Goal: Task Accomplishment & Management: Complete application form

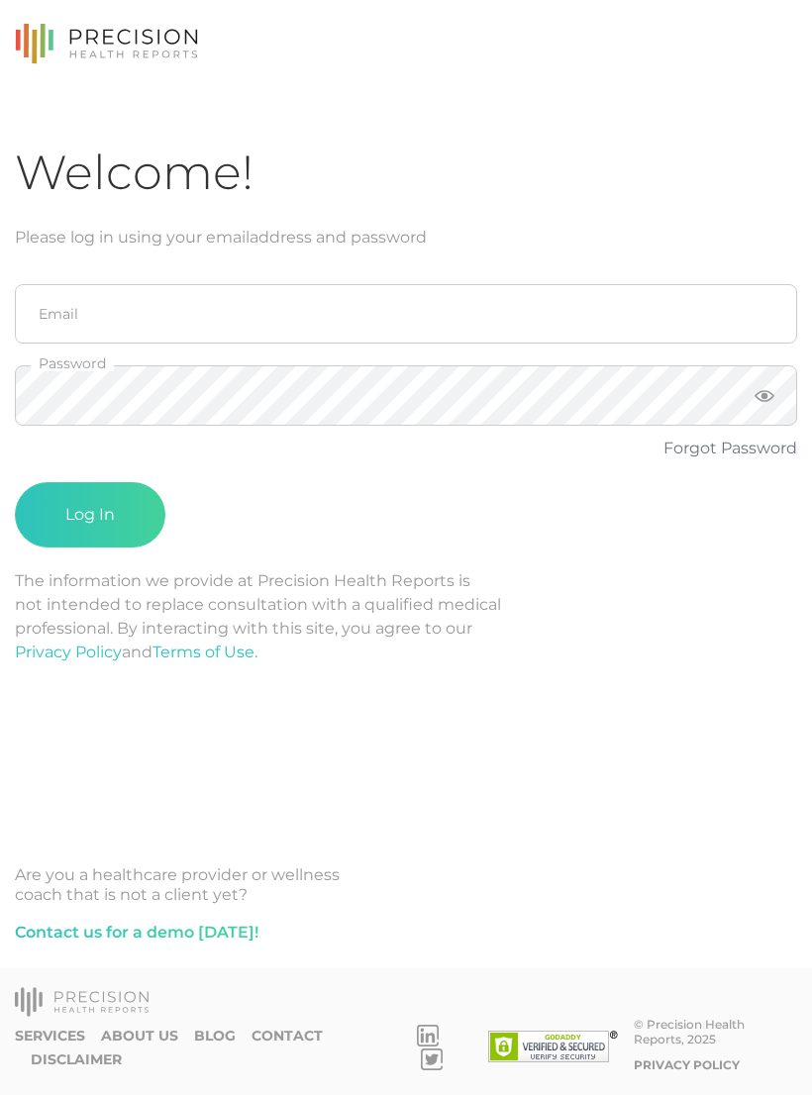
scroll to position [31, 0]
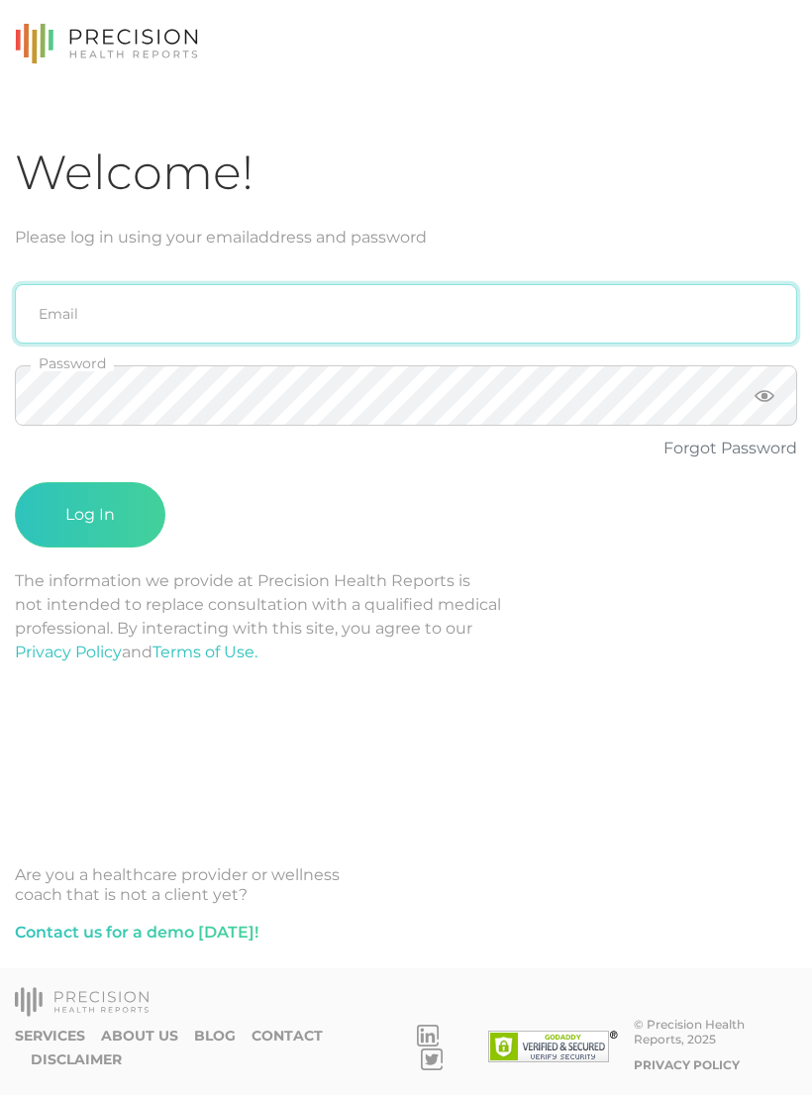
type input "[PERSON_NAME][EMAIL_ADDRESS][DOMAIN_NAME]"
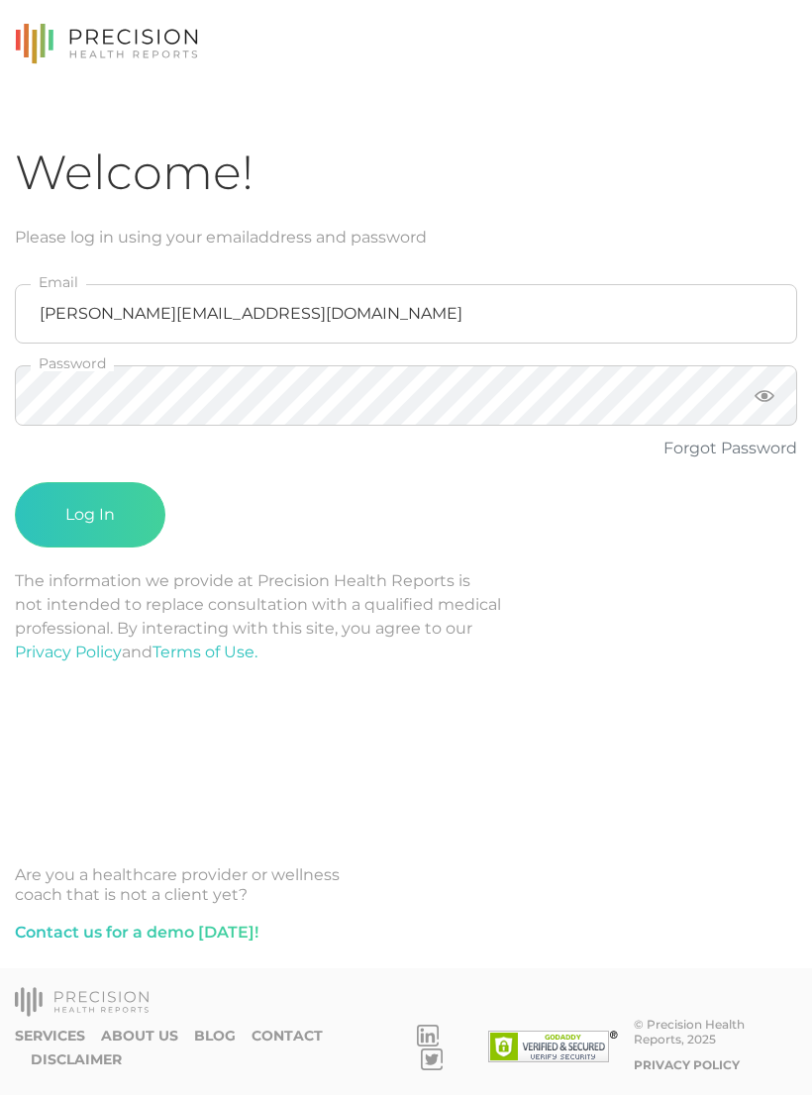
click at [90, 484] on button "Log In" at bounding box center [90, 514] width 151 height 65
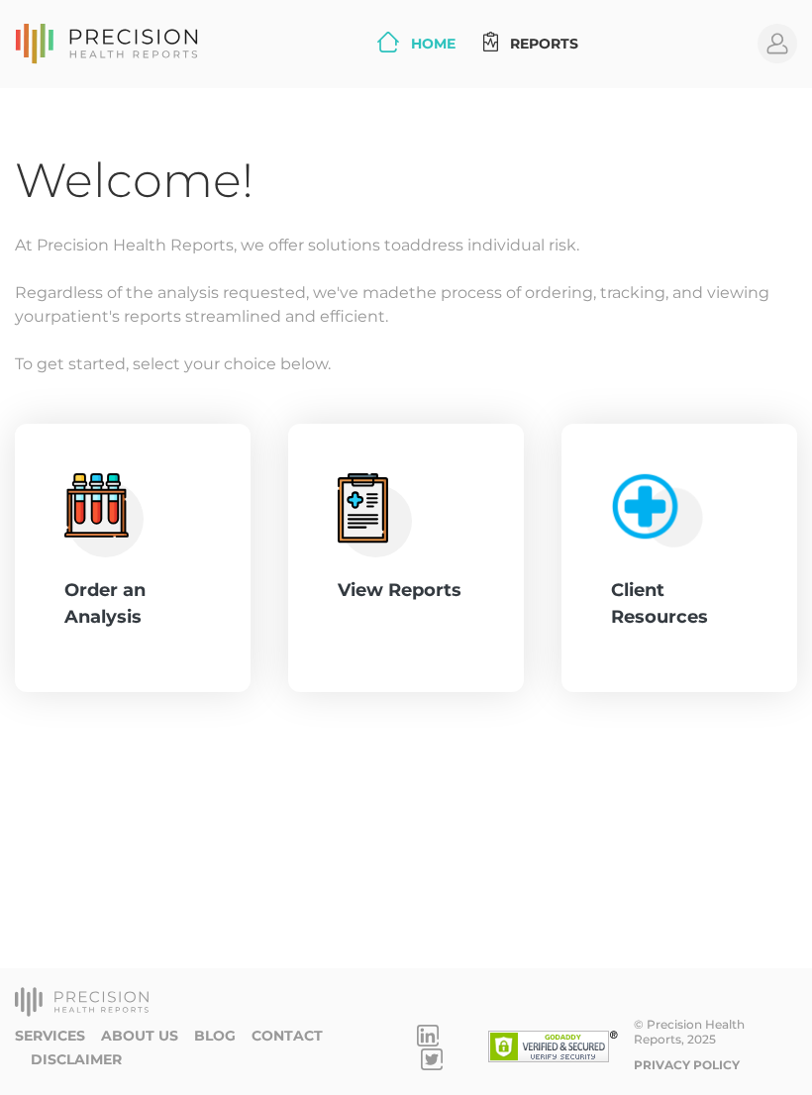
click at [156, 577] on div "Order an Analysis" at bounding box center [132, 603] width 137 height 53
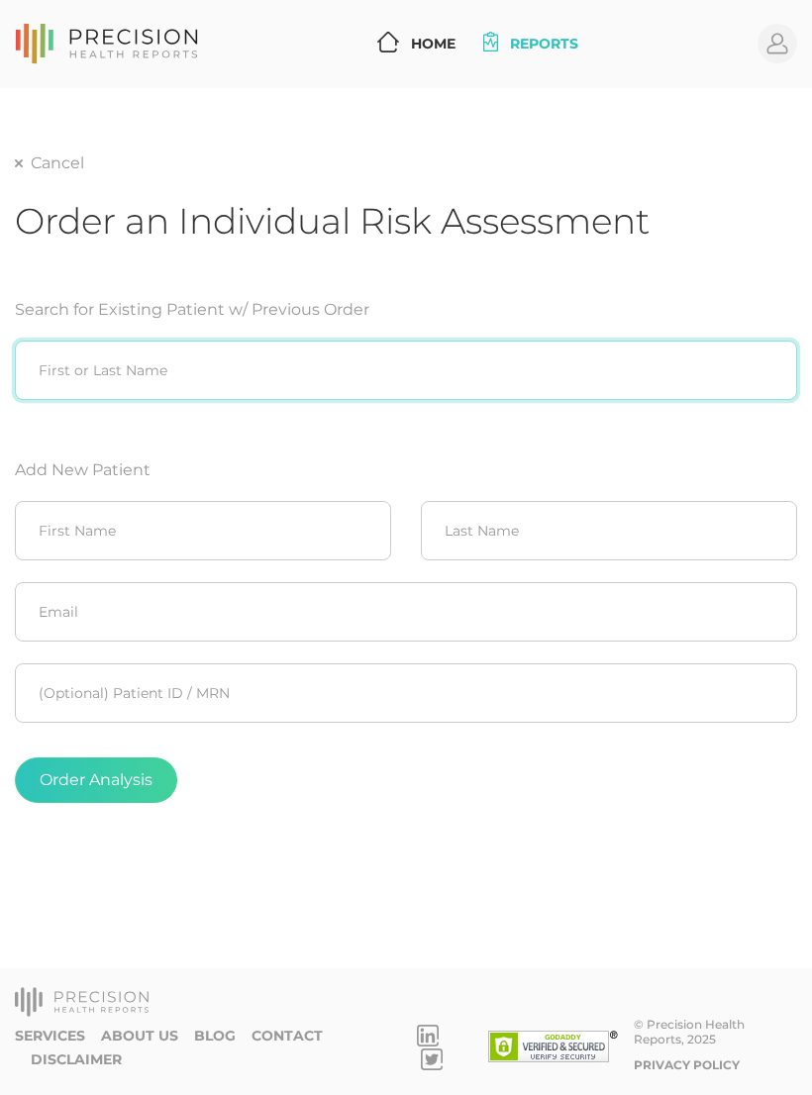
click at [51, 341] on input "search" at bounding box center [406, 370] width 782 height 59
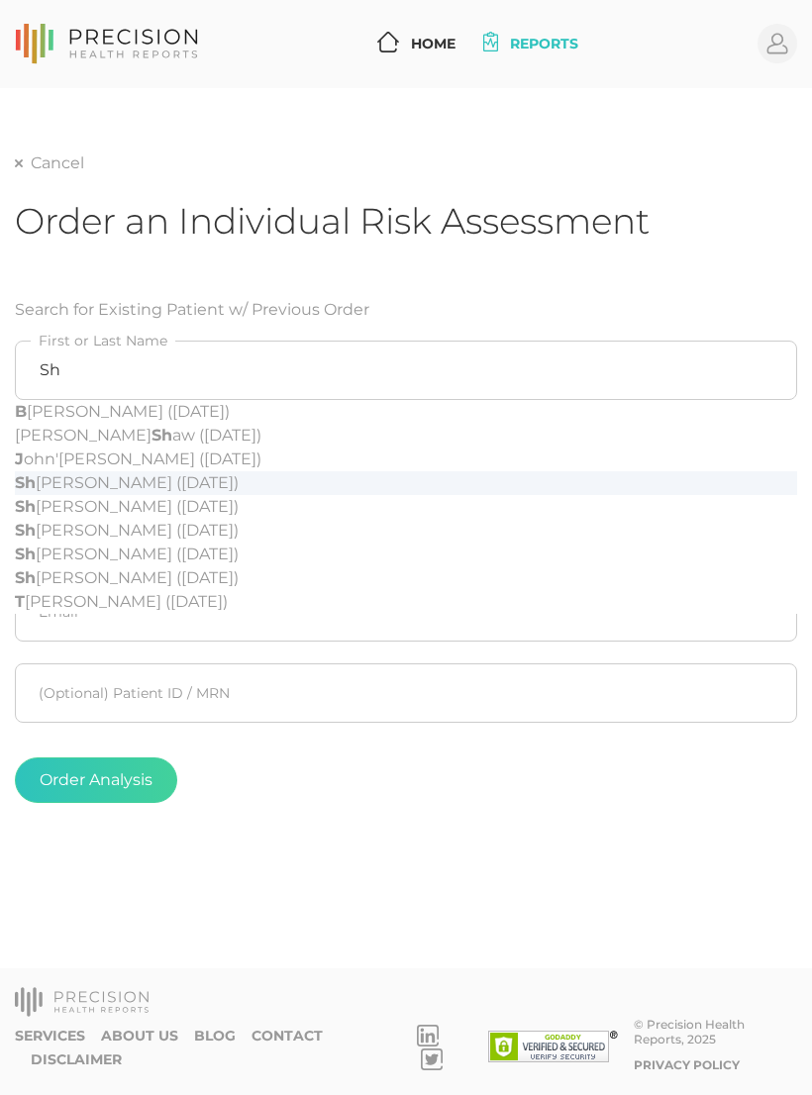
click at [50, 471] on div "Sh aina Swank (09/19/1970)" at bounding box center [406, 483] width 782 height 24
type input "Shaina Swank (09/19/1970)"
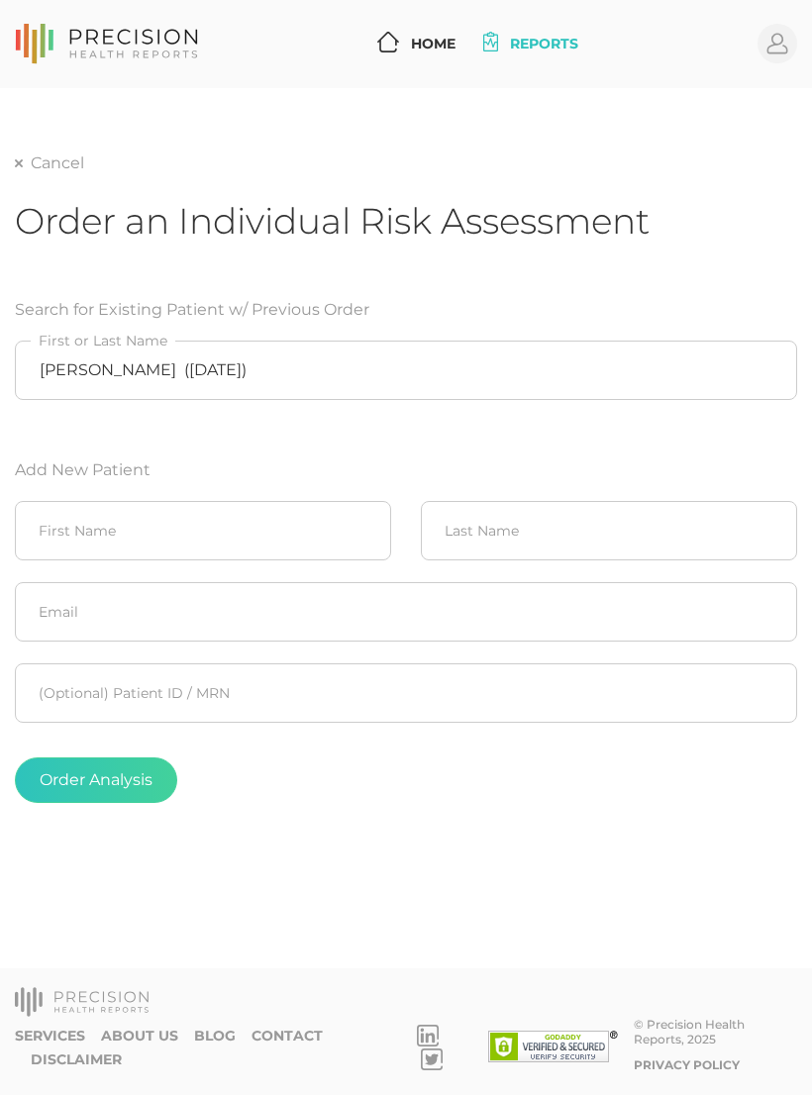
click at [162, 769] on button "Order Analysis" at bounding box center [96, 781] width 162 height 46
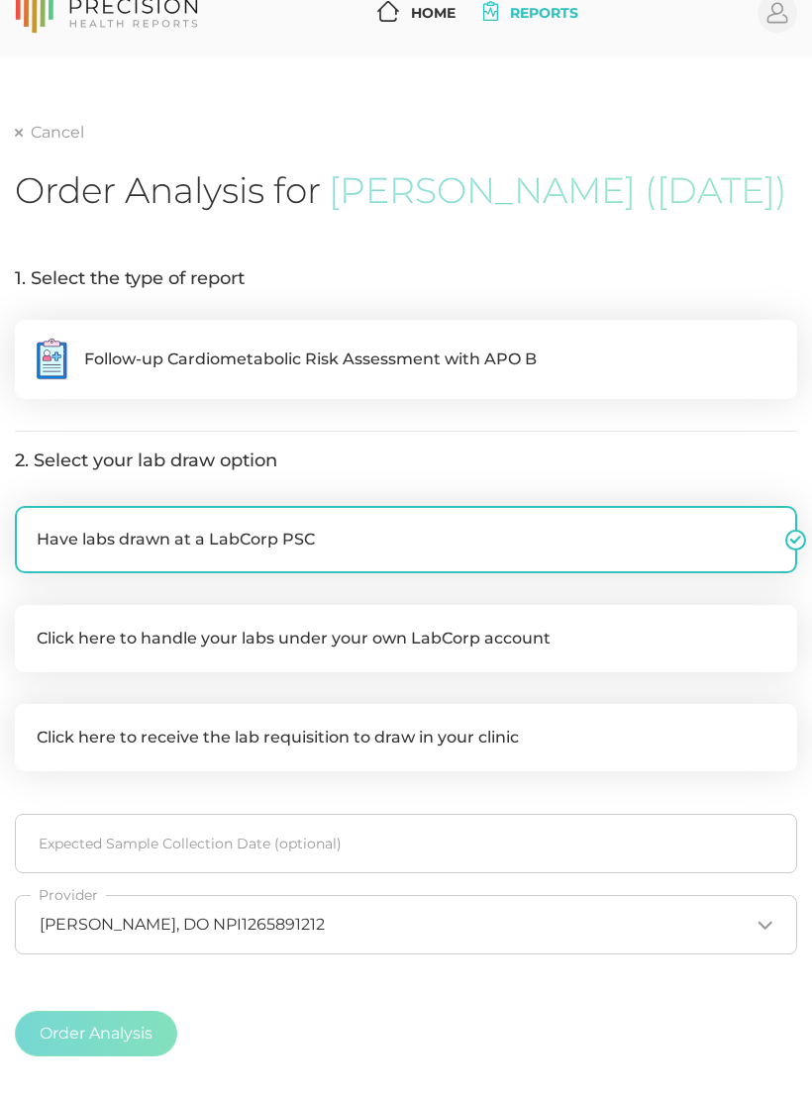
click at [685, 388] on label ".cls-5{fill:#fff}.cls-8{fill:#3a2c60} Follow-up Cardiometabolic Risk Assessment…" at bounding box center [406, 359] width 782 height 79
click at [31, 340] on input ".cls-5{fill:#fff}.cls-8{fill:#3a2c60} Follow-up Cardiometabolic Risk Assessment…" at bounding box center [23, 330] width 16 height 20
radio input "true"
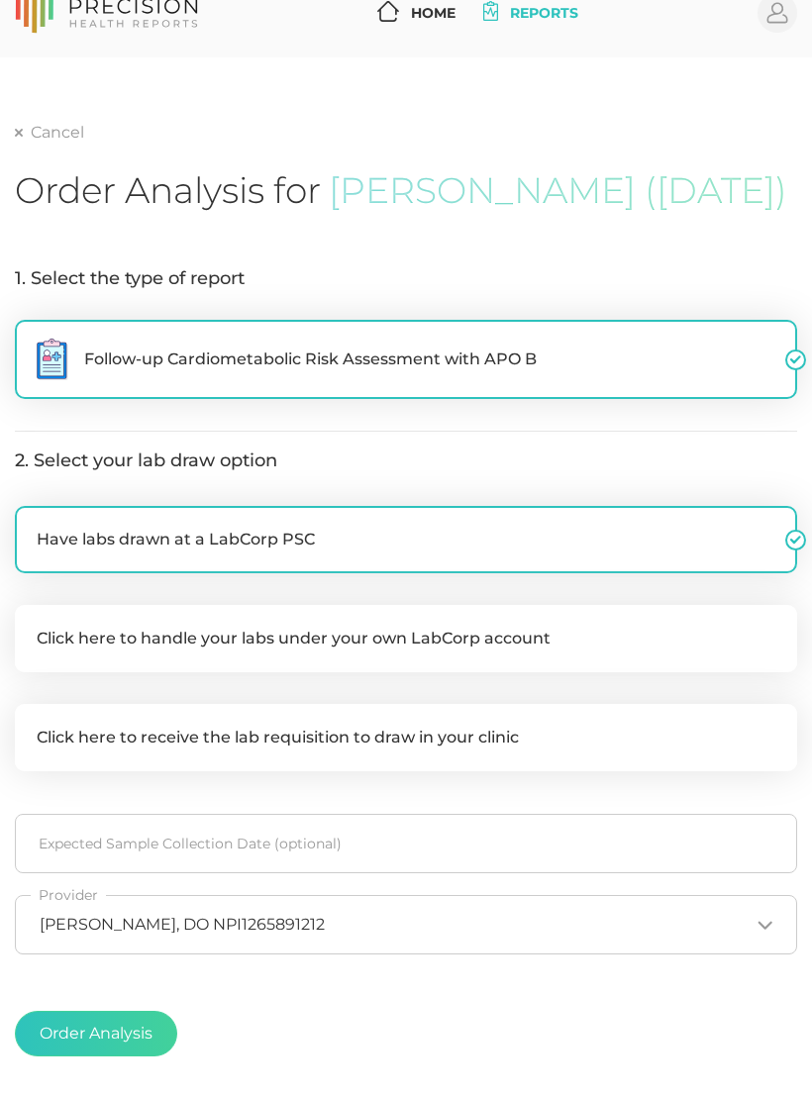
click at [649, 643] on label "Click here to handle your labs under your own LabCorp account" at bounding box center [406, 638] width 782 height 67
click at [31, 625] on input "Click here to handle your labs under your own LabCorp account" at bounding box center [23, 615] width 16 height 20
checkbox input "true"
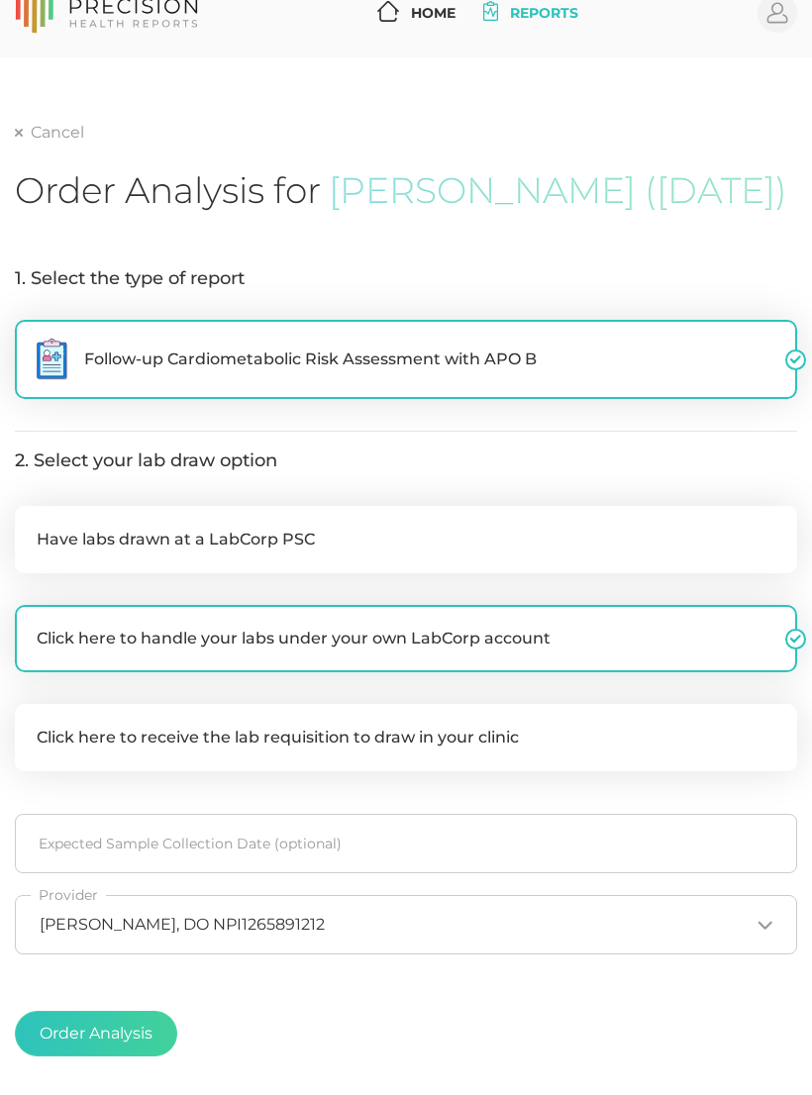
checkbox input "false"
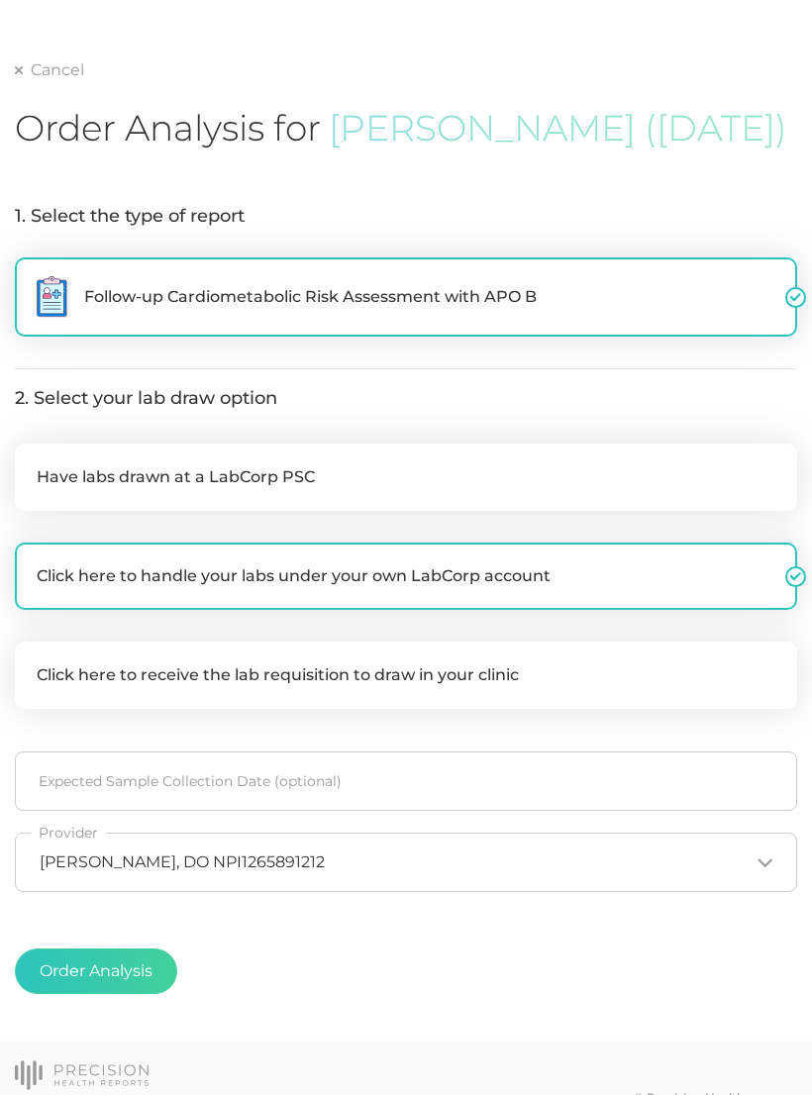
scroll to position [137, 0]
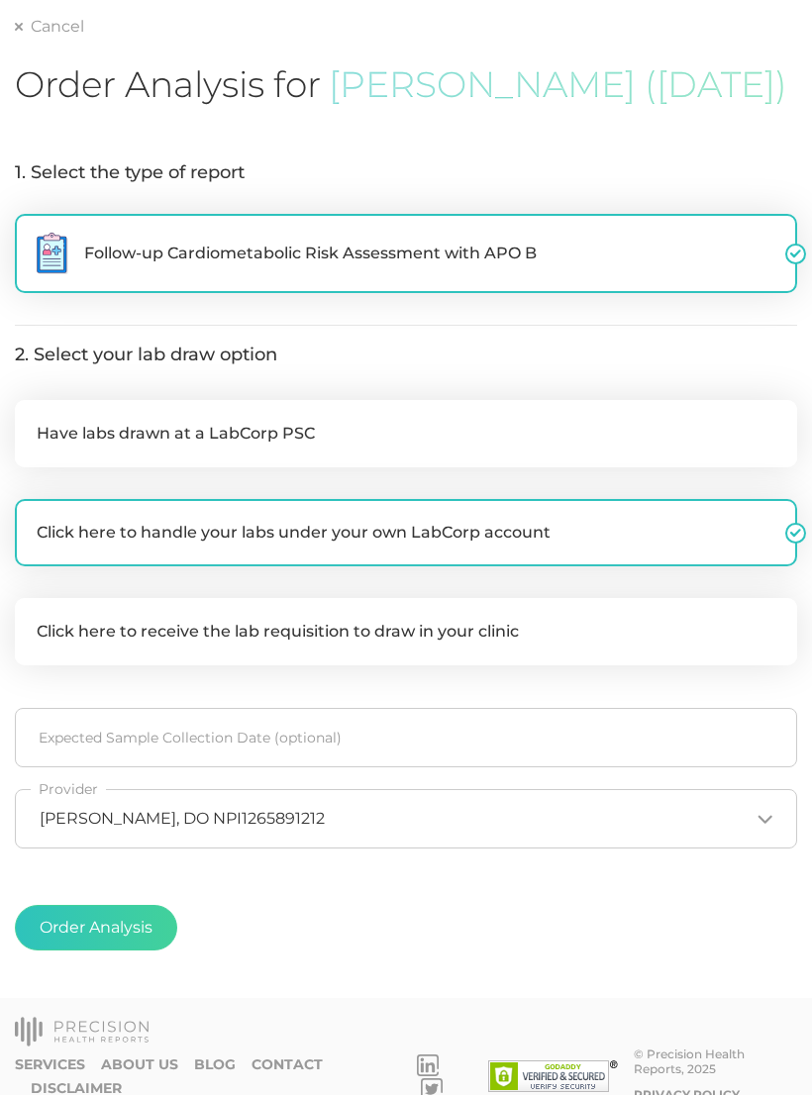
click at [146, 937] on button "Order Analysis" at bounding box center [96, 928] width 162 height 46
radio input "false"
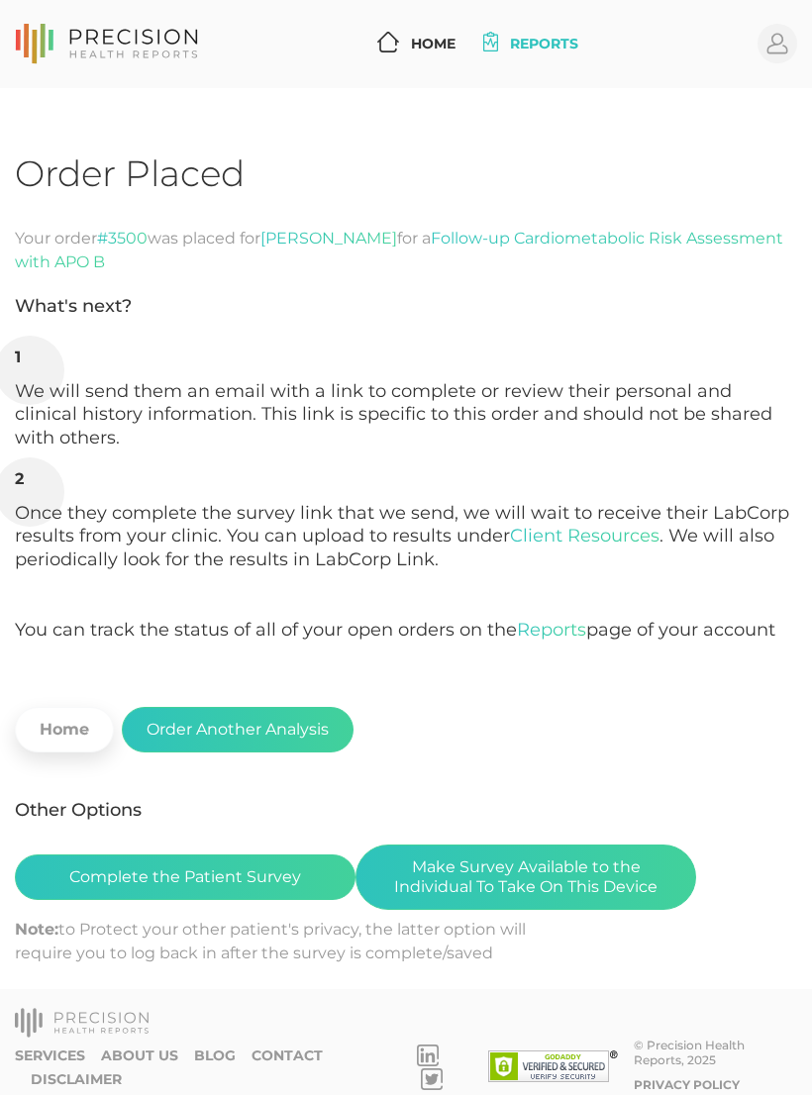
click at [257, 865] on button "Complete the Patient Survey" at bounding box center [185, 878] width 341 height 46
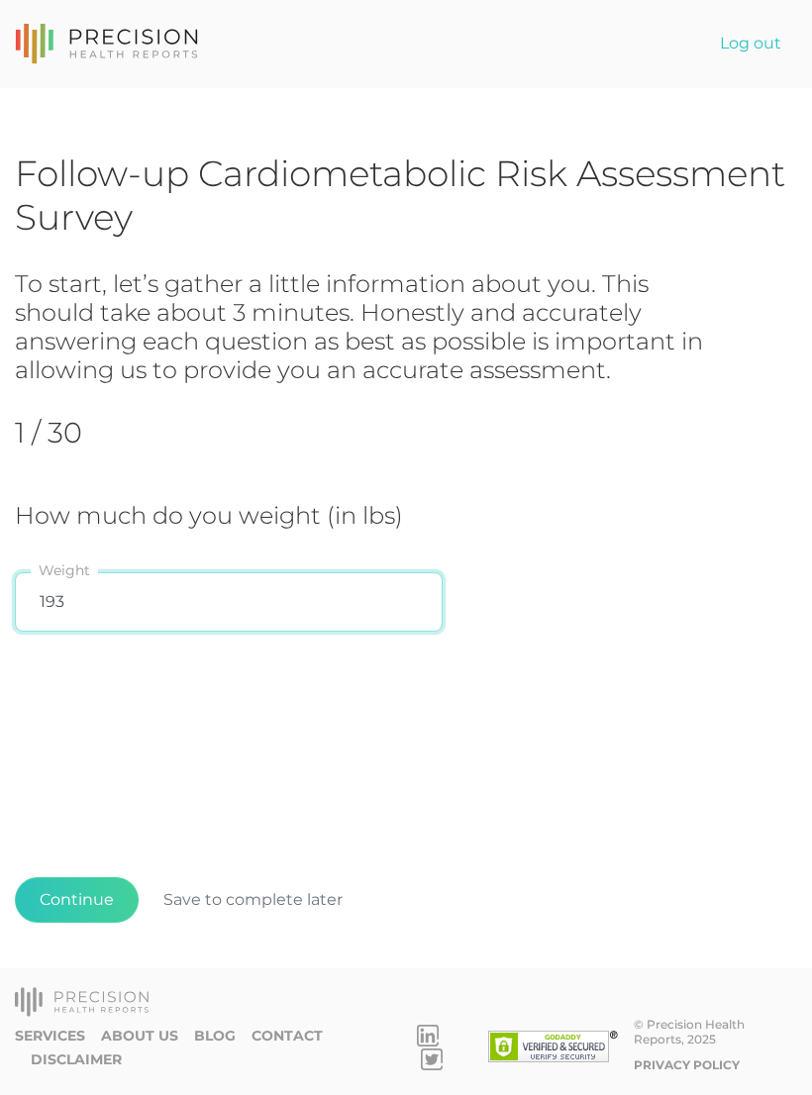
click at [116, 621] on input "193" at bounding box center [229, 601] width 428 height 59
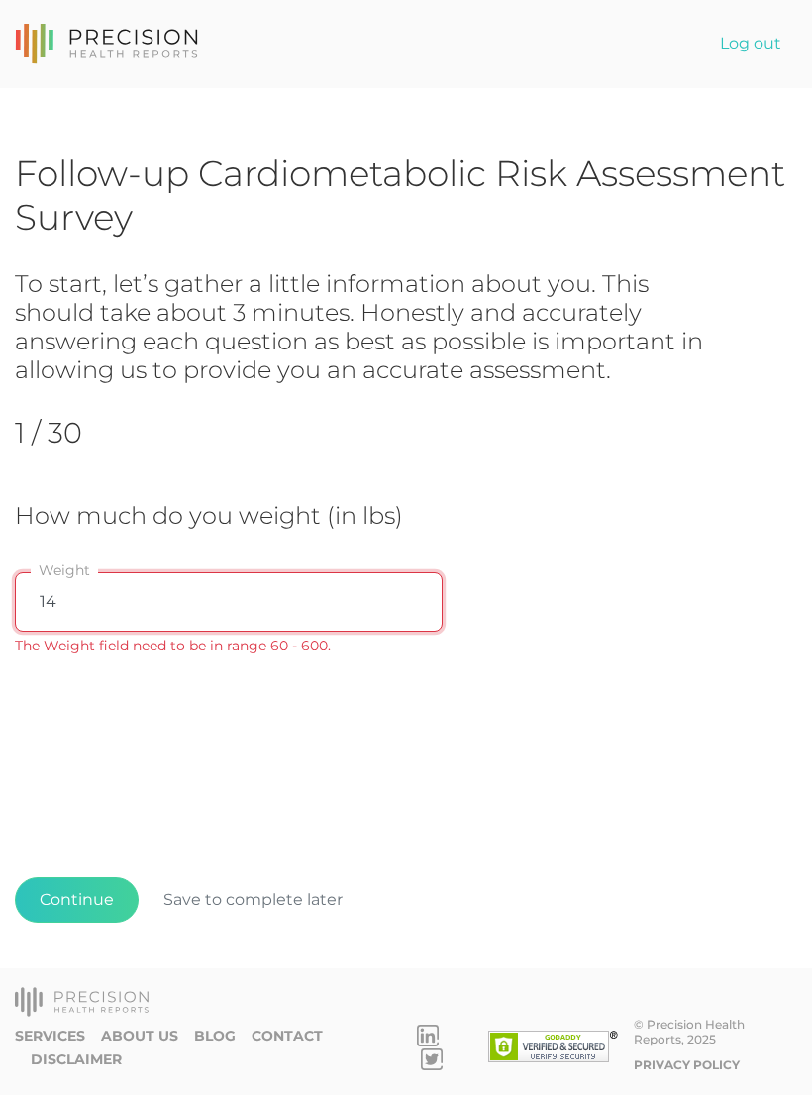
type input "148"
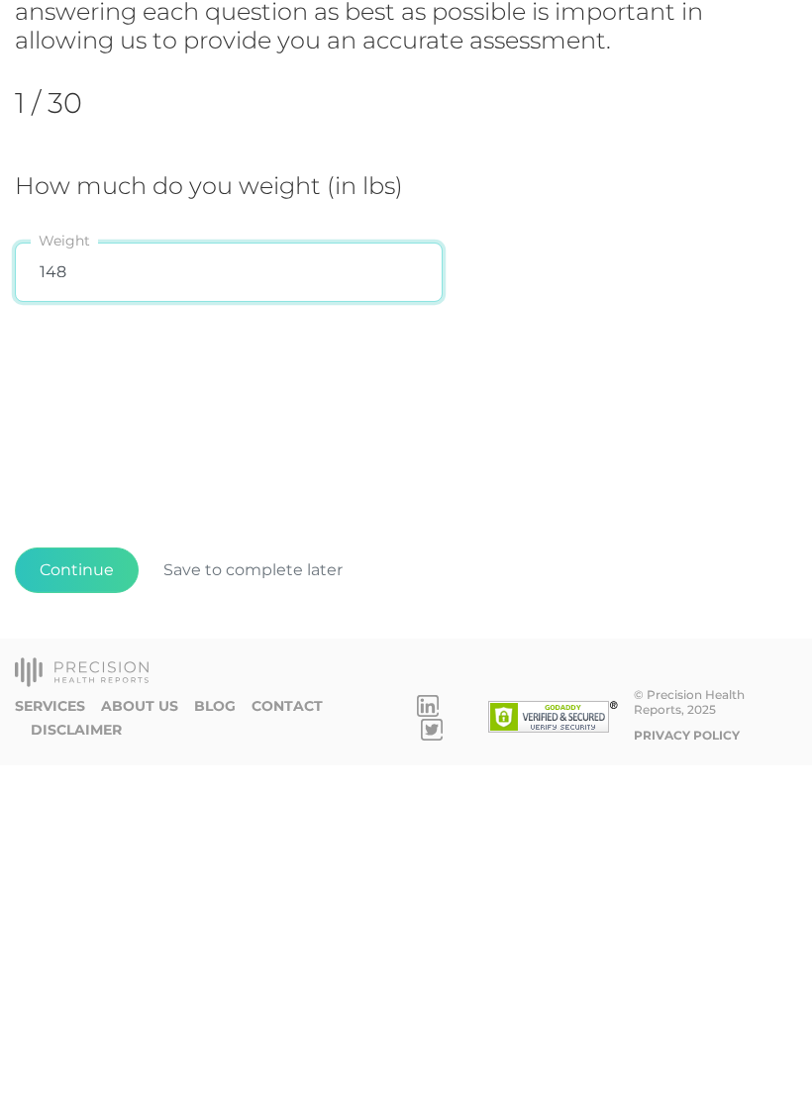
scroll to position [31, 0]
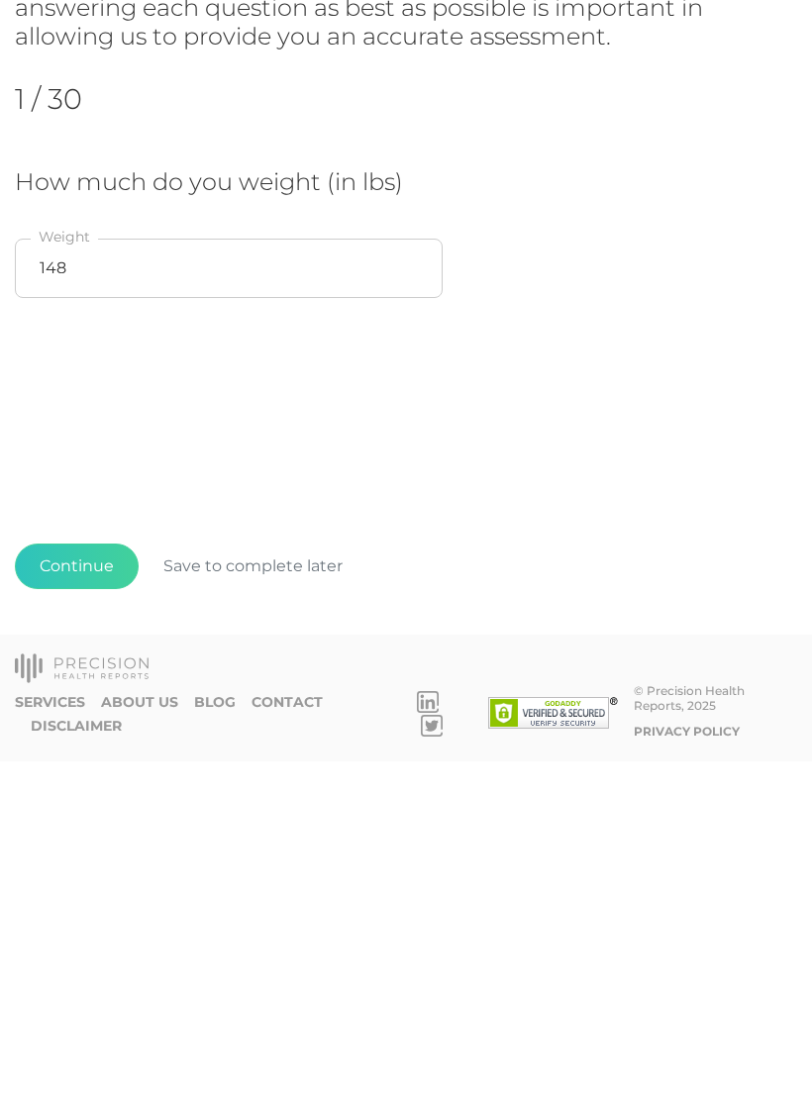
click at [89, 878] on button "Continue" at bounding box center [77, 901] width 124 height 46
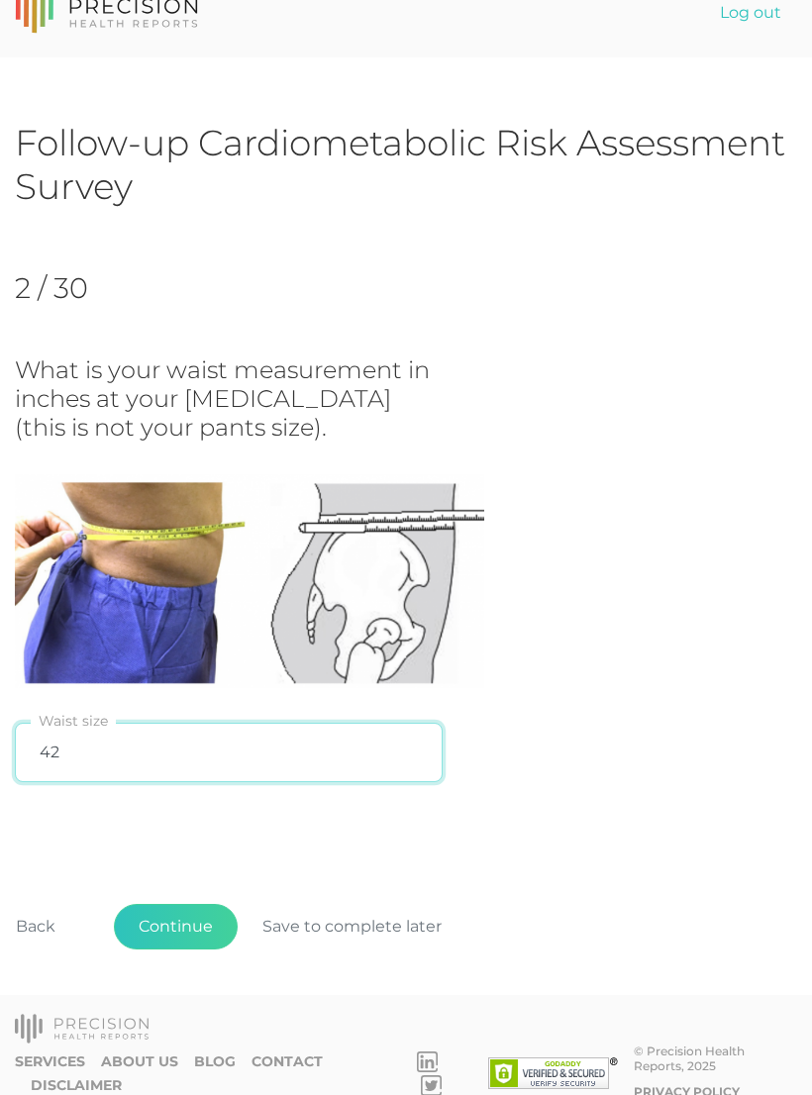
click at [97, 746] on input "42" at bounding box center [229, 752] width 428 height 59
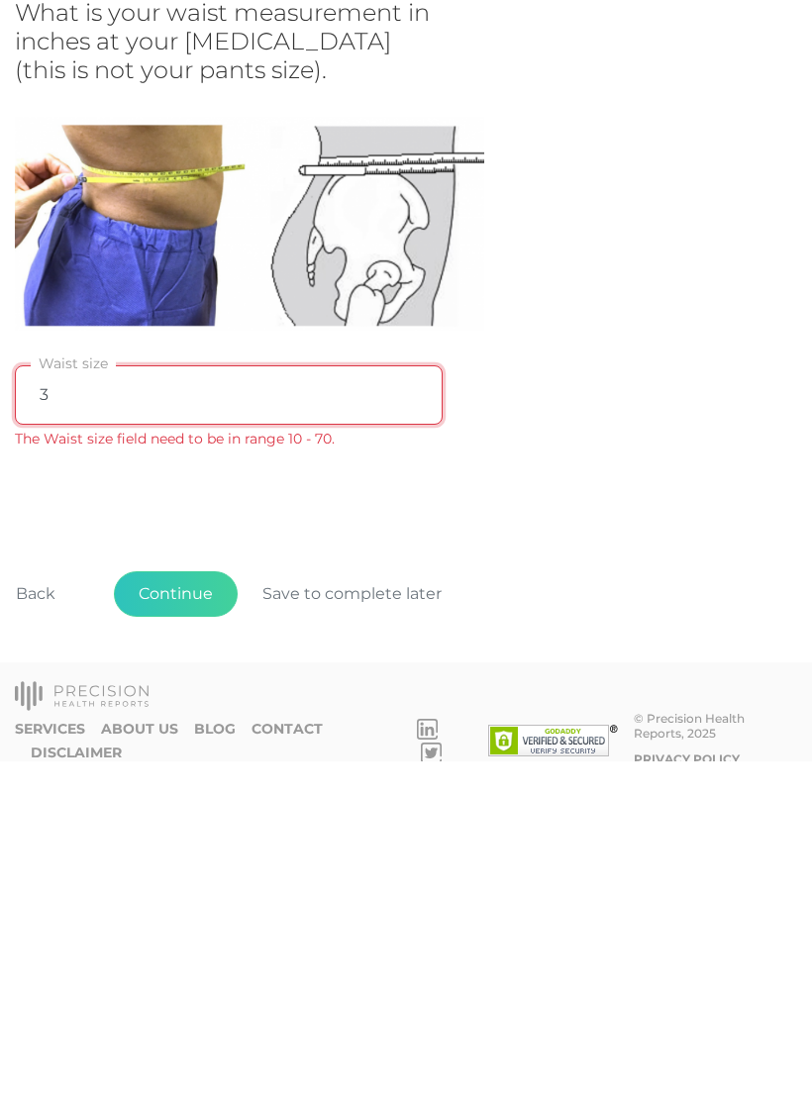
type input "31"
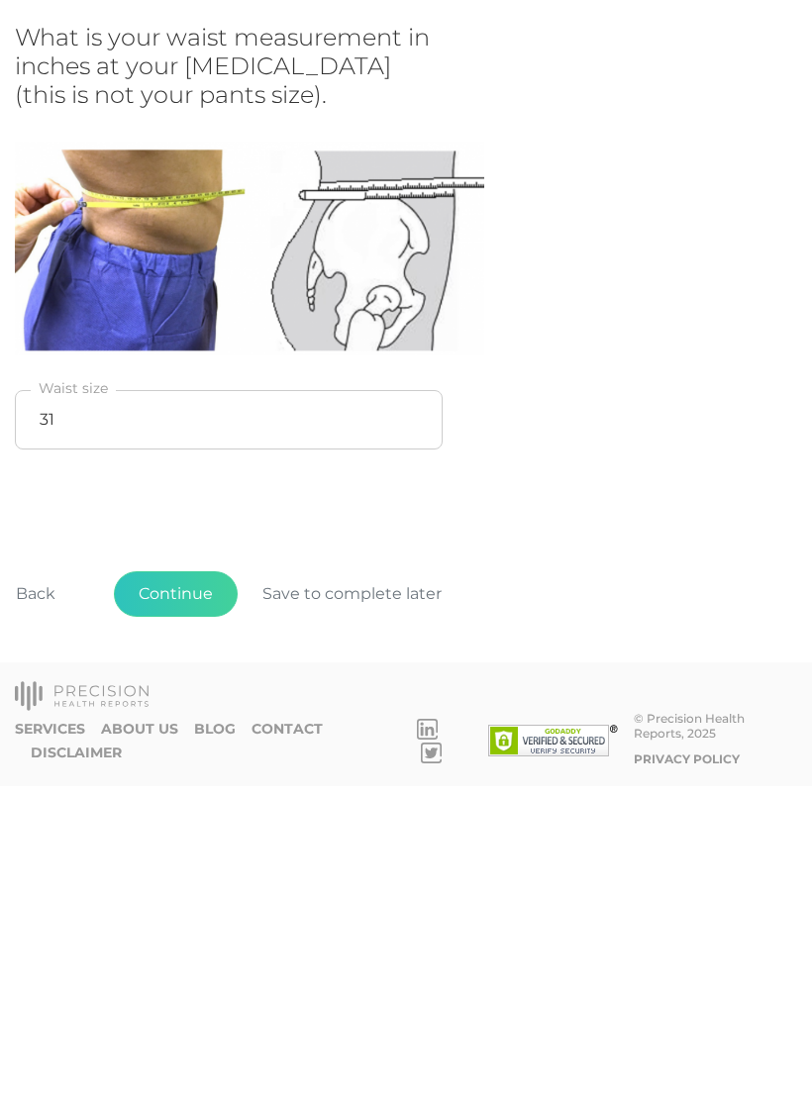
click at [187, 881] on button "Continue" at bounding box center [176, 904] width 124 height 46
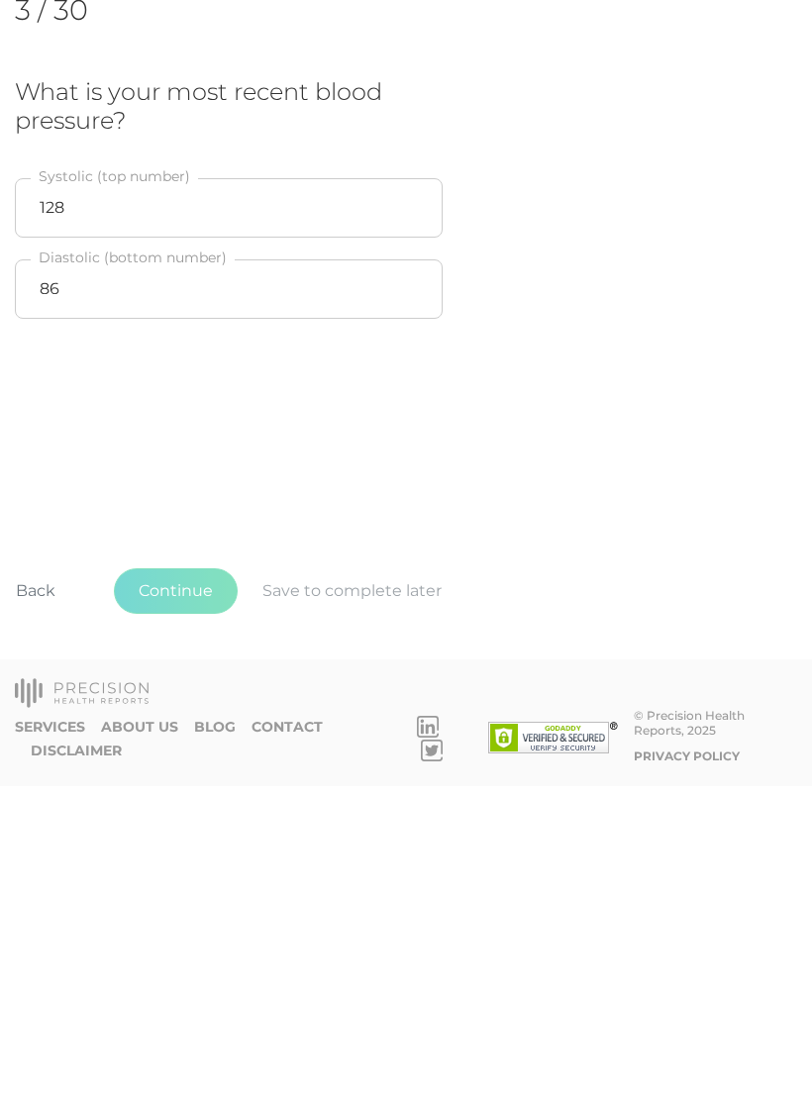
scroll to position [31, 0]
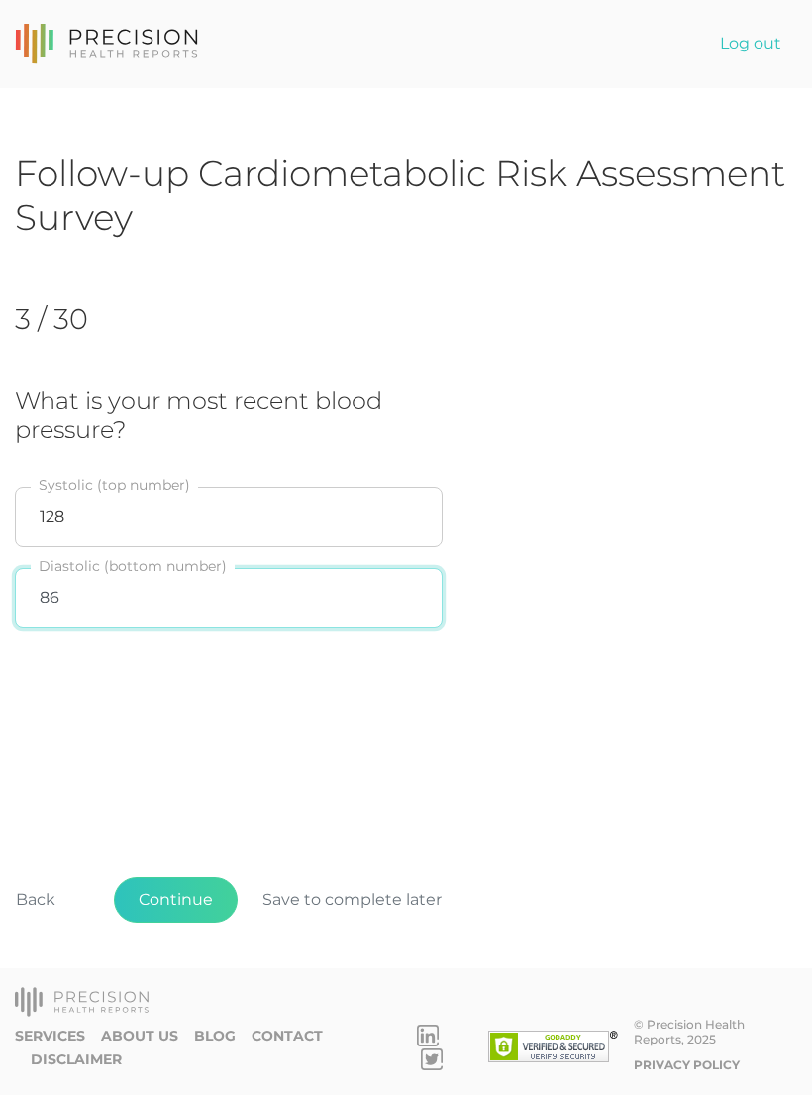
click at [187, 594] on input "86" at bounding box center [229, 598] width 428 height 59
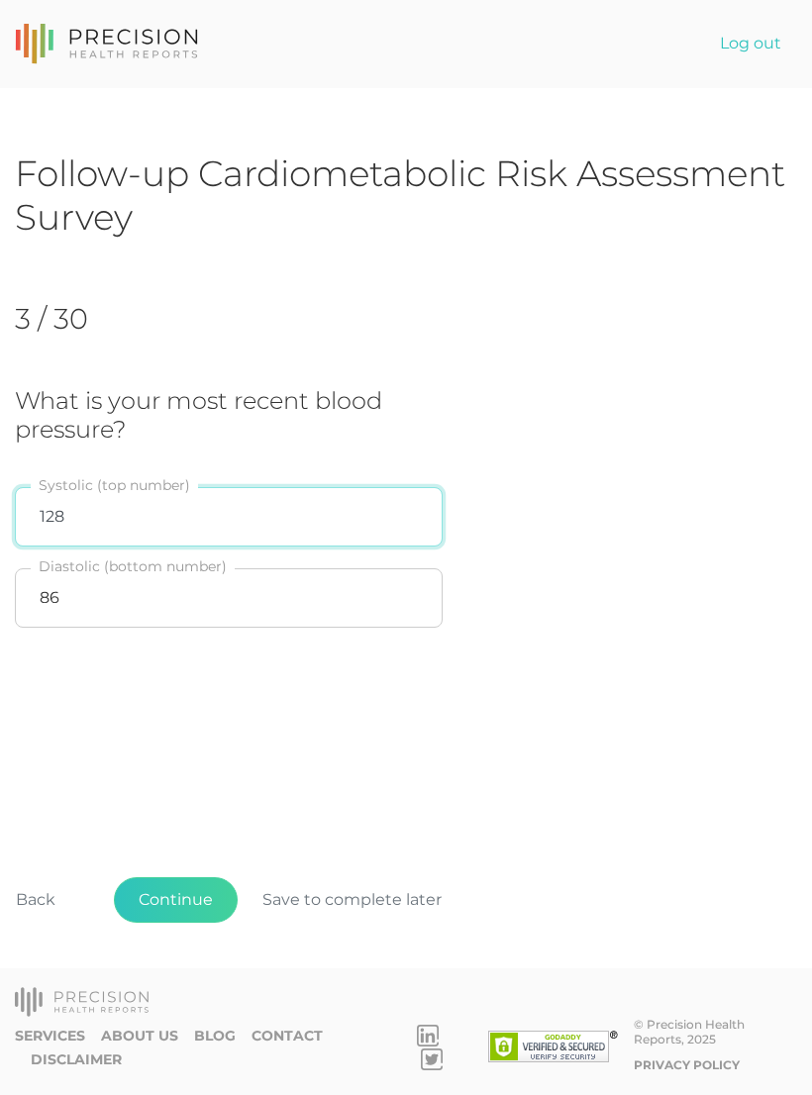
click at [101, 487] on input "128" at bounding box center [229, 516] width 428 height 59
type input "111"
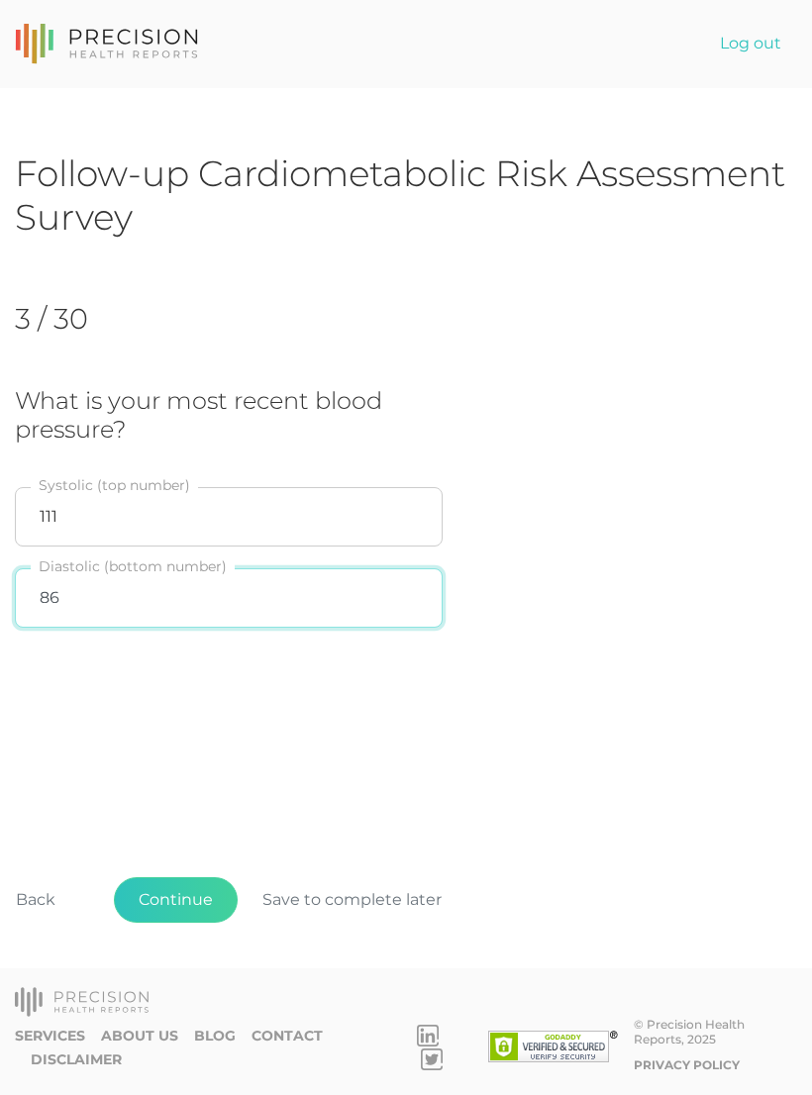
click at [119, 570] on input "86" at bounding box center [229, 598] width 428 height 59
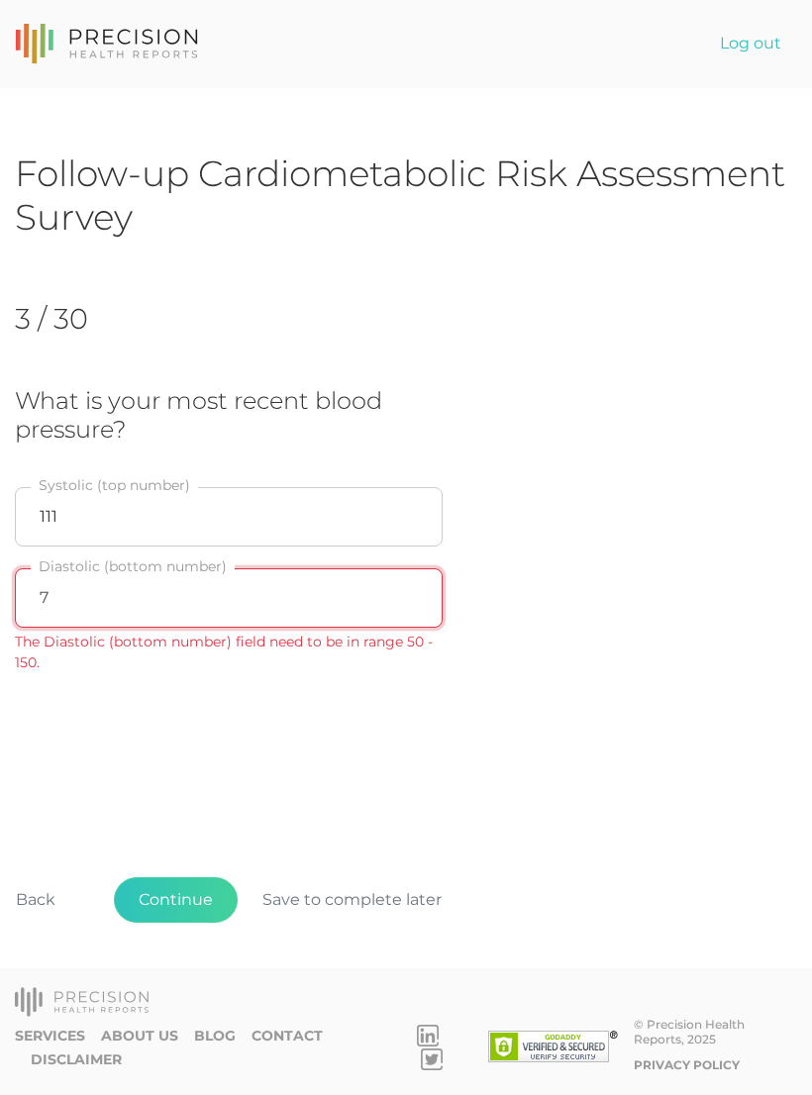
type input "77"
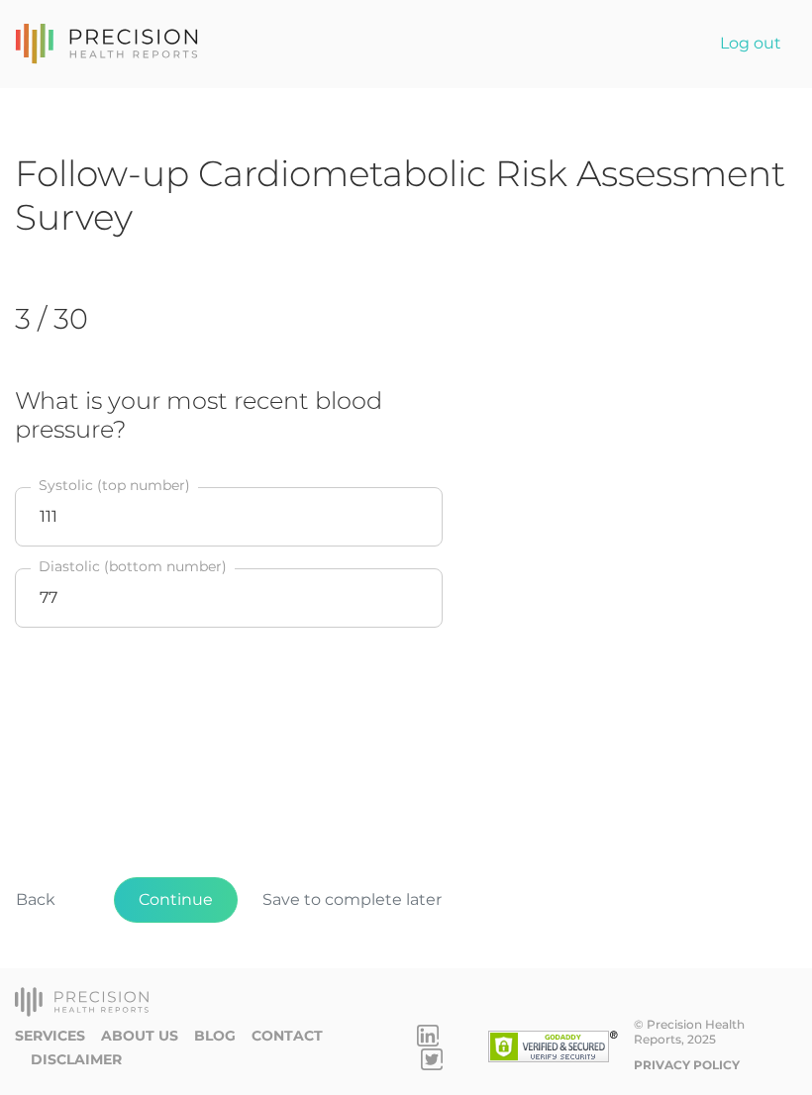
click at [181, 894] on button "Continue" at bounding box center [176, 901] width 124 height 46
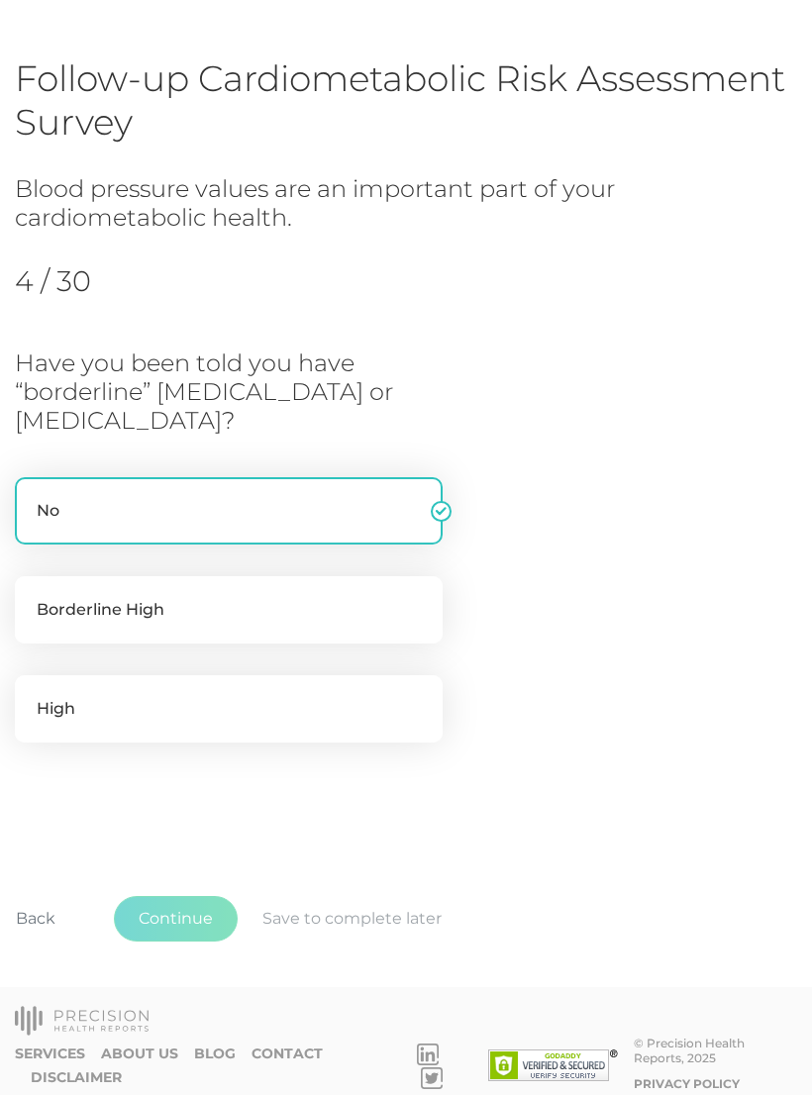
scroll to position [109, 0]
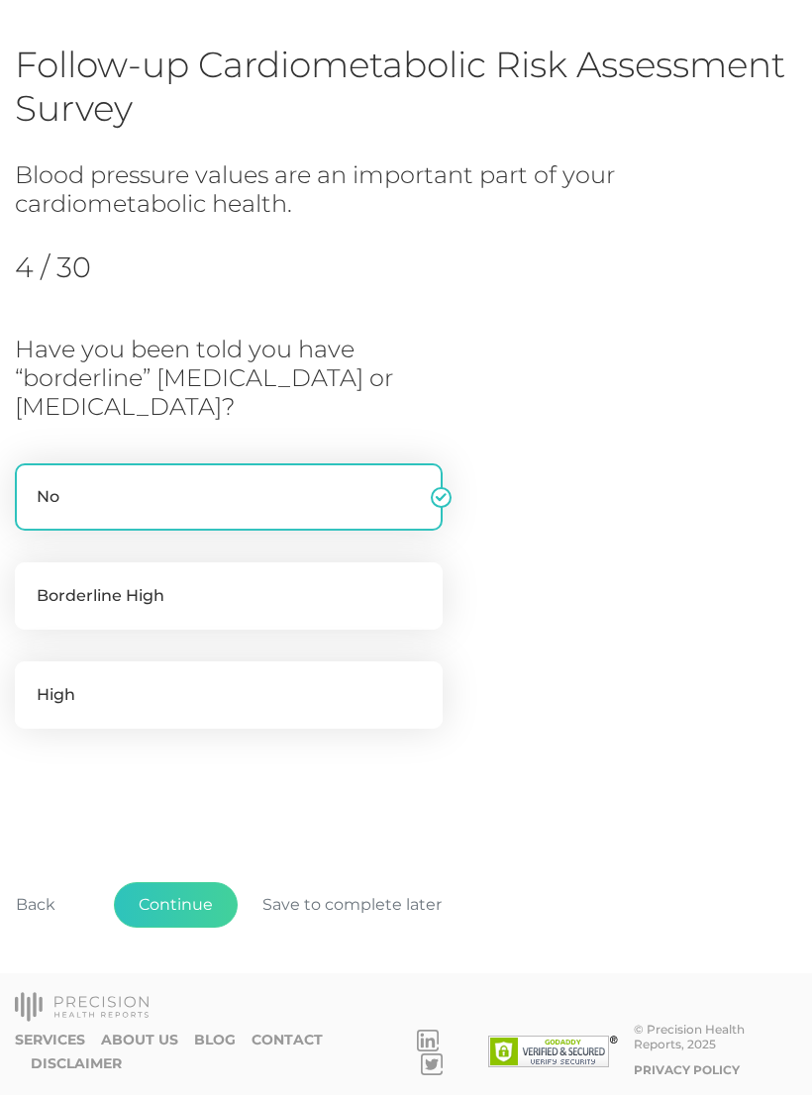
click at [194, 588] on label "Borderline High" at bounding box center [229, 596] width 428 height 67
click at [31, 582] on input "Borderline High" at bounding box center [23, 573] width 16 height 20
radio input "true"
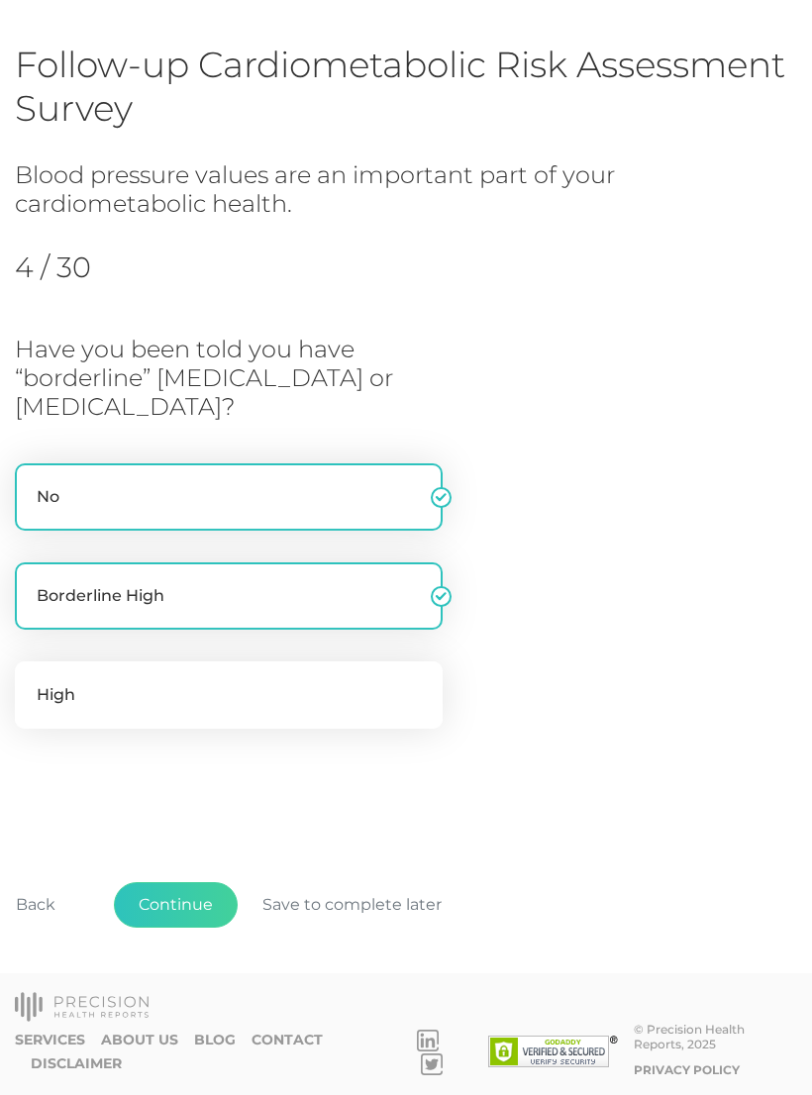
radio input "false"
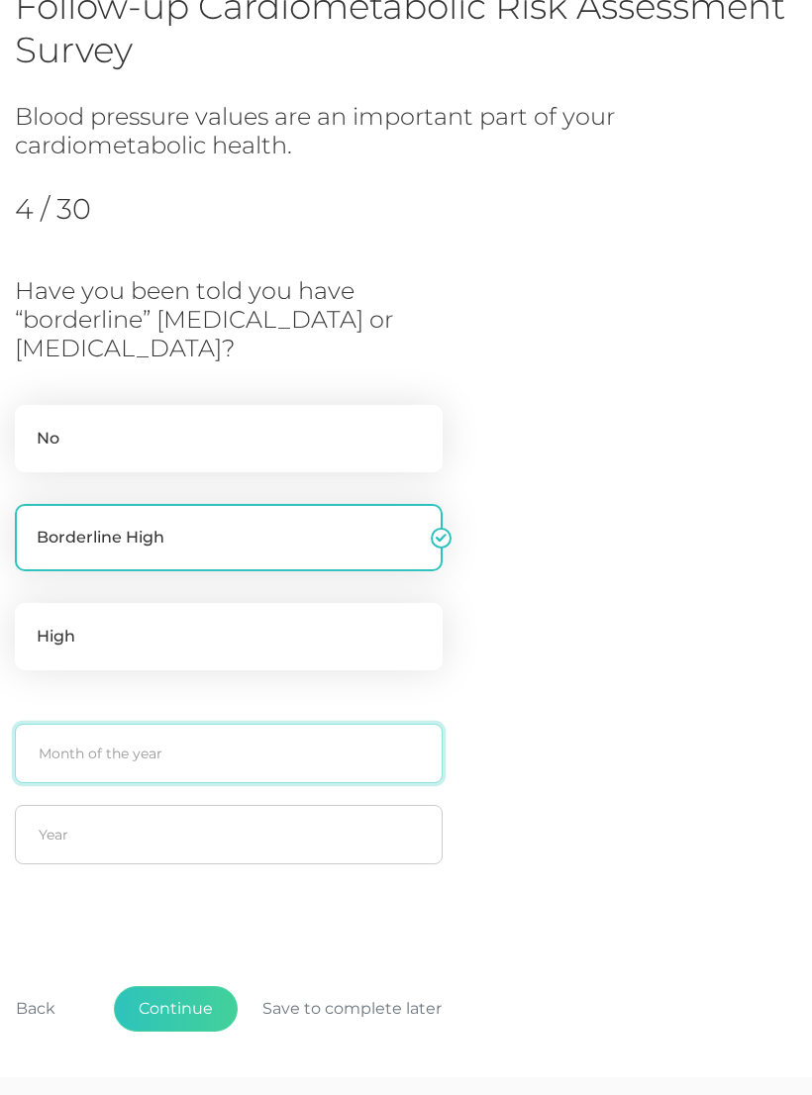
click at [83, 747] on input "text" at bounding box center [229, 753] width 428 height 59
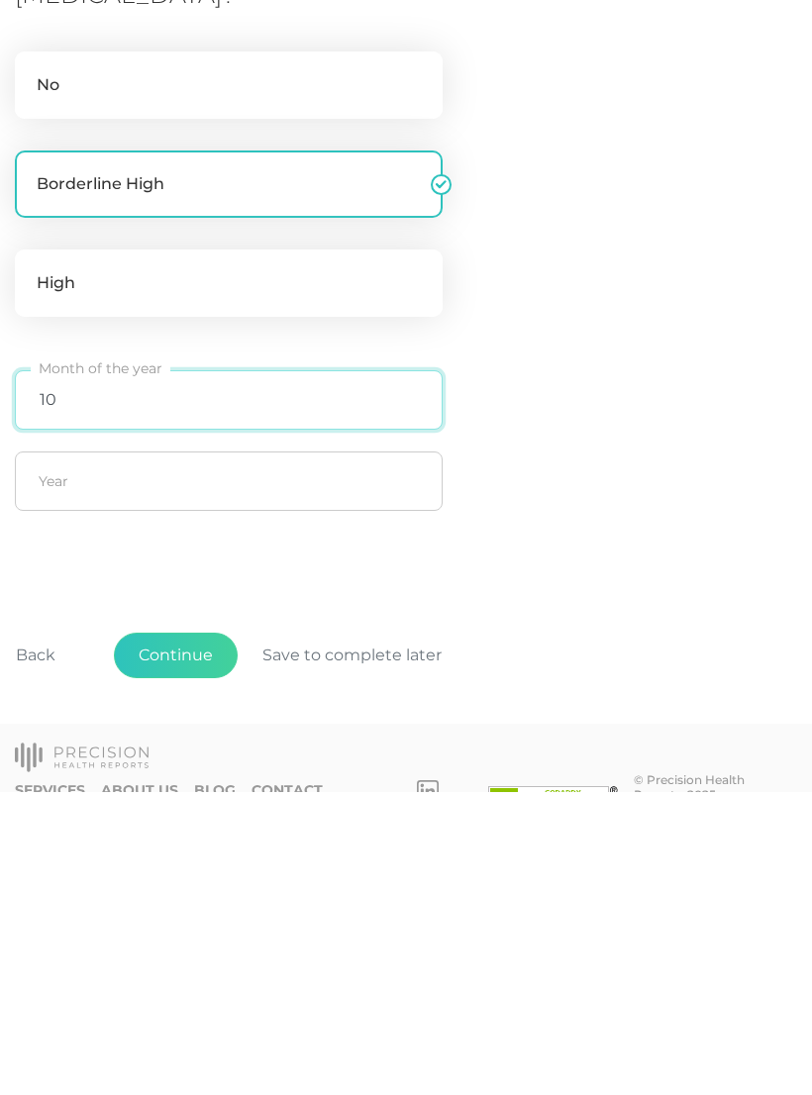
type input "10"
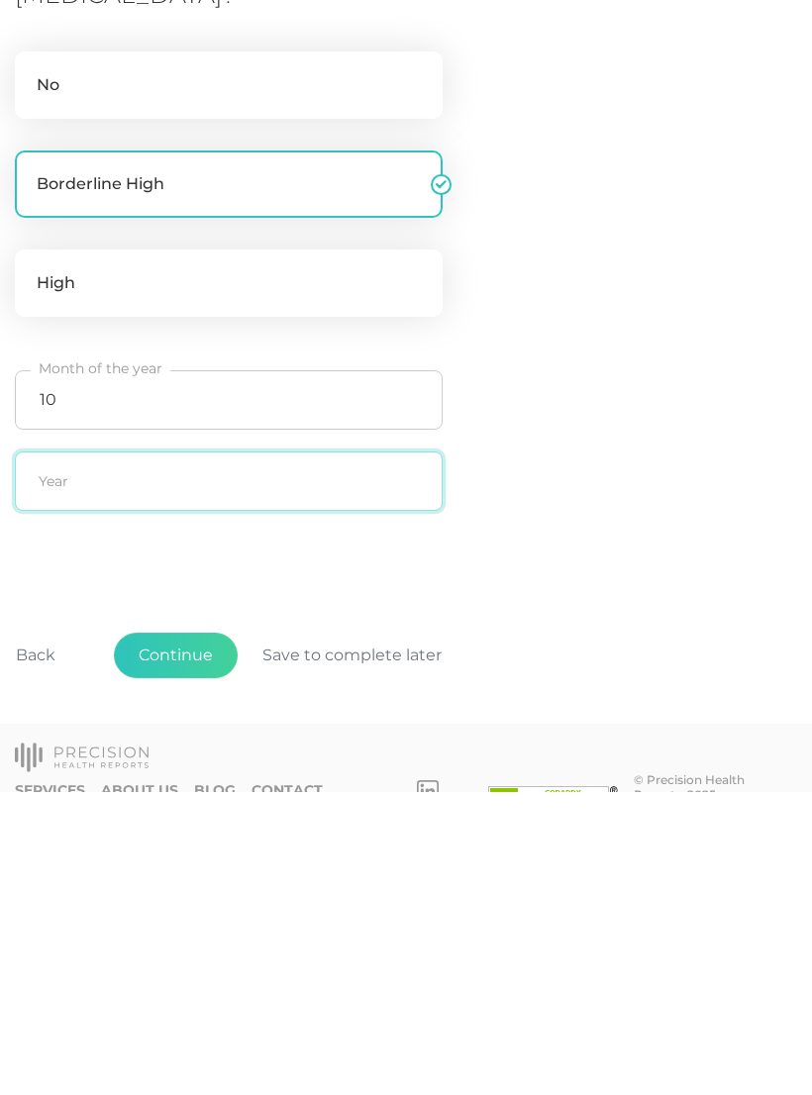
click at [119, 755] on input "text" at bounding box center [229, 784] width 428 height 59
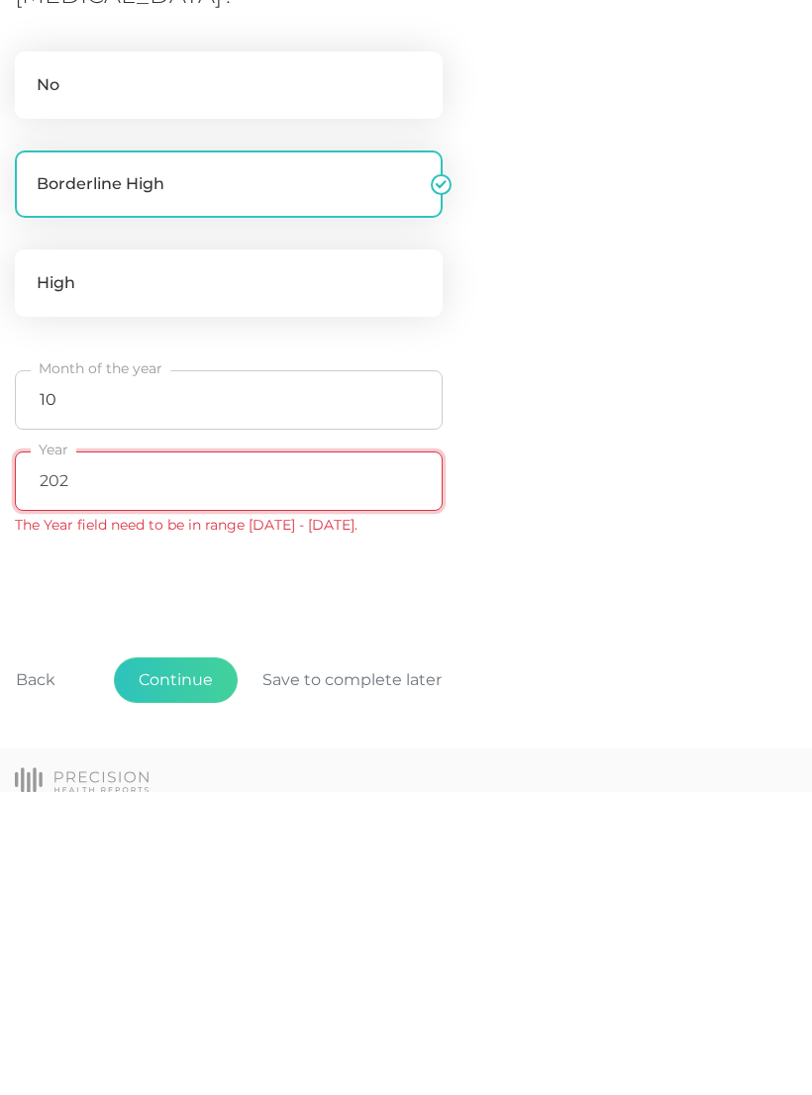
type input "2024"
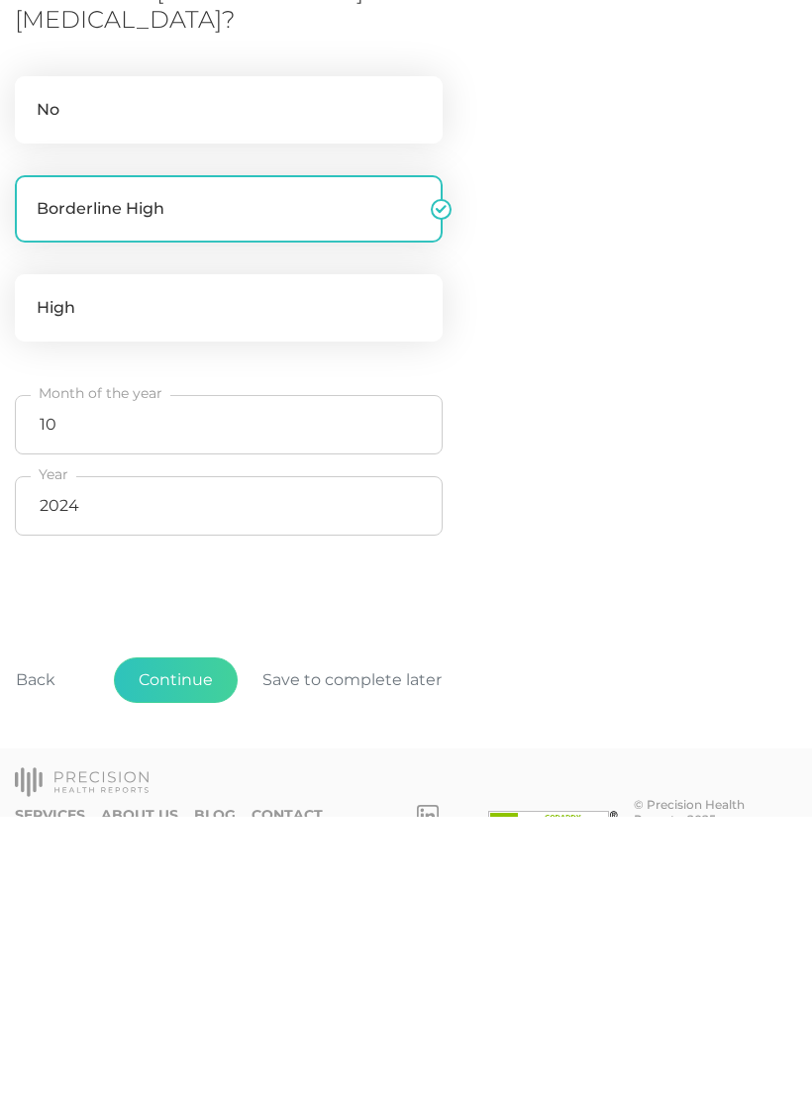
click at [184, 936] on button "Continue" at bounding box center [176, 959] width 124 height 46
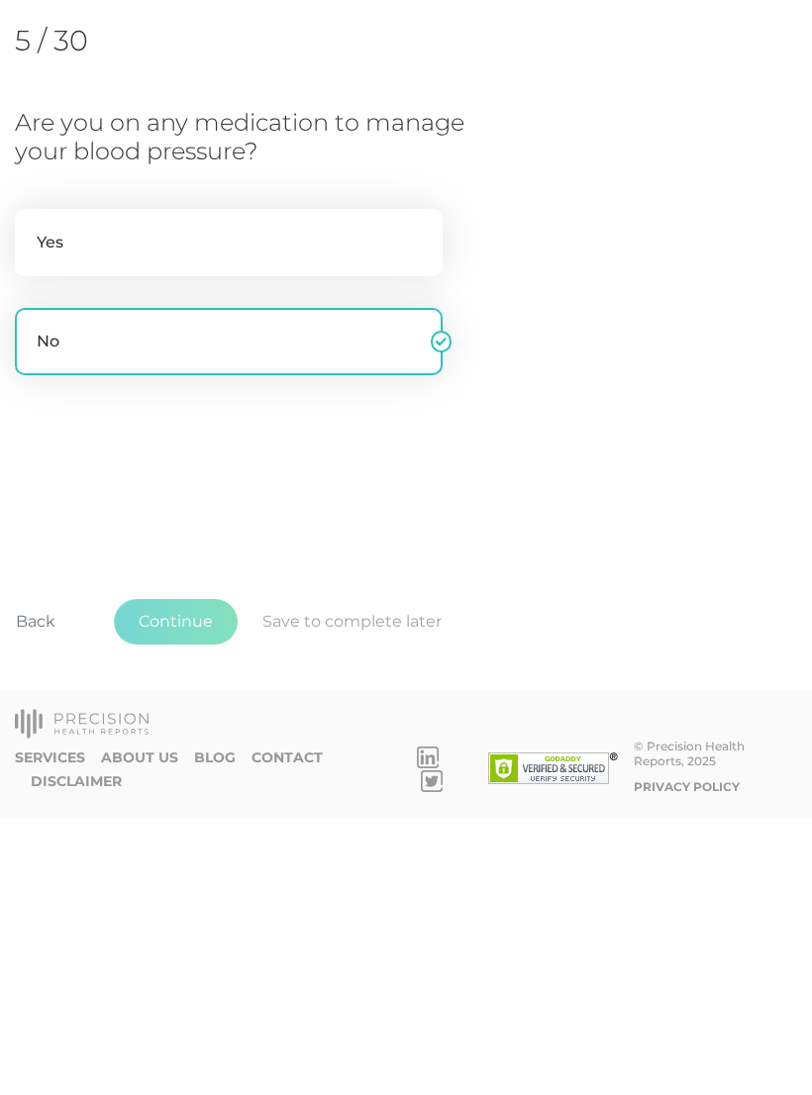
scroll to position [0, 0]
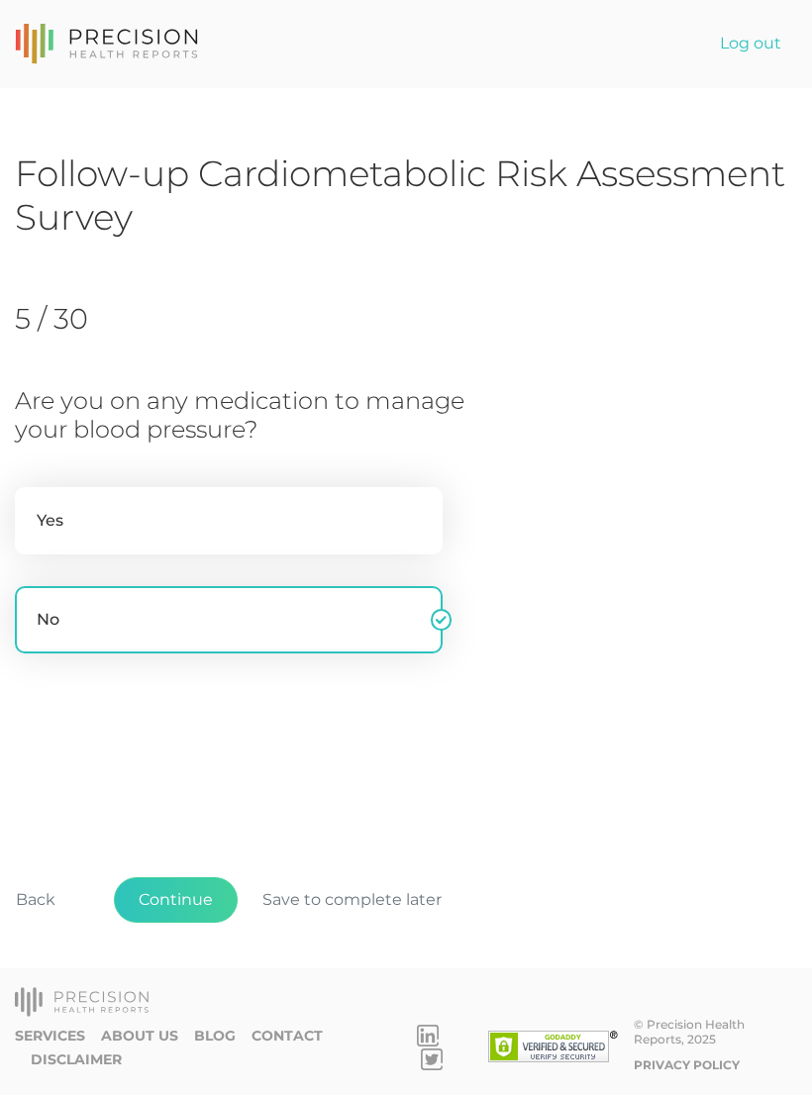
click at [96, 511] on label "Yes" at bounding box center [229, 520] width 428 height 67
click at [31, 507] on input "Yes" at bounding box center [23, 497] width 16 height 20
radio input "true"
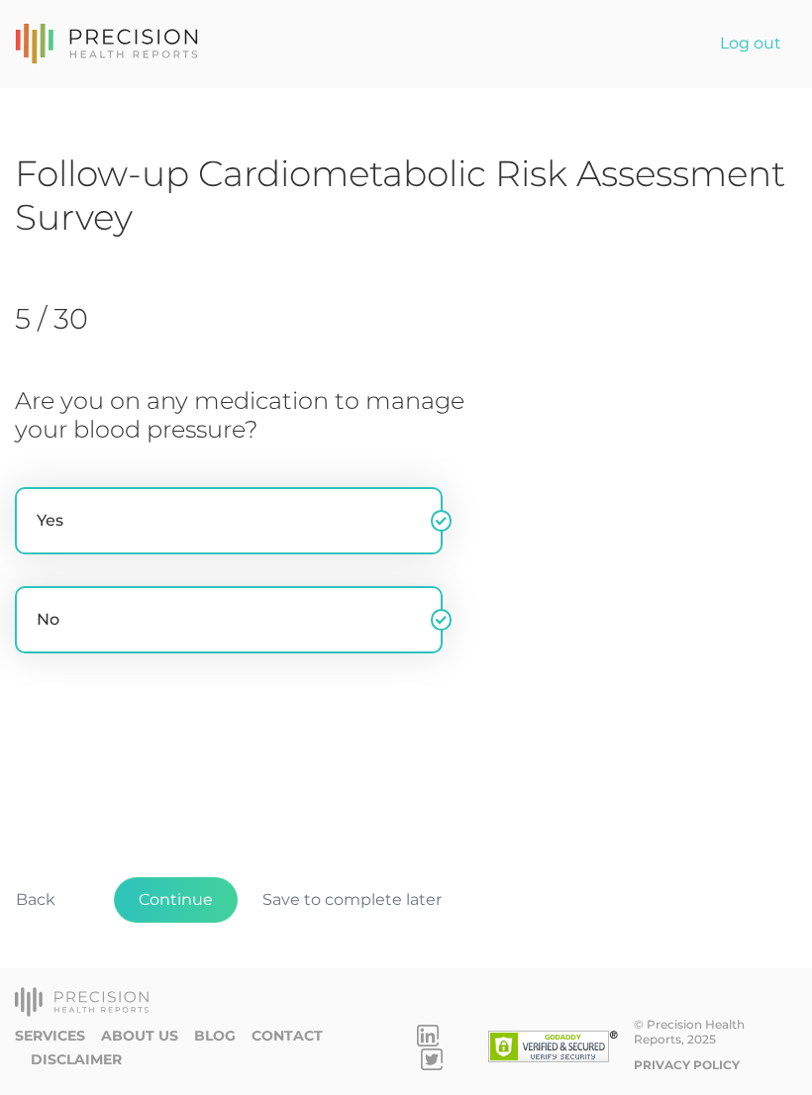
radio input "false"
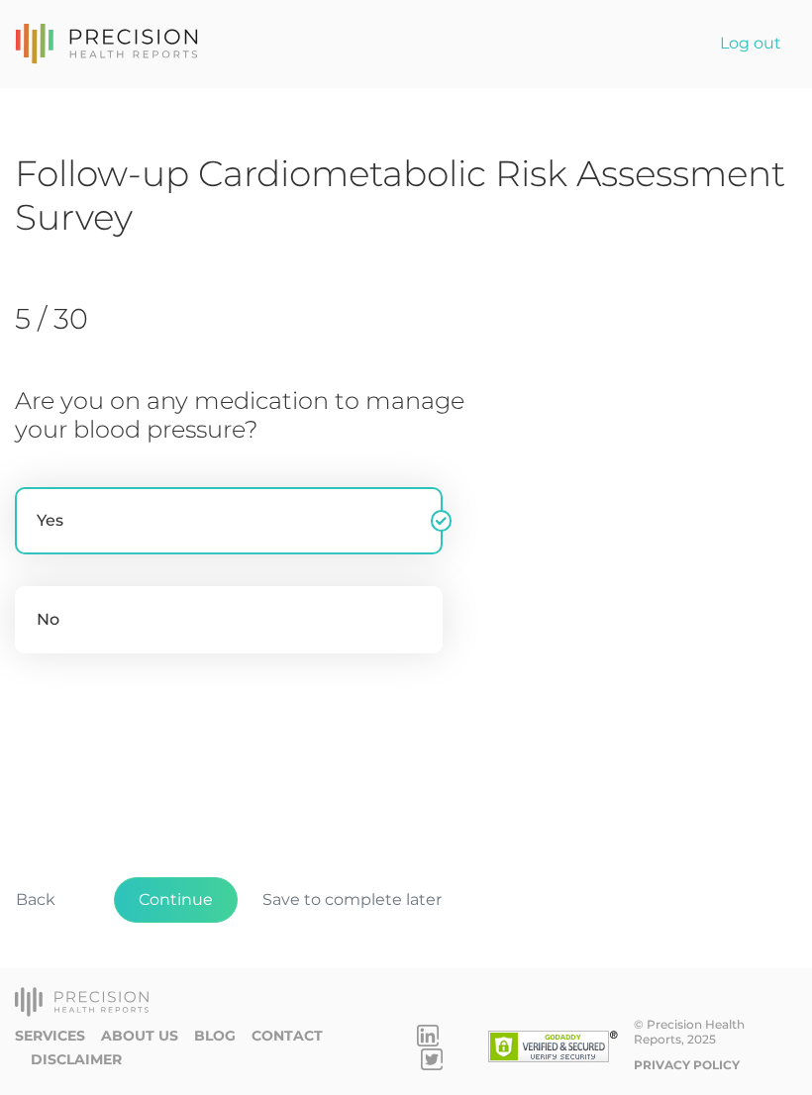
click at [201, 923] on button "Continue" at bounding box center [176, 901] width 124 height 46
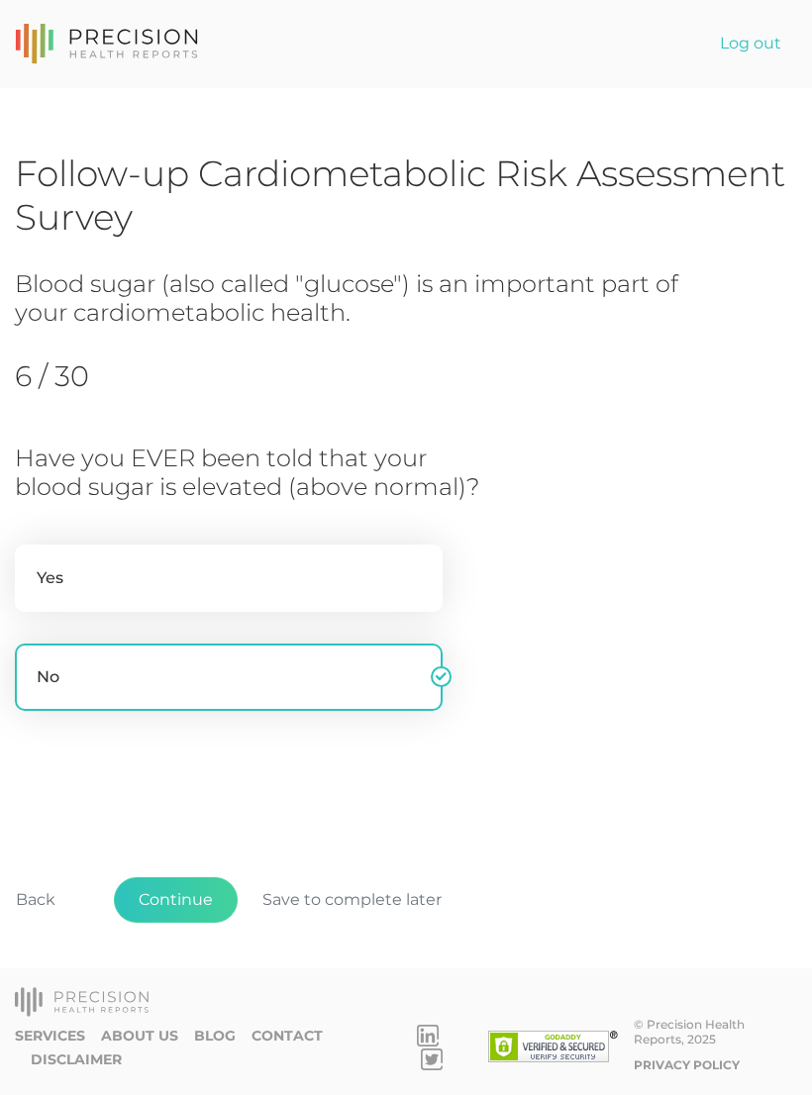
click at [233, 667] on label "No" at bounding box center [229, 677] width 428 height 67
click at [31, 664] on input "No" at bounding box center [23, 654] width 16 height 20
click at [181, 920] on button "Continue" at bounding box center [176, 901] width 124 height 46
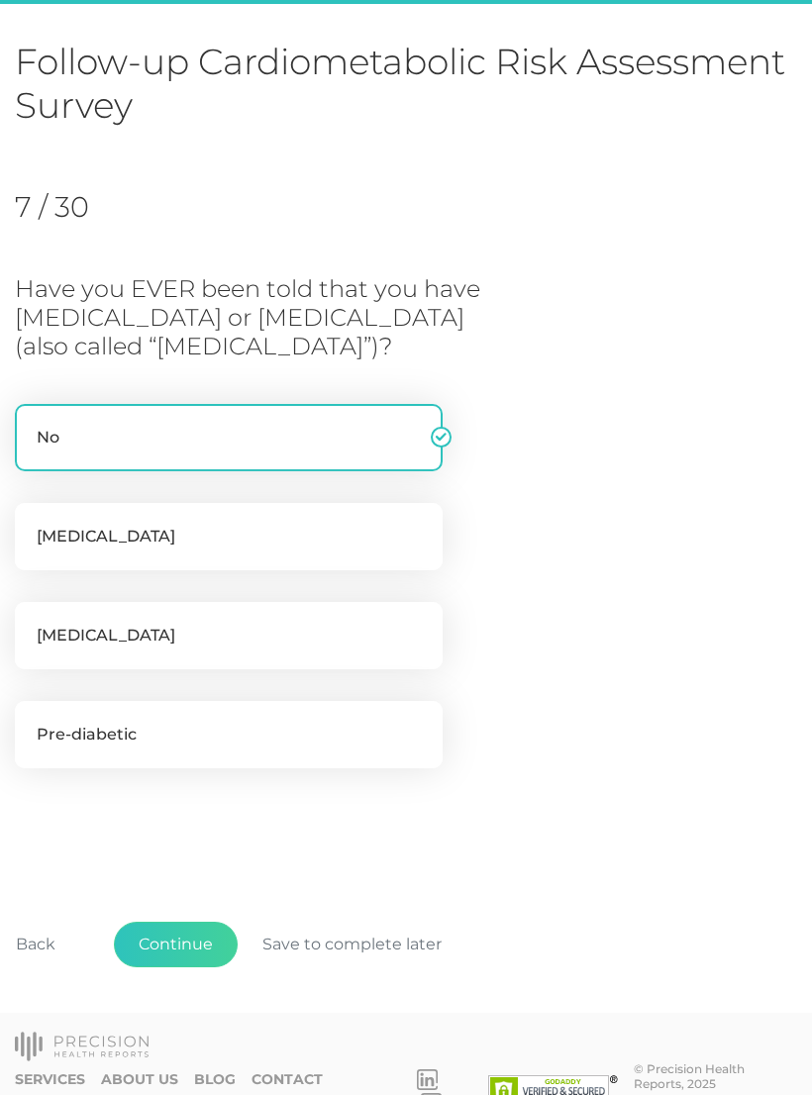
scroll to position [122, 0]
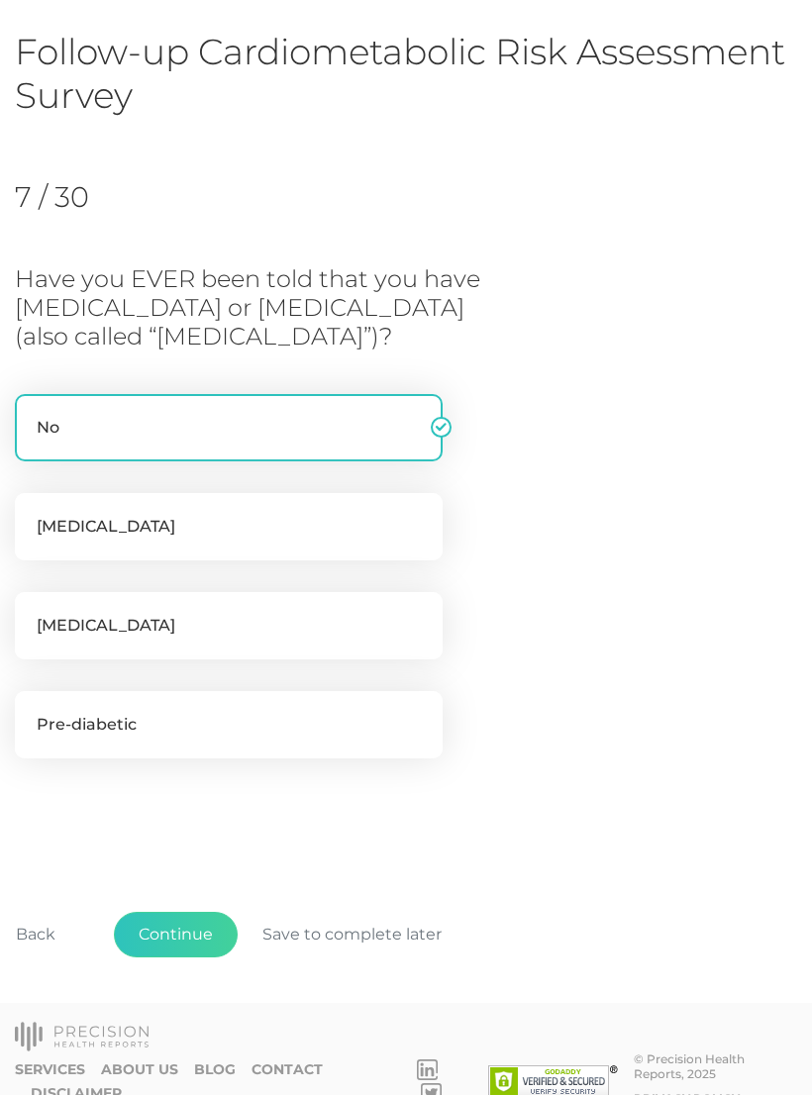
click at [134, 435] on label "No" at bounding box center [229, 427] width 428 height 67
click at [31, 414] on input "No" at bounding box center [23, 404] width 16 height 20
click at [160, 430] on label "No" at bounding box center [229, 427] width 428 height 67
click at [31, 414] on input "No" at bounding box center [23, 404] width 16 height 20
checkbox input "true"
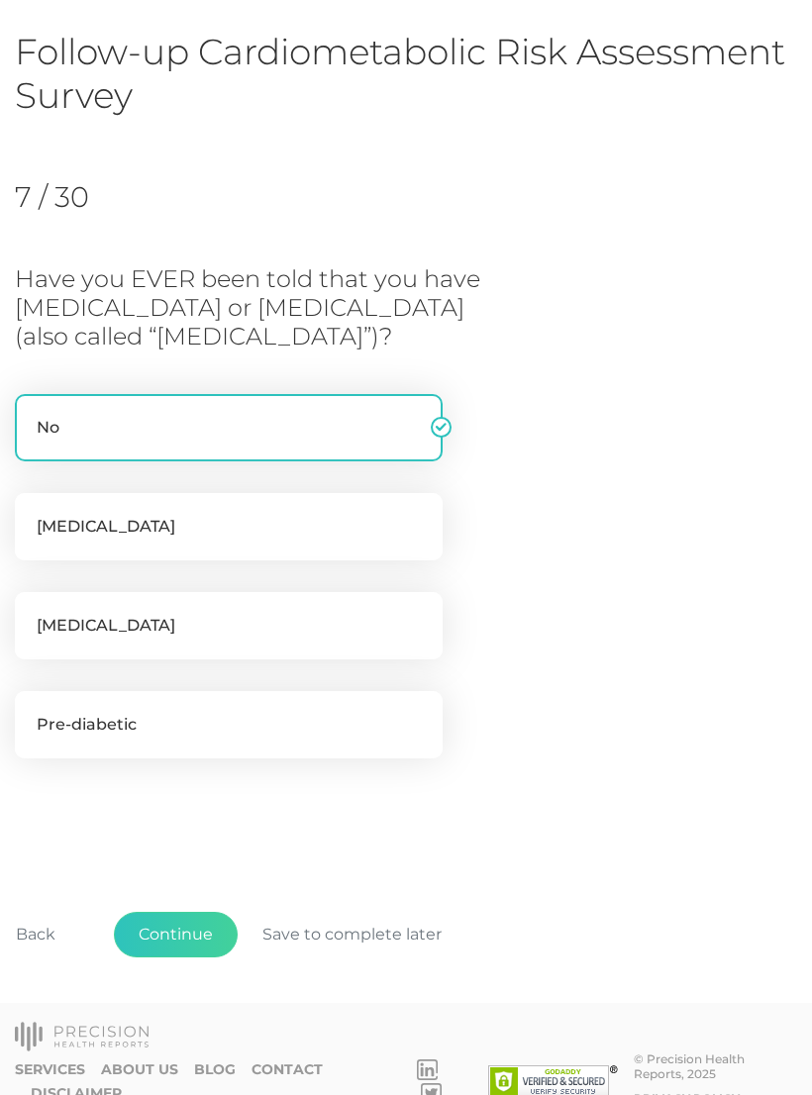
click at [187, 932] on button "Continue" at bounding box center [176, 935] width 124 height 46
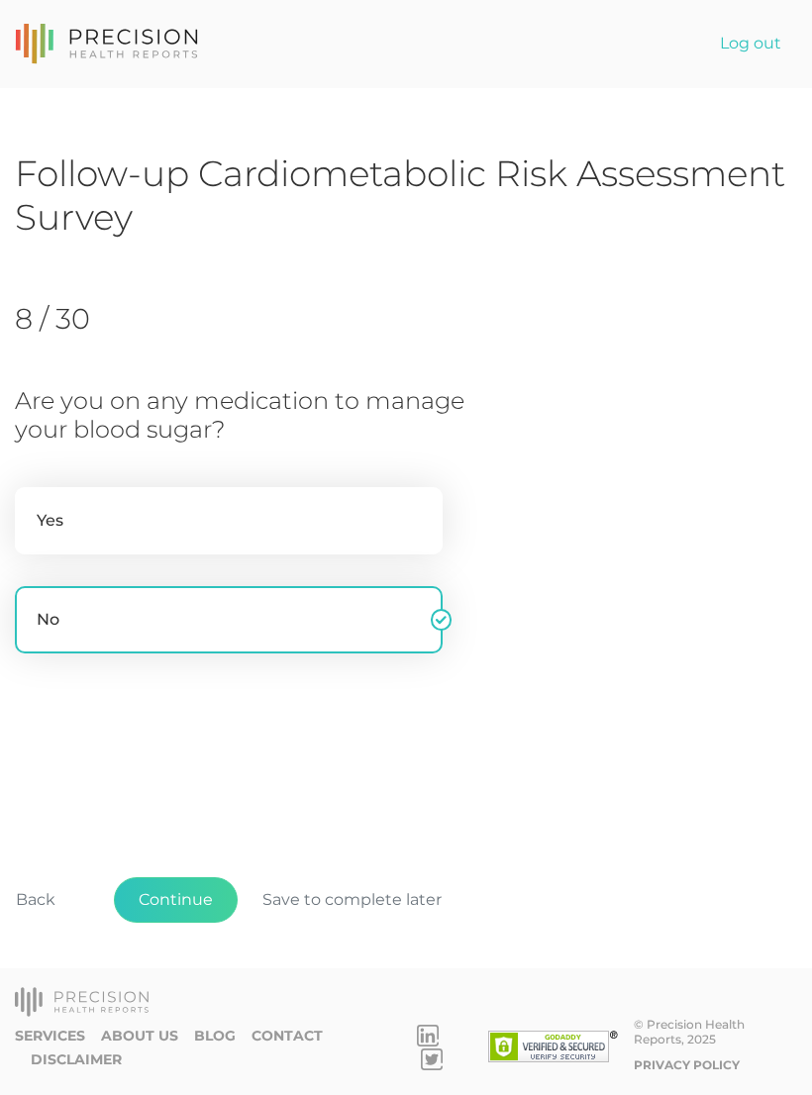
click at [233, 622] on label "No" at bounding box center [229, 619] width 428 height 67
click at [31, 606] on input "No" at bounding box center [23, 596] width 16 height 20
click at [180, 923] on button "Continue" at bounding box center [176, 901] width 124 height 46
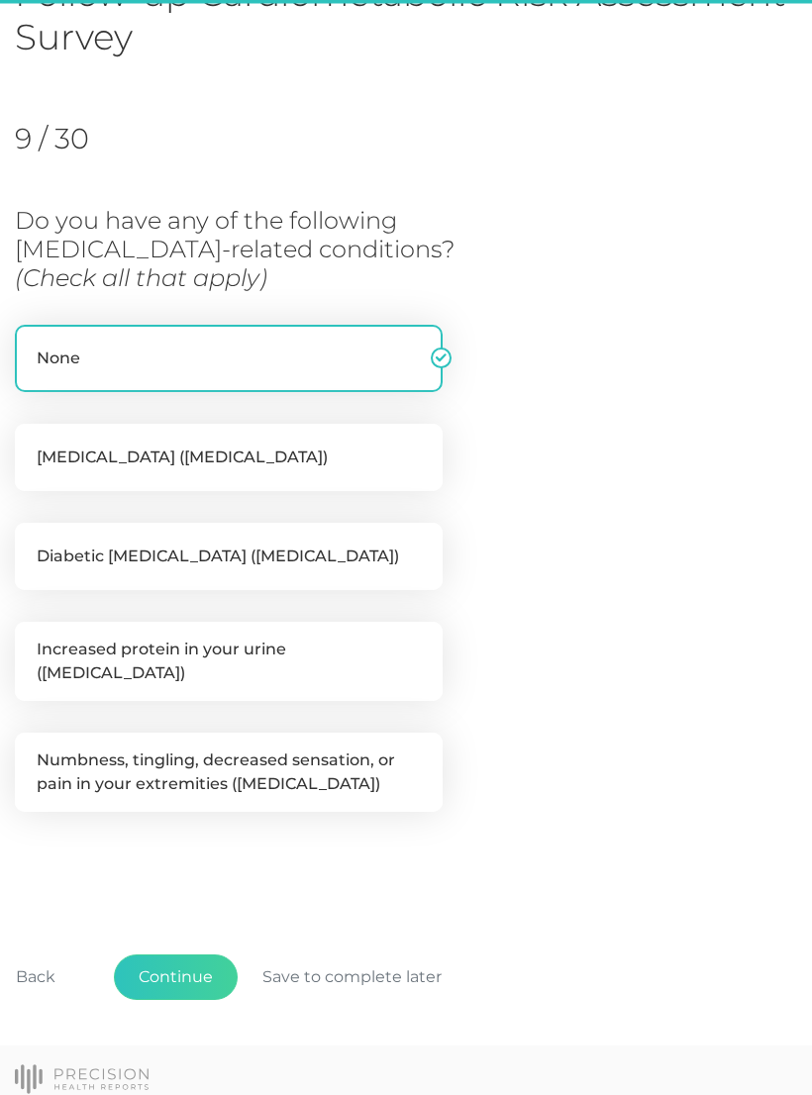
scroll to position [211, 0]
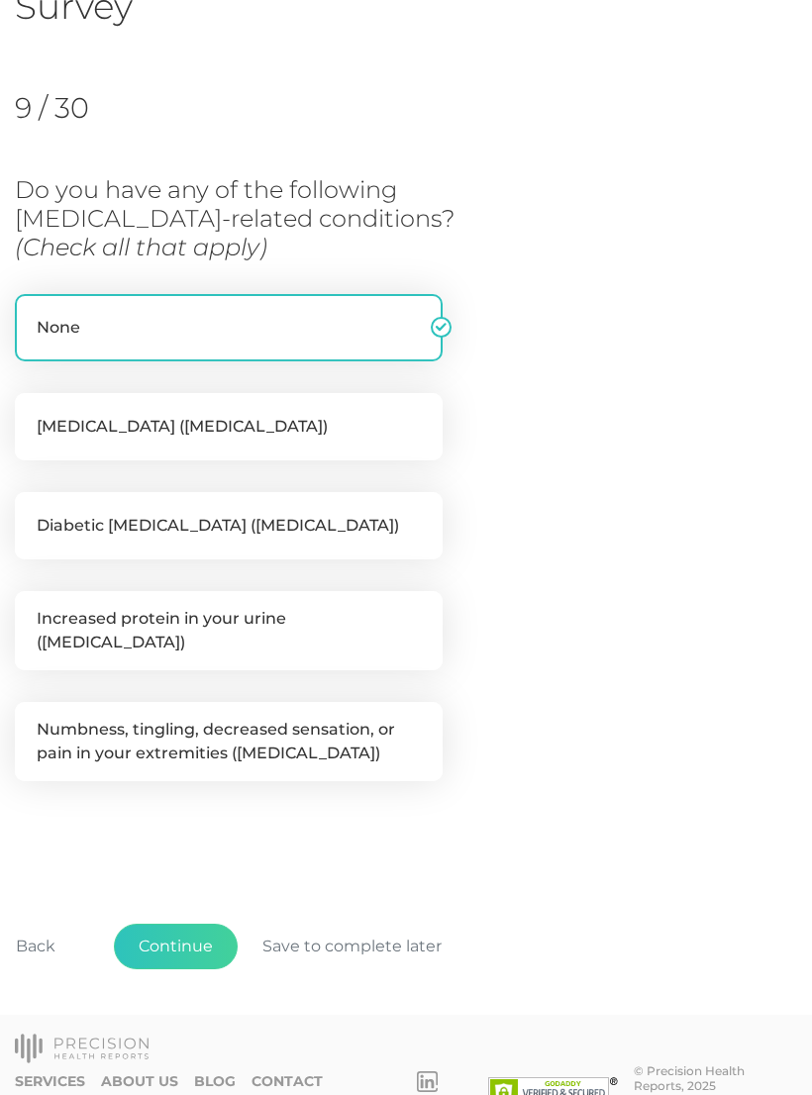
click at [187, 933] on button "Continue" at bounding box center [176, 947] width 124 height 46
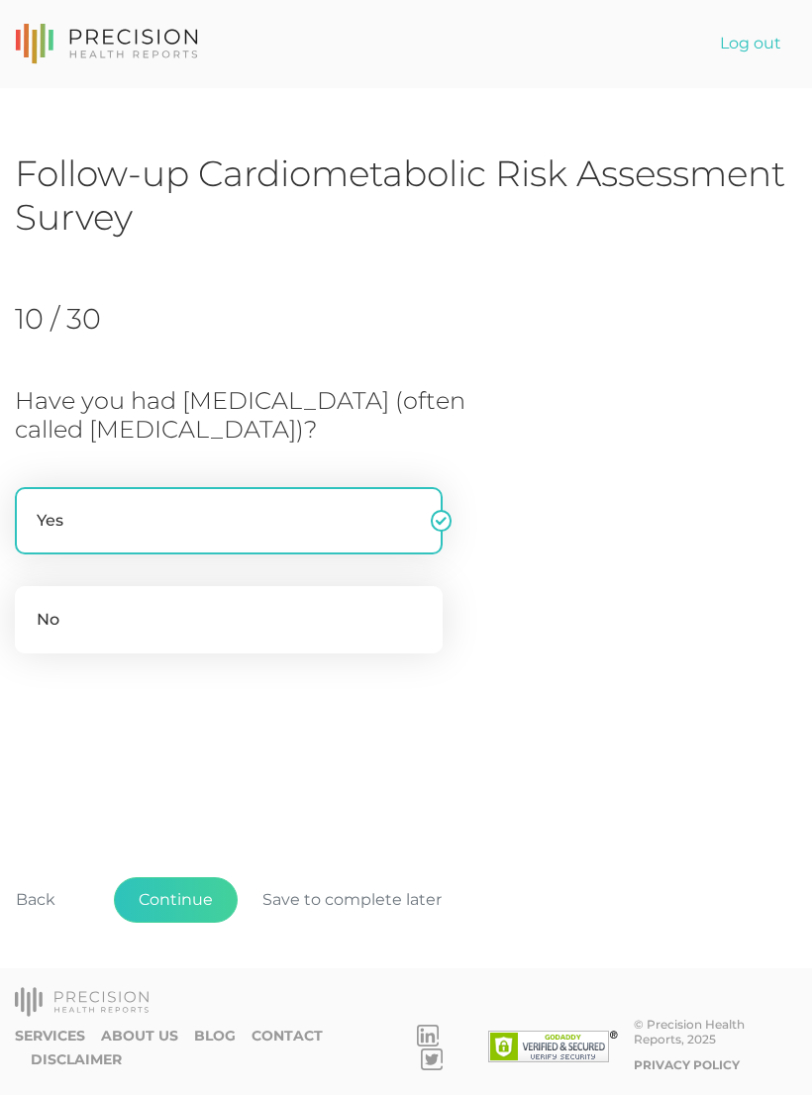
click at [354, 540] on label "Yes" at bounding box center [229, 520] width 428 height 67
click at [31, 507] on input "Yes" at bounding box center [23, 497] width 16 height 20
click at [180, 923] on button "Continue" at bounding box center [176, 901] width 124 height 46
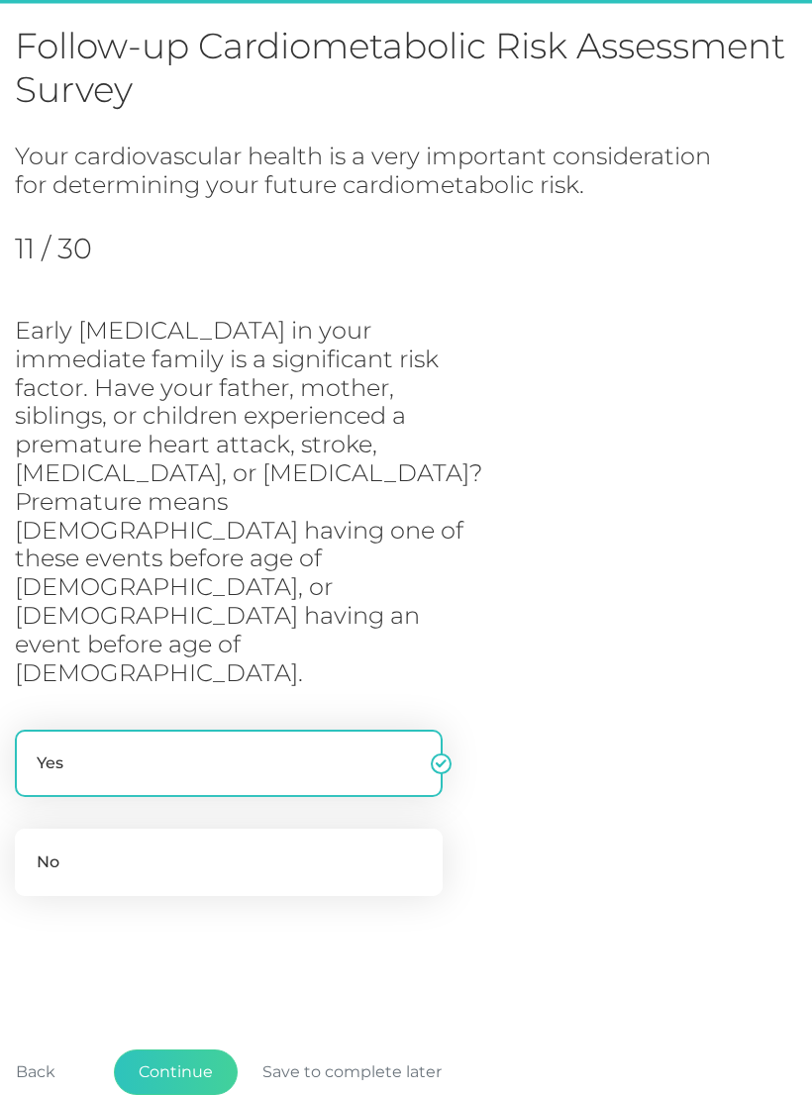
scroll to position [146, 0]
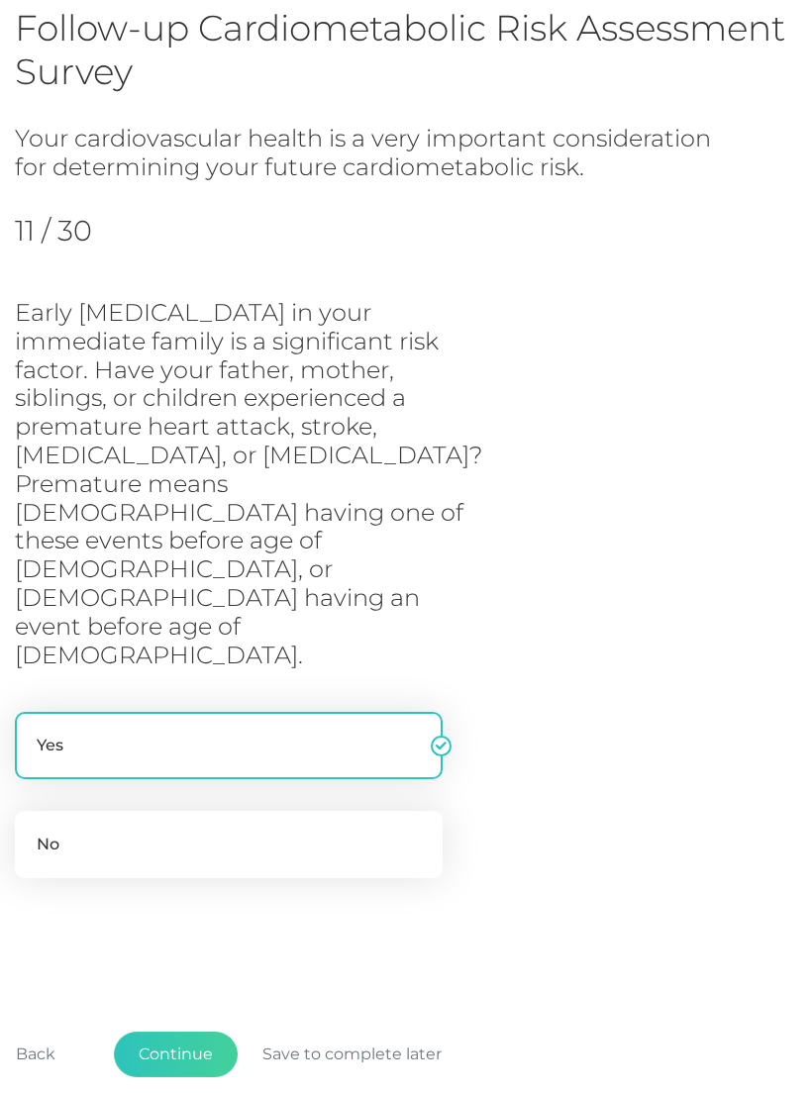
click at [184, 1032] on button "Continue" at bounding box center [176, 1055] width 124 height 46
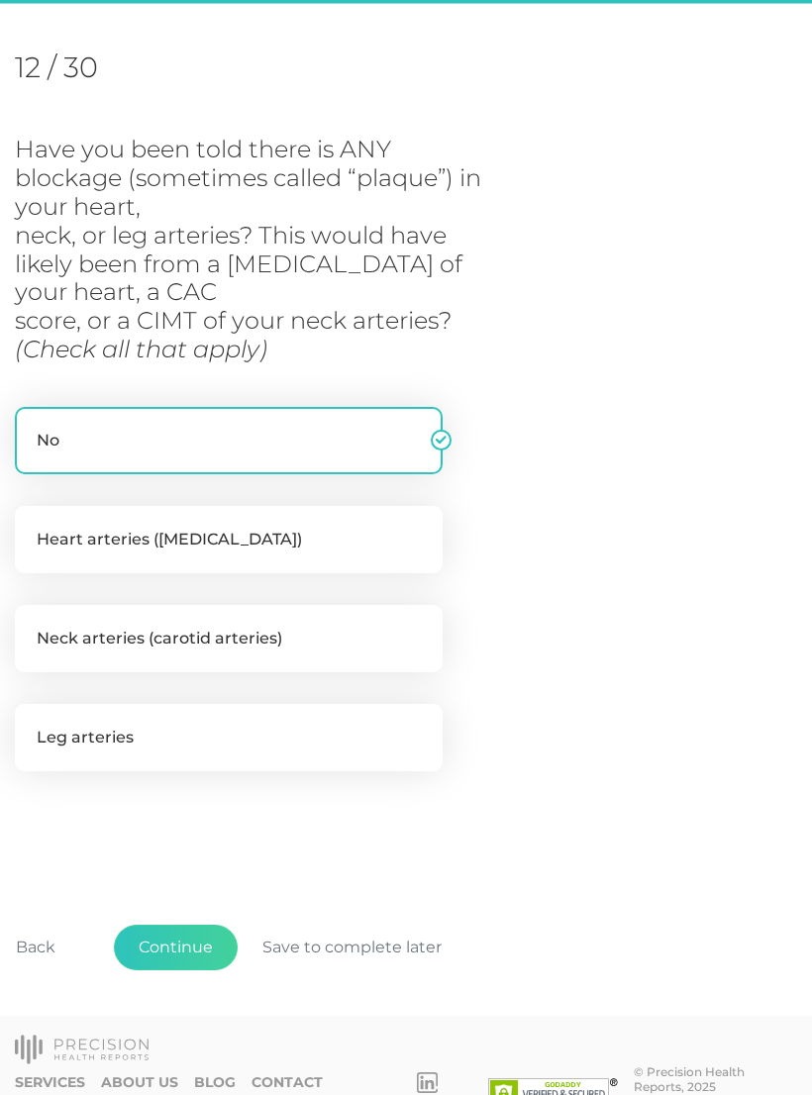
scroll to position [260, 0]
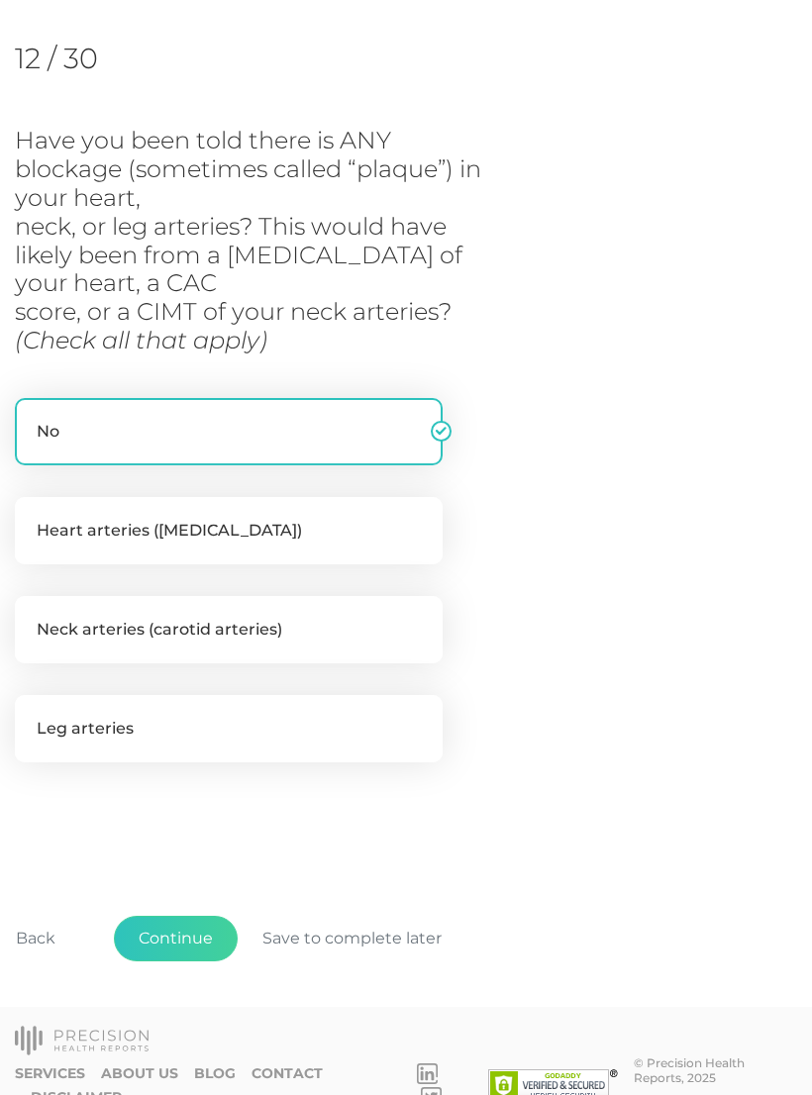
click at [241, 612] on label "Neck arteries (carotid arteries)" at bounding box center [229, 629] width 428 height 67
click at [31, 612] on input "Neck arteries (carotid arteries)" at bounding box center [23, 606] width 16 height 20
checkbox input "true"
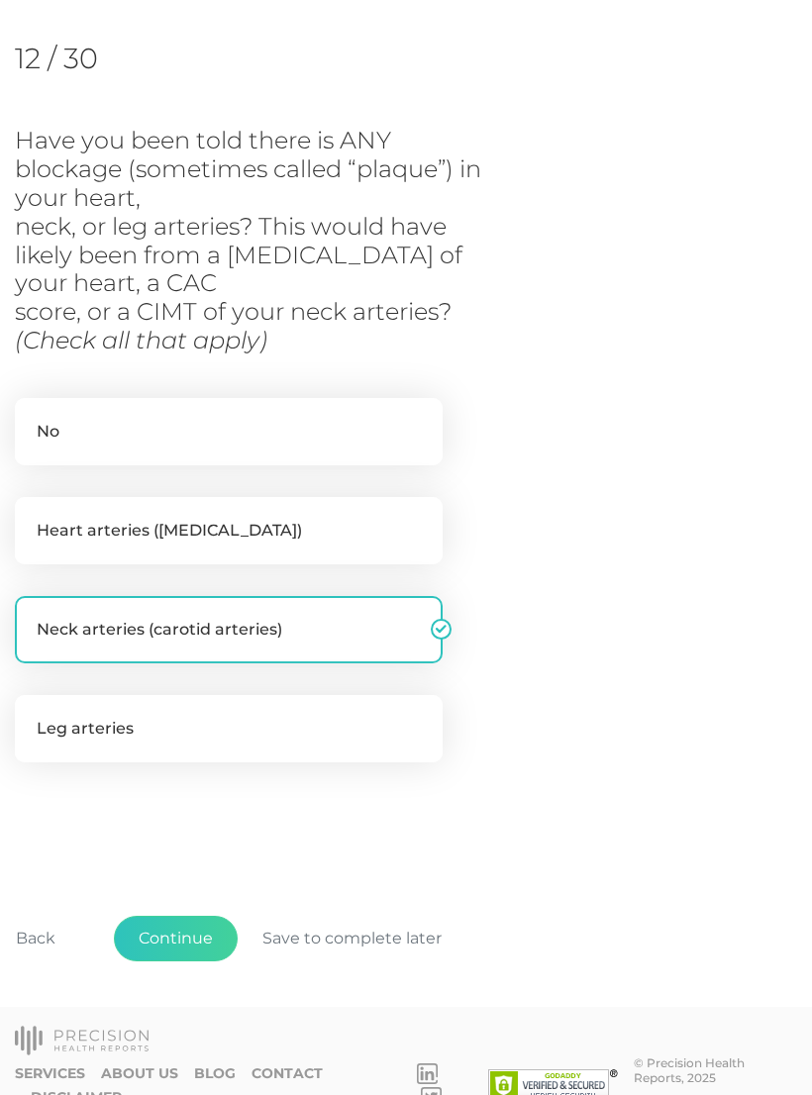
checkbox input "false"
click at [189, 924] on button "Continue" at bounding box center [176, 939] width 124 height 46
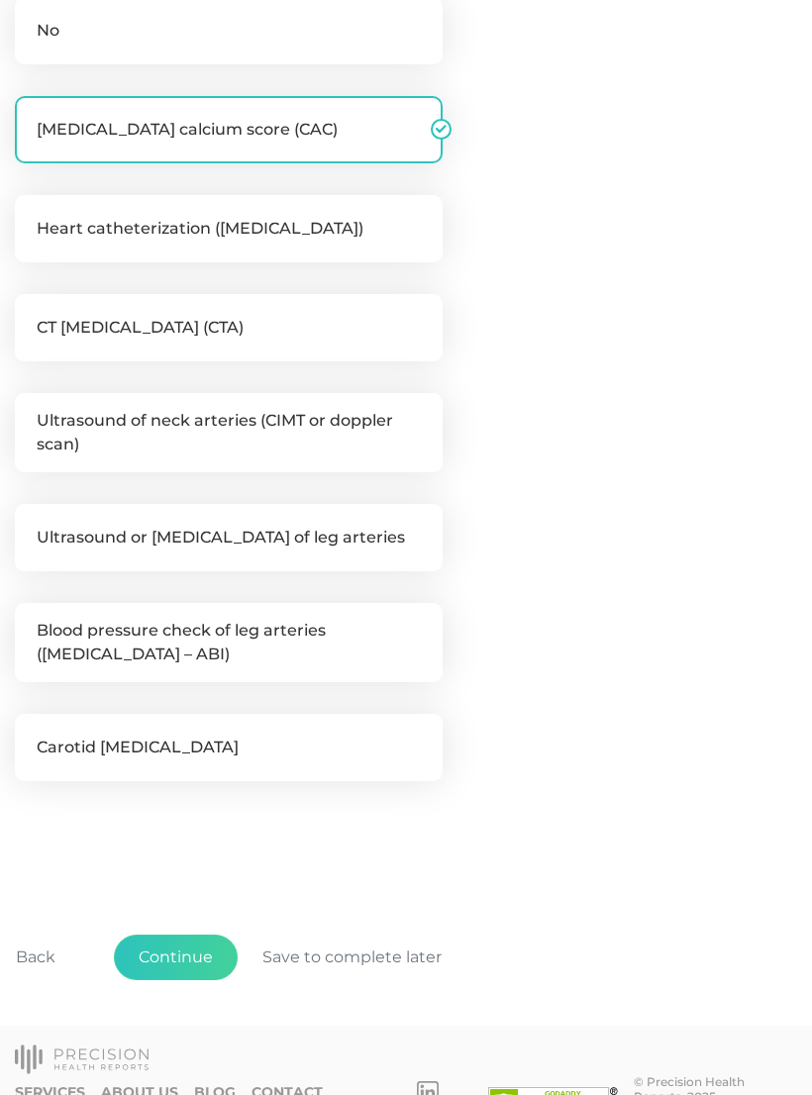
scroll to position [570, 0]
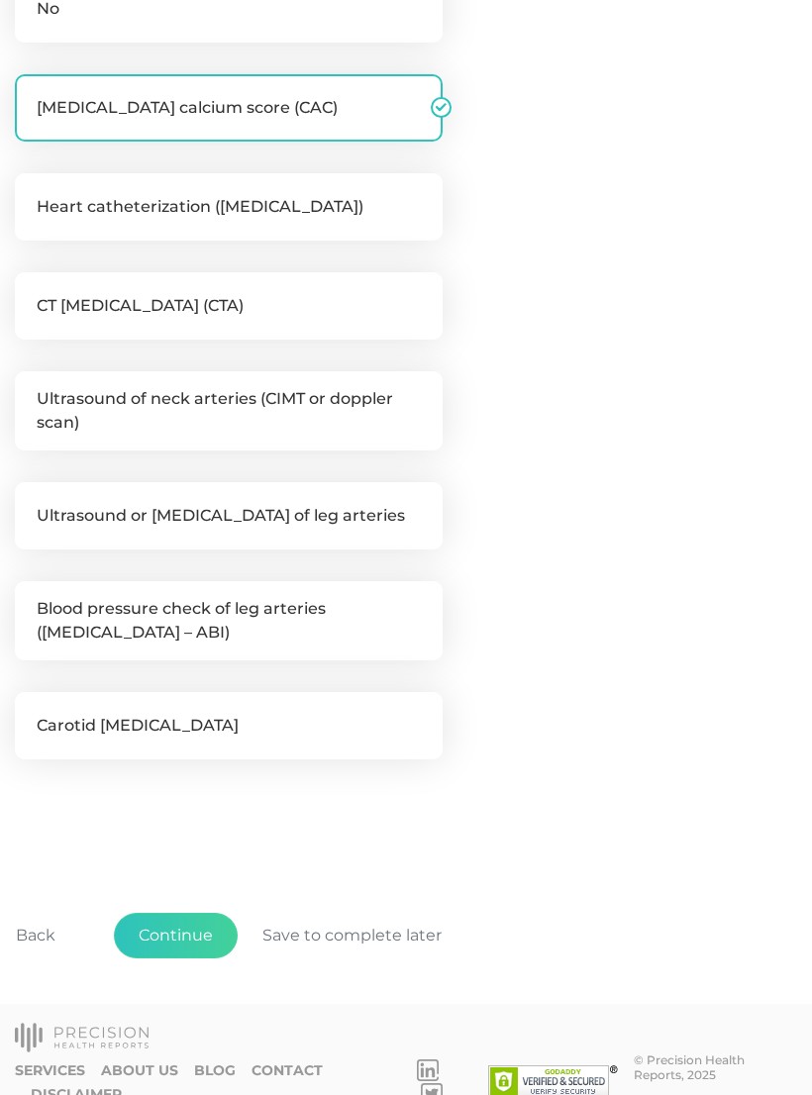
click at [372, 390] on label "Ultrasound of neck arteries (CIMT or doppler scan)" at bounding box center [229, 410] width 428 height 79
click at [31, 390] on input "Ultrasound of neck arteries (CIMT or doppler scan)" at bounding box center [23, 381] width 16 height 20
checkbox input "true"
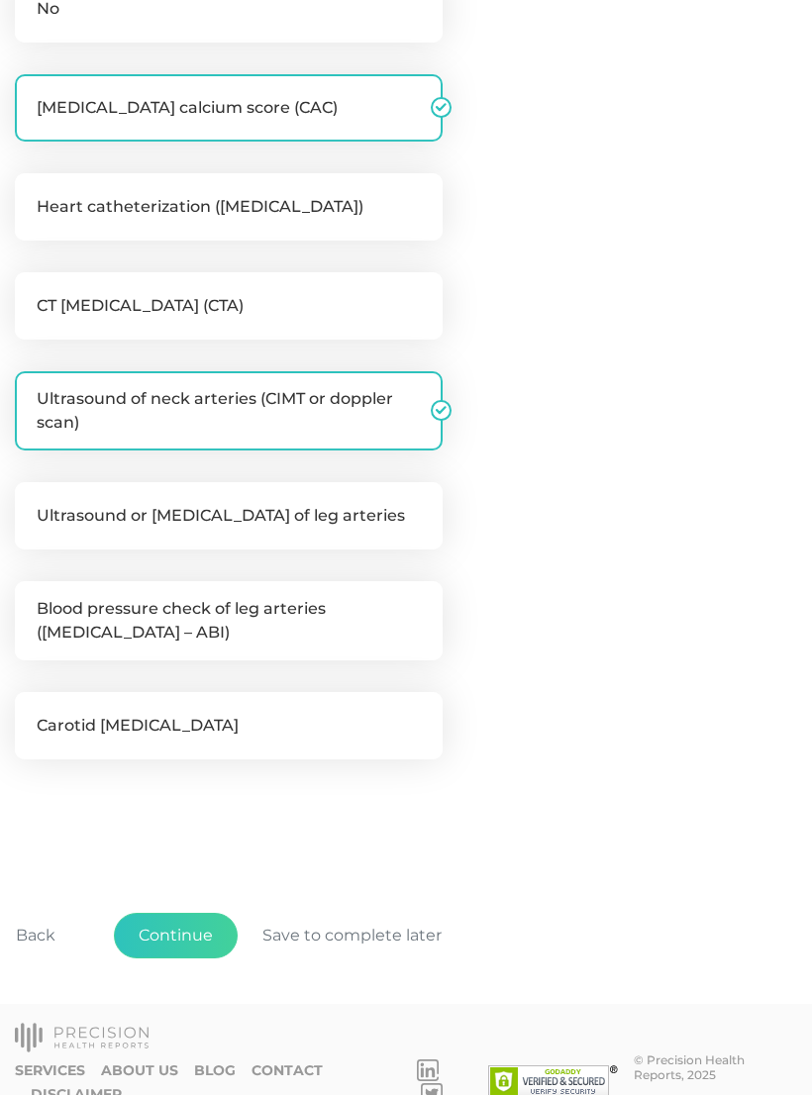
click at [181, 928] on button "Continue" at bounding box center [176, 936] width 124 height 46
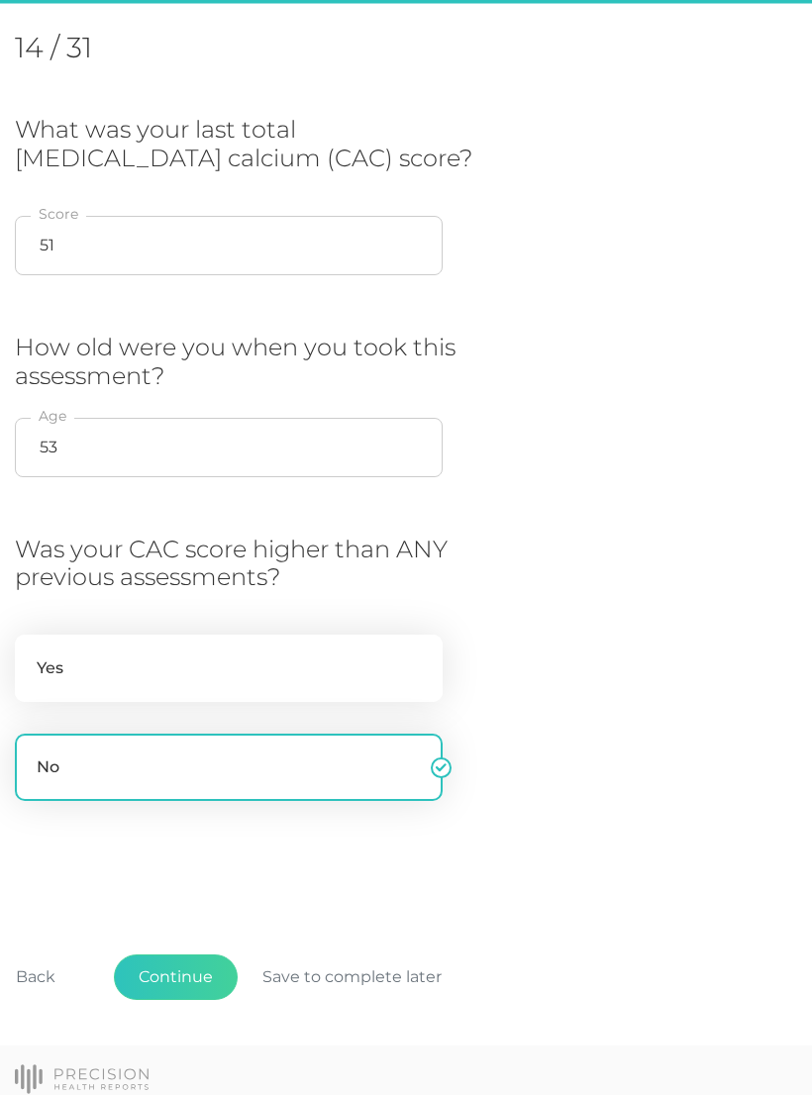
scroll to position [270, 0]
click at [195, 969] on button "Continue" at bounding box center [176, 979] width 124 height 46
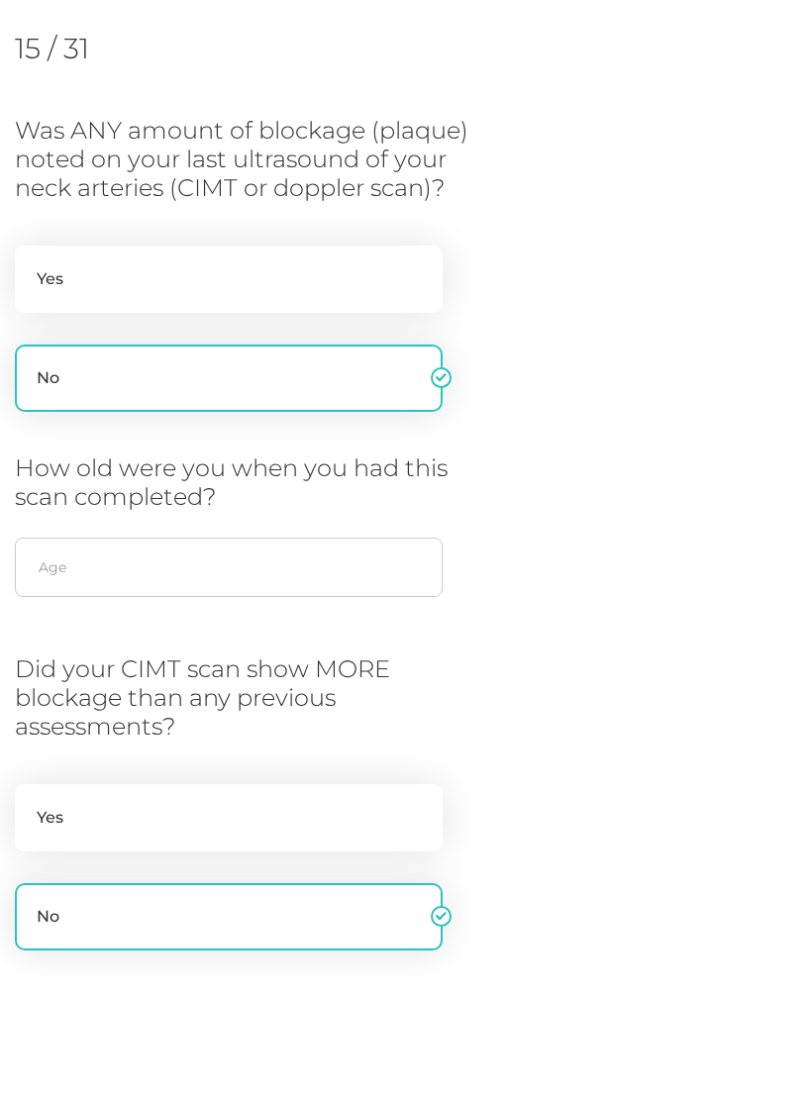
click at [99, 276] on label "Yes" at bounding box center [229, 279] width 428 height 67
click at [31, 265] on input "Yes" at bounding box center [23, 256] width 16 height 20
radio input "true"
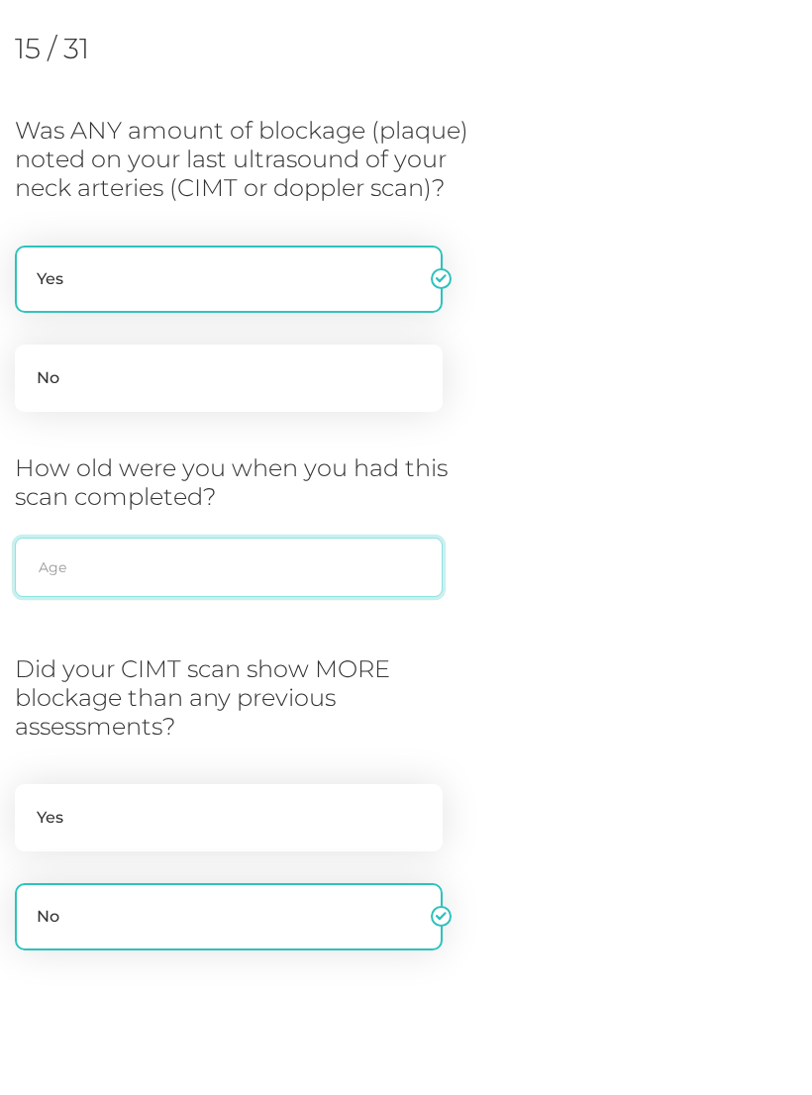
click at [81, 563] on input "text" at bounding box center [229, 567] width 428 height 59
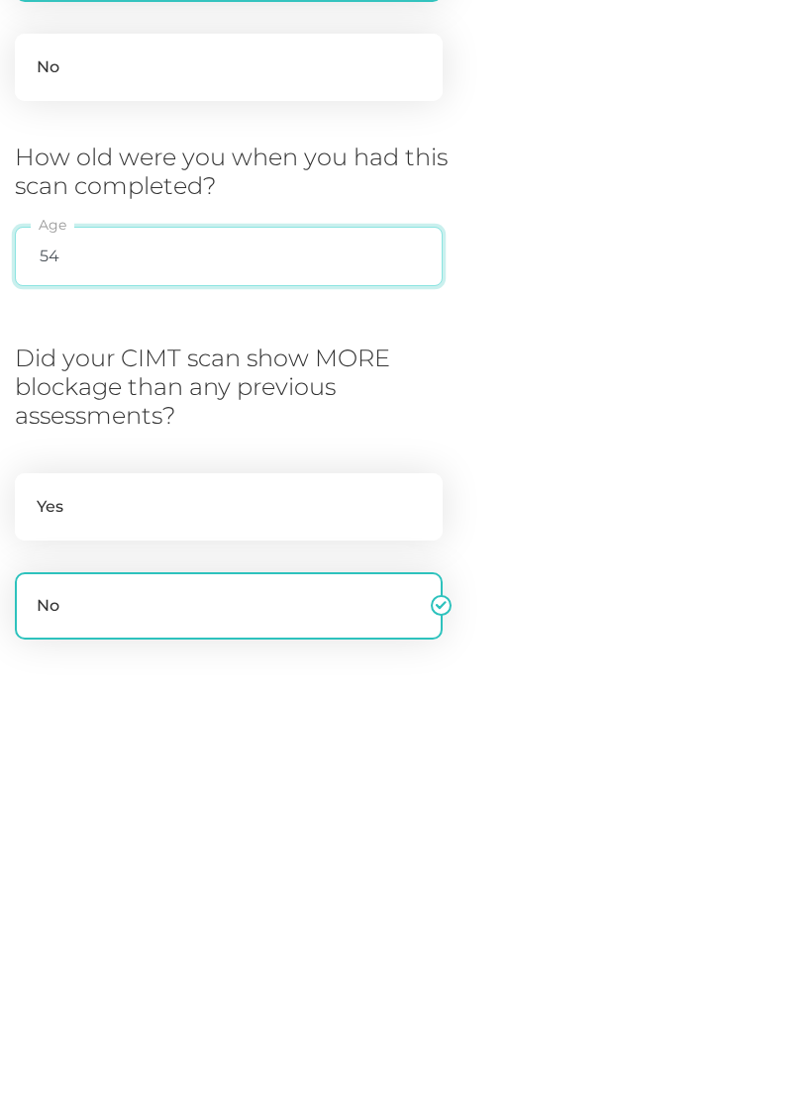
scroll to position [279, 0]
type input "54"
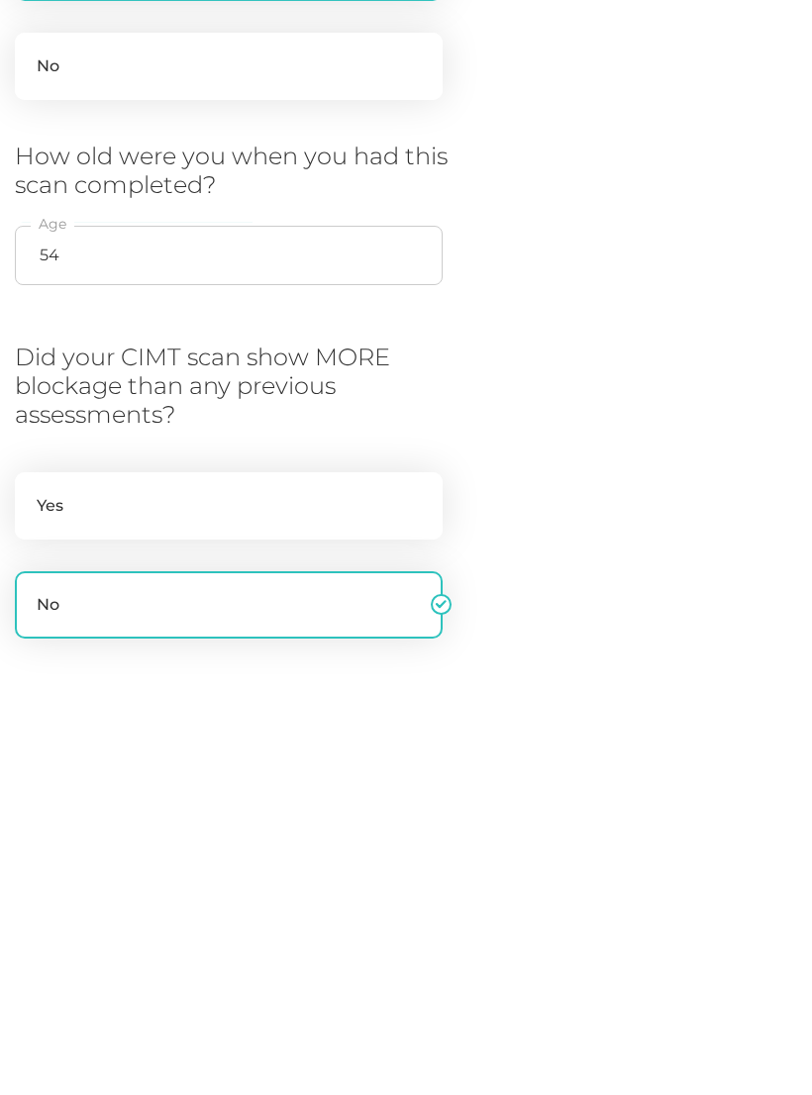
click at [355, 875] on label "No" at bounding box center [229, 908] width 428 height 67
click at [31, 875] on input "No" at bounding box center [23, 885] width 16 height 20
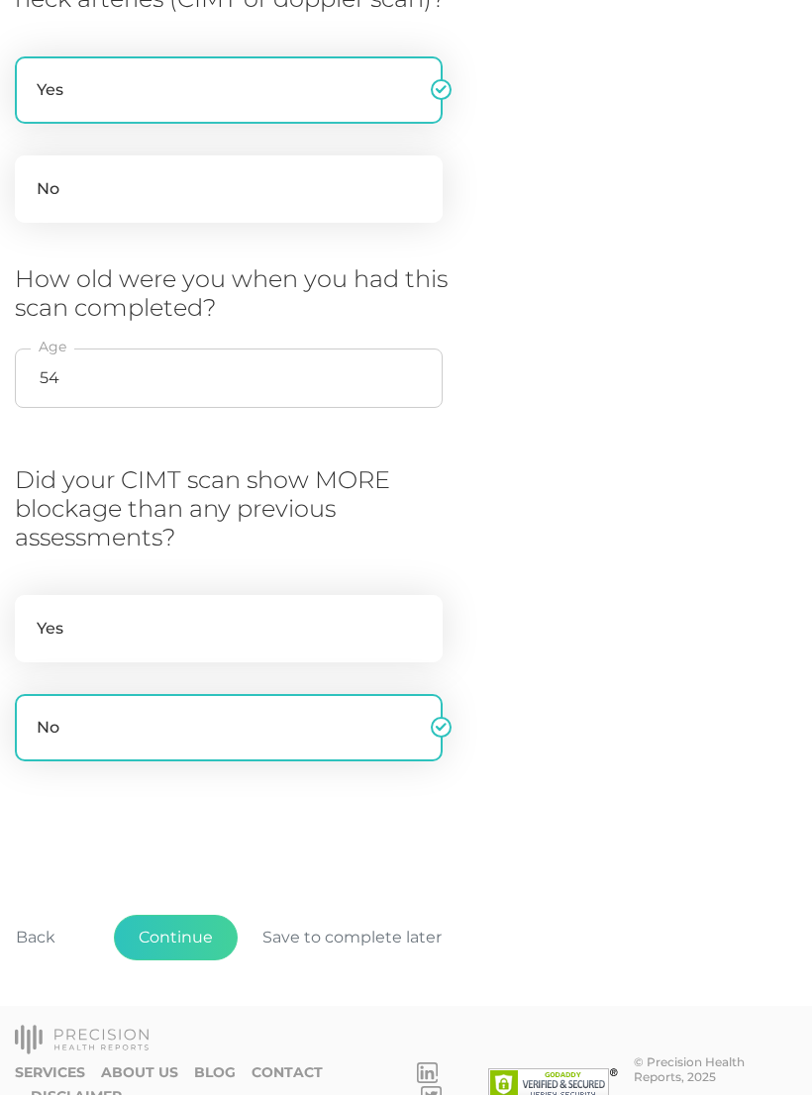
click at [177, 940] on button "Continue" at bounding box center [176, 938] width 124 height 46
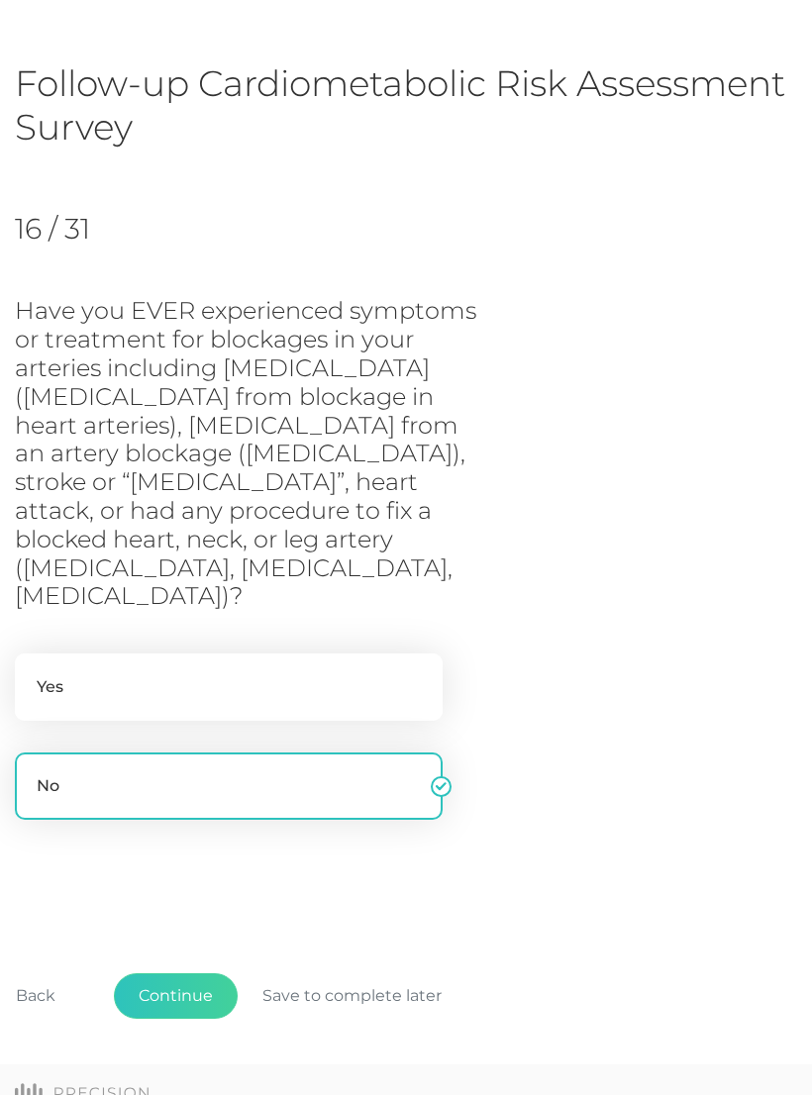
click at [319, 753] on label "No" at bounding box center [229, 786] width 428 height 67
click at [31, 753] on input "No" at bounding box center [23, 763] width 16 height 20
click at [181, 974] on button "Continue" at bounding box center [176, 997] width 124 height 46
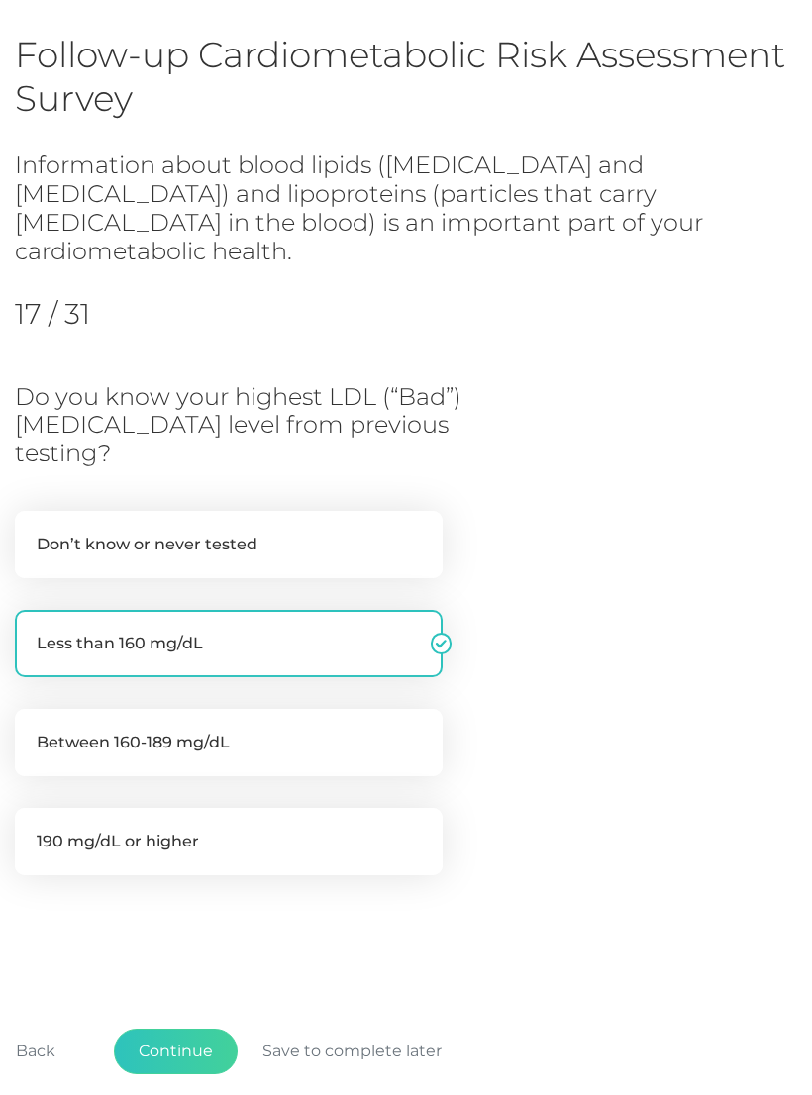
scroll to position [125, 0]
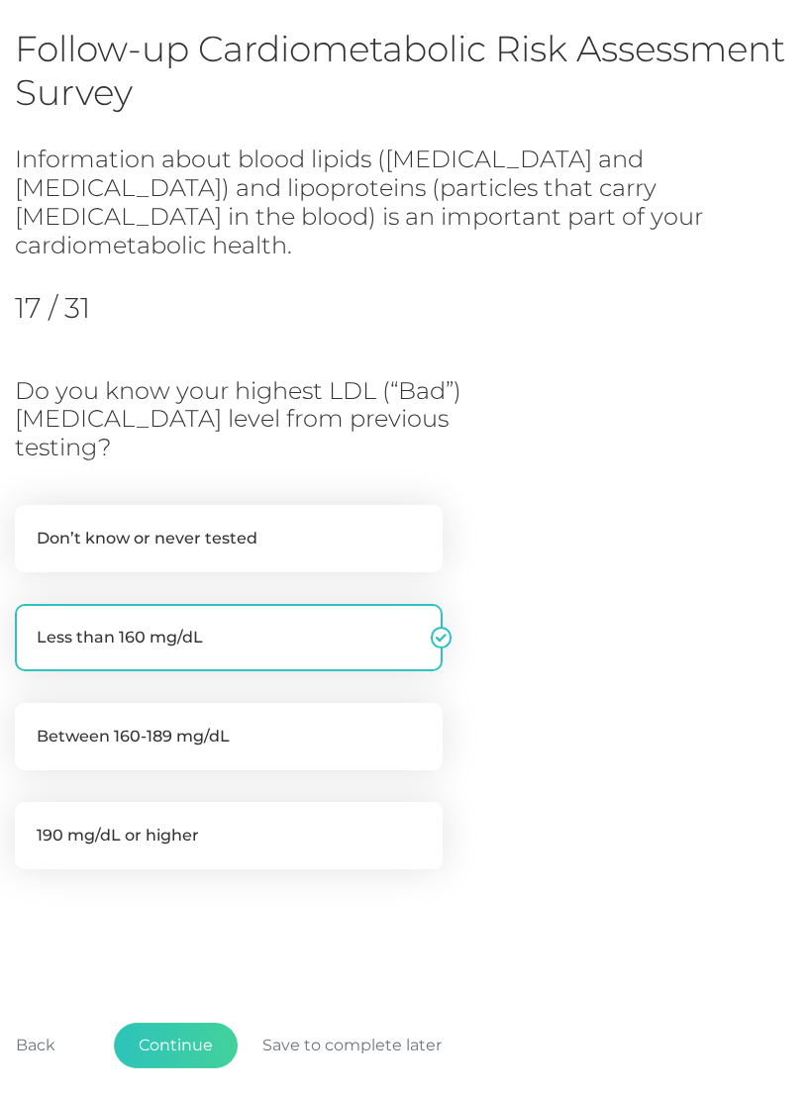
click at [184, 1023] on button "Continue" at bounding box center [176, 1046] width 124 height 46
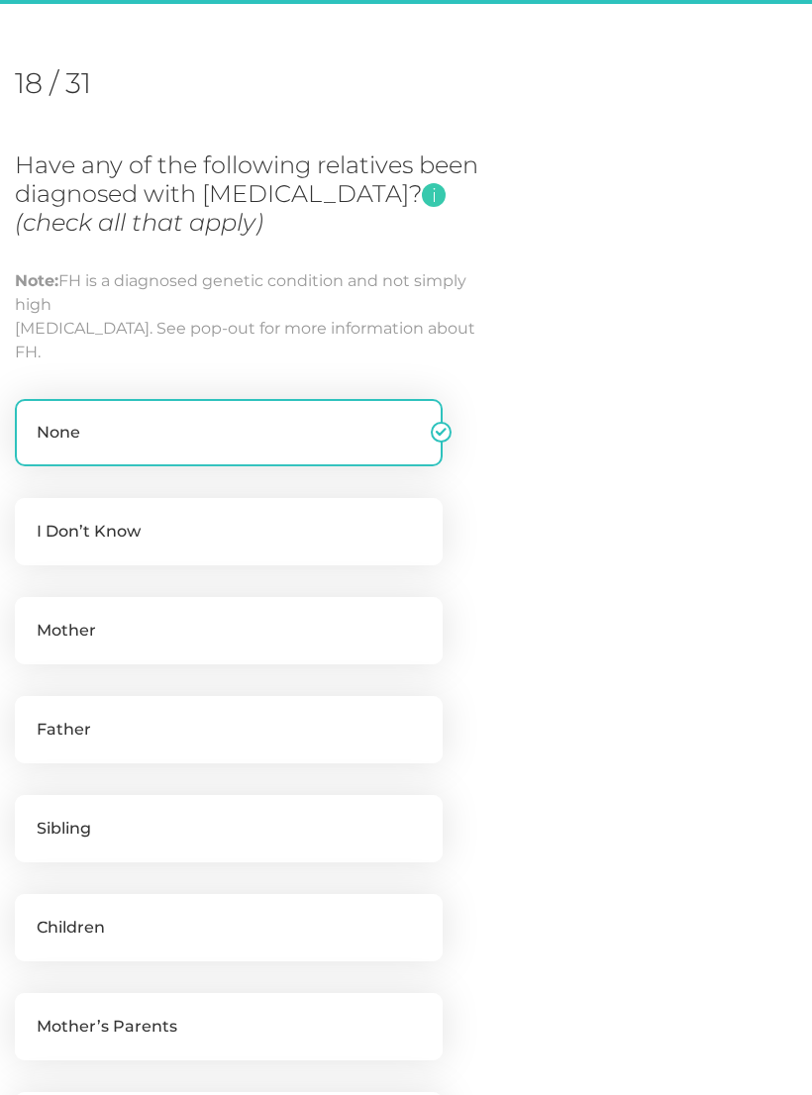
scroll to position [270, 0]
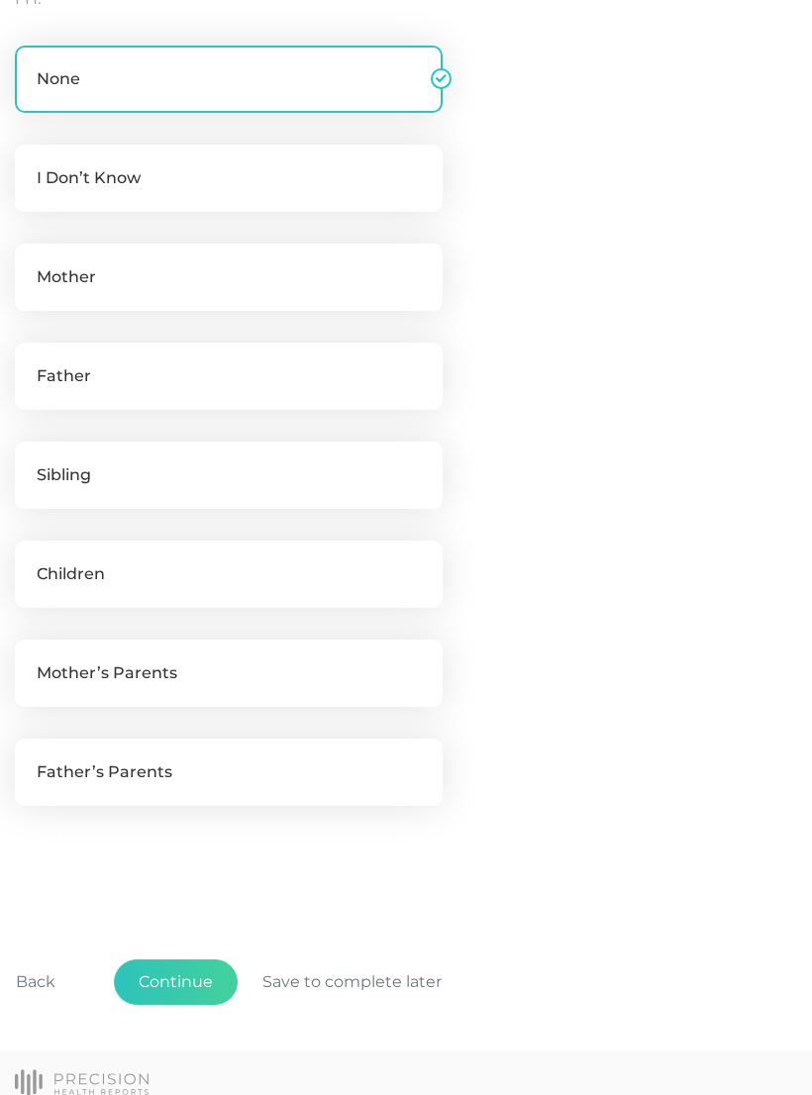
click at [191, 984] on button "Continue" at bounding box center [176, 983] width 124 height 46
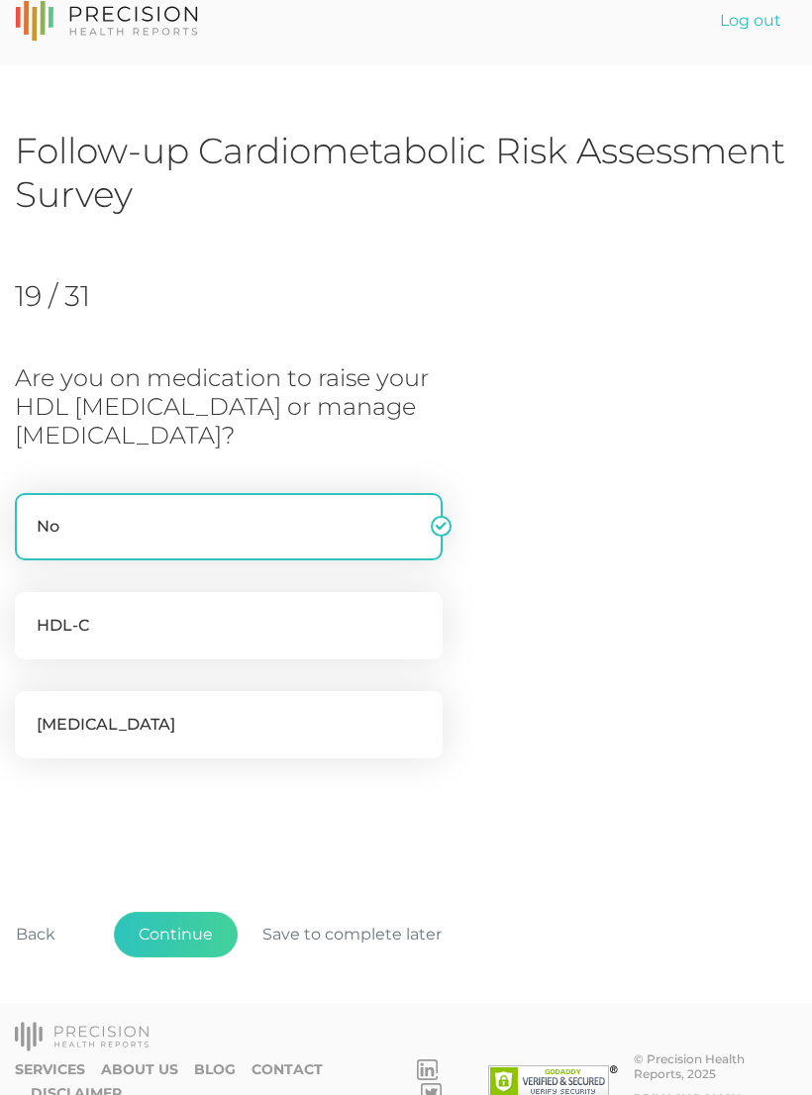
click at [185, 922] on button "Continue" at bounding box center [176, 935] width 124 height 46
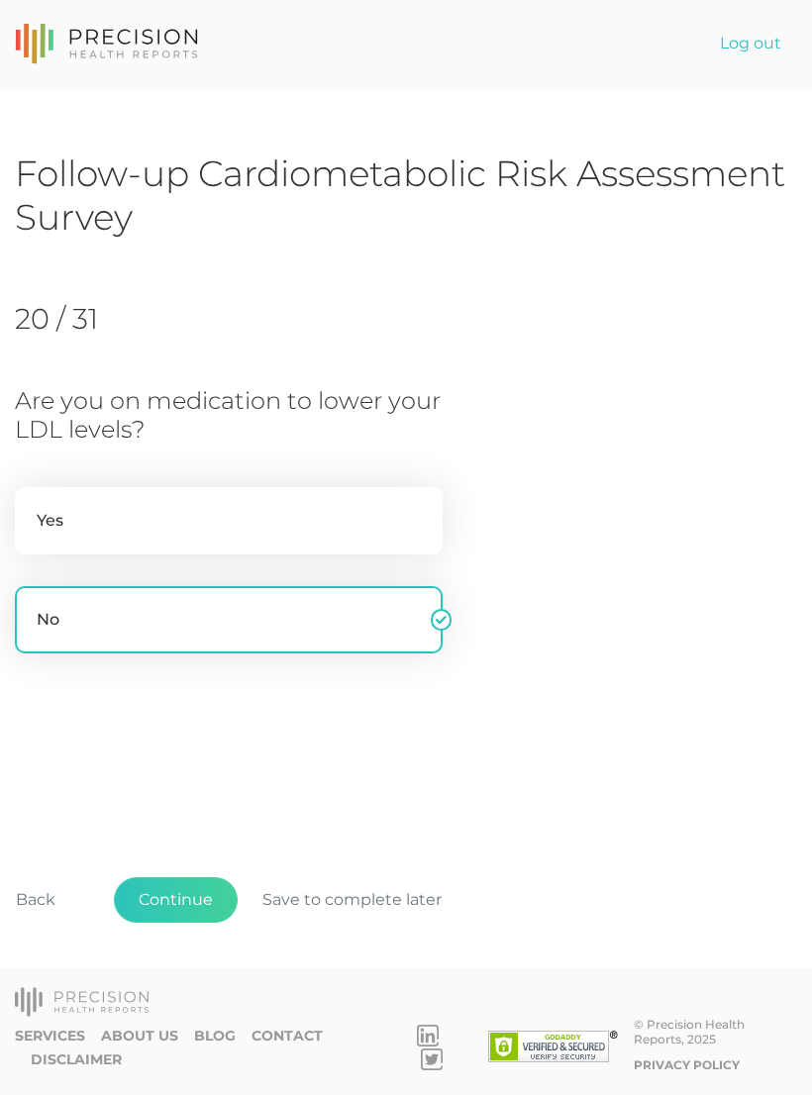
click at [193, 923] on button "Continue" at bounding box center [176, 901] width 124 height 46
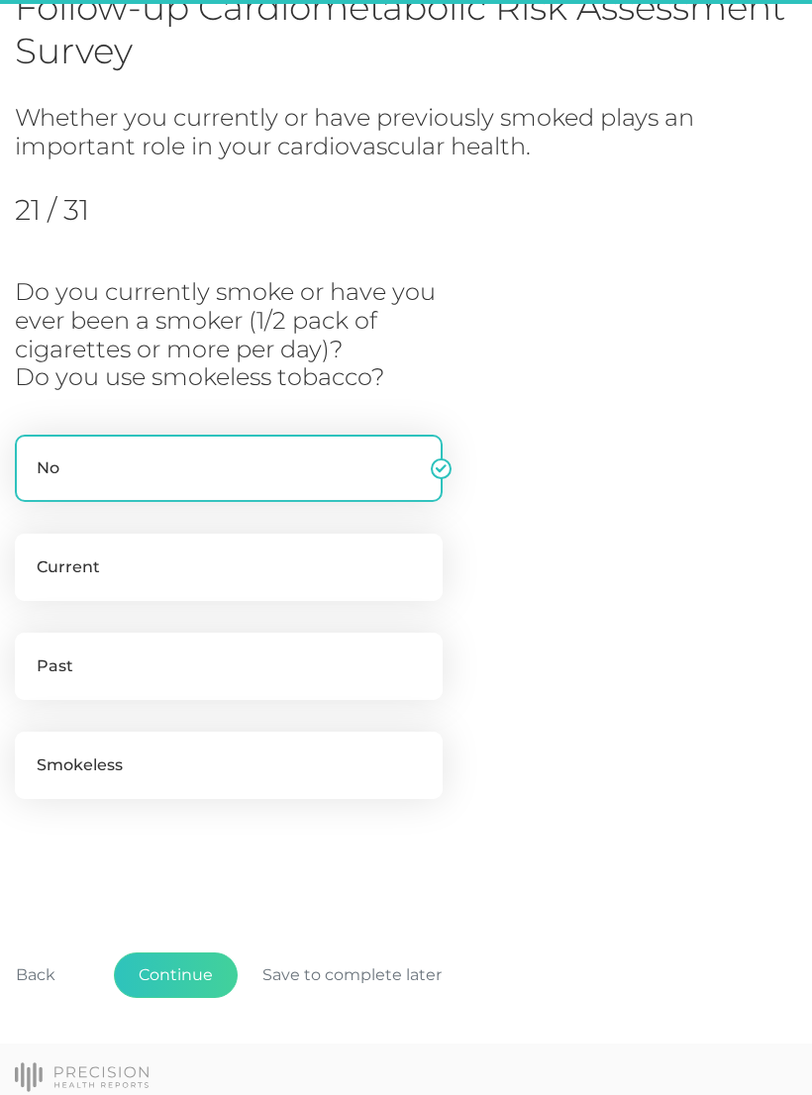
scroll to position [205, 0]
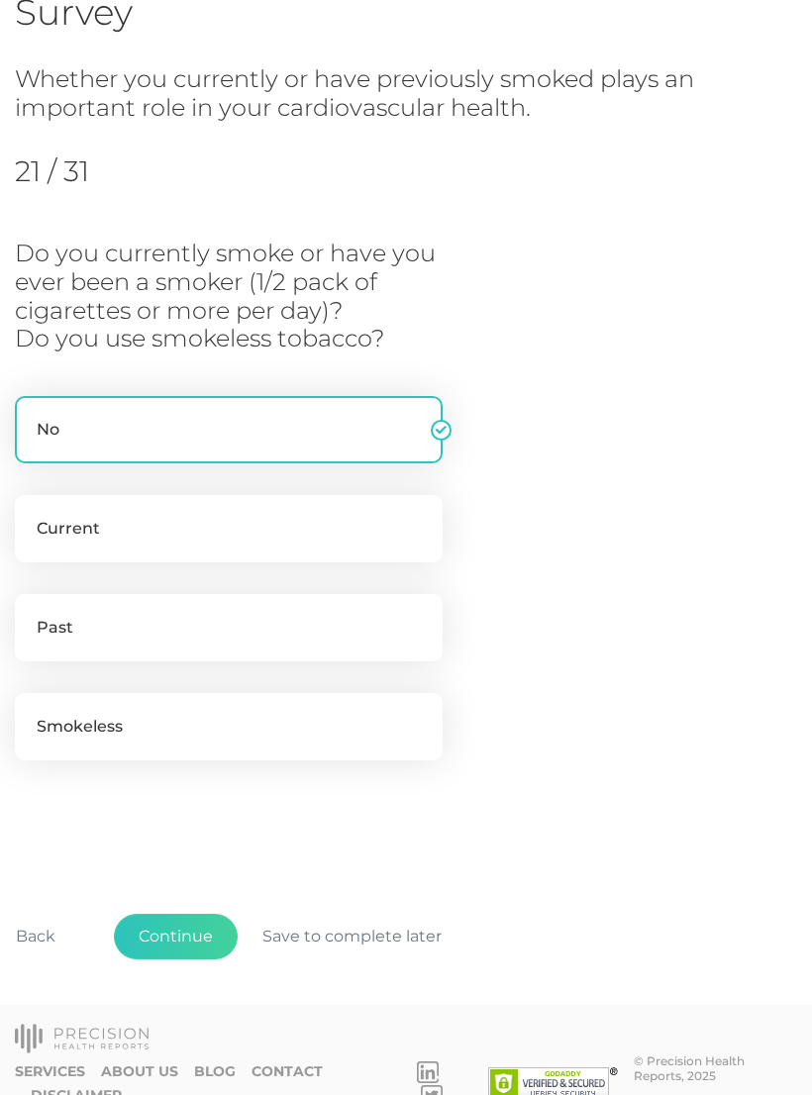
click at [190, 930] on button "Continue" at bounding box center [176, 937] width 124 height 46
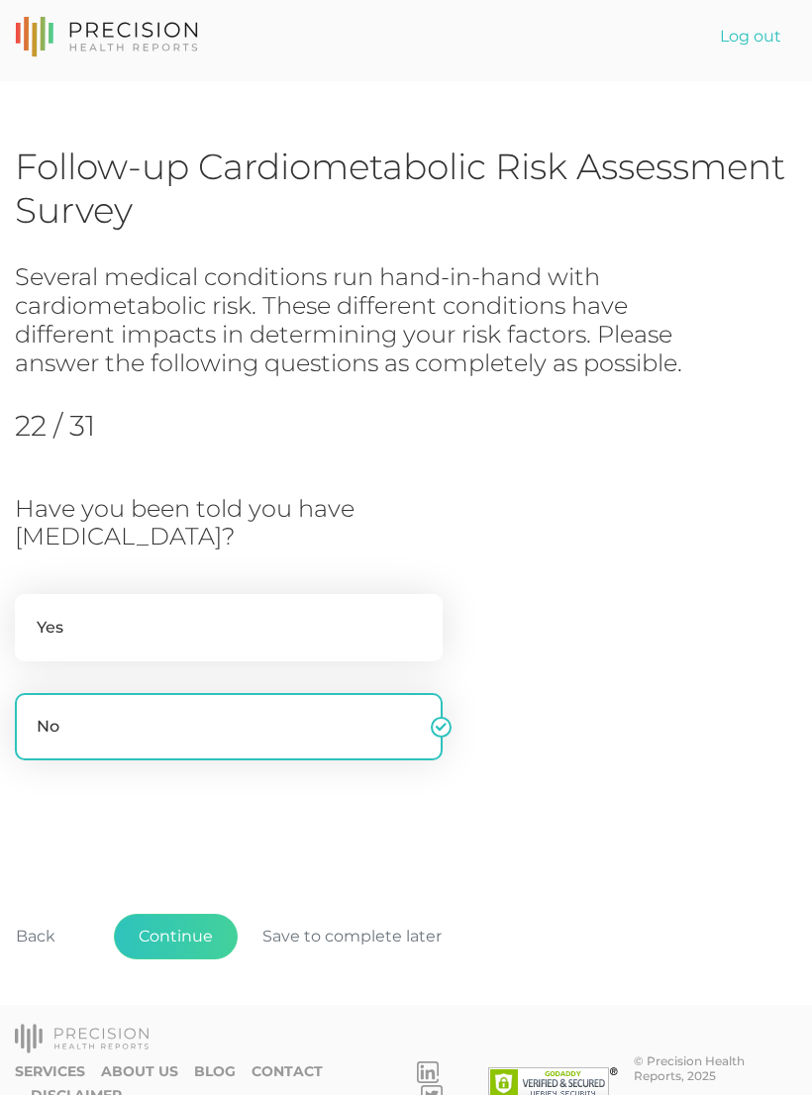
click at [199, 932] on button "Continue" at bounding box center [176, 937] width 124 height 46
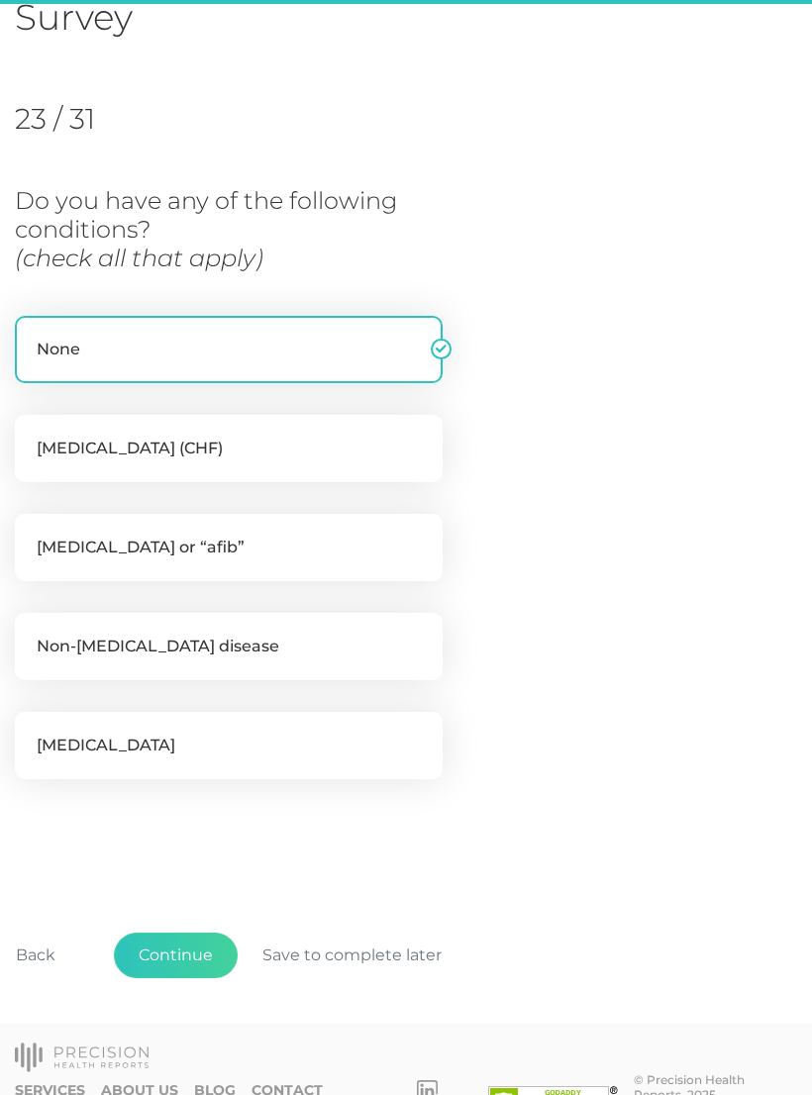
scroll to position [221, 0]
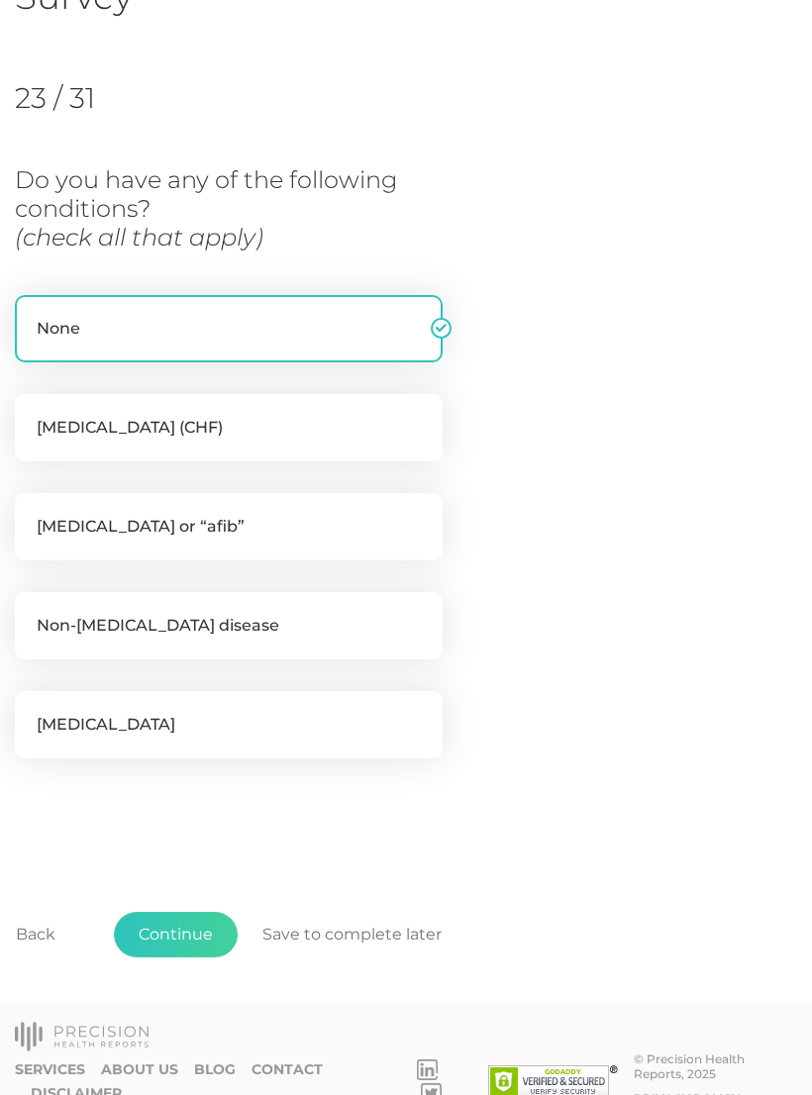
click at [185, 928] on button "Continue" at bounding box center [176, 935] width 124 height 46
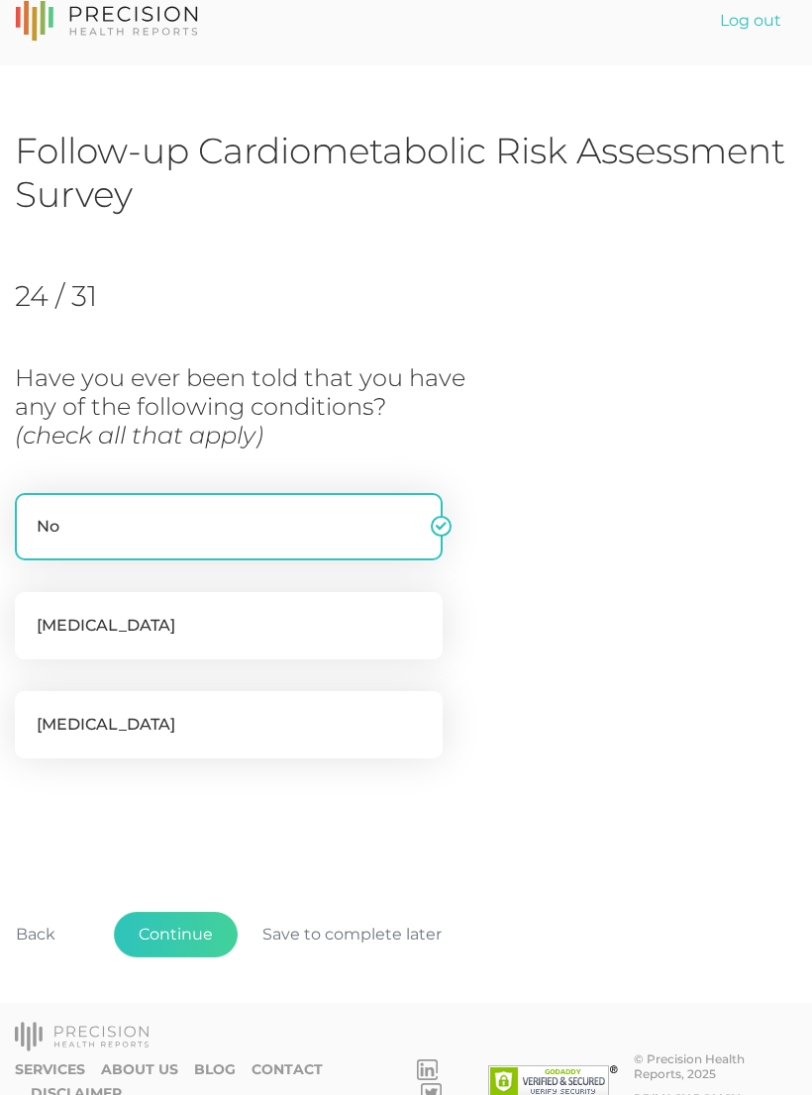
click at [194, 925] on button "Continue" at bounding box center [176, 935] width 124 height 46
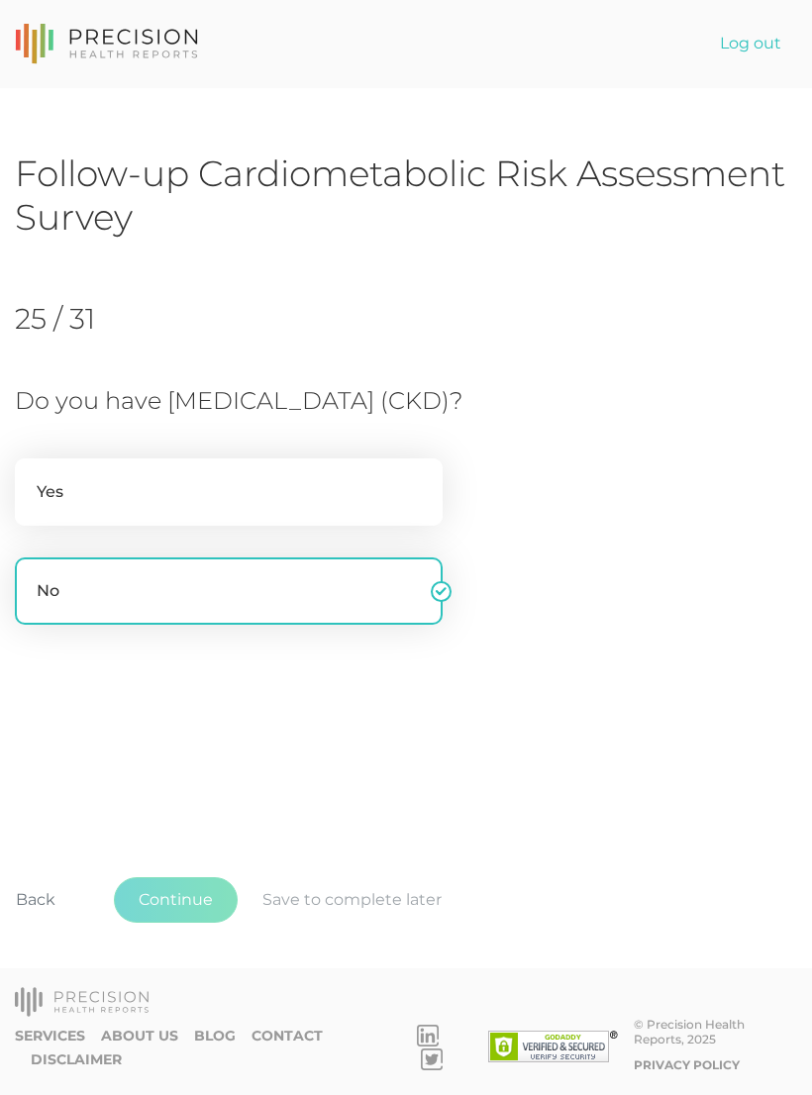
scroll to position [0, 0]
click at [205, 923] on button "Continue" at bounding box center [176, 901] width 124 height 46
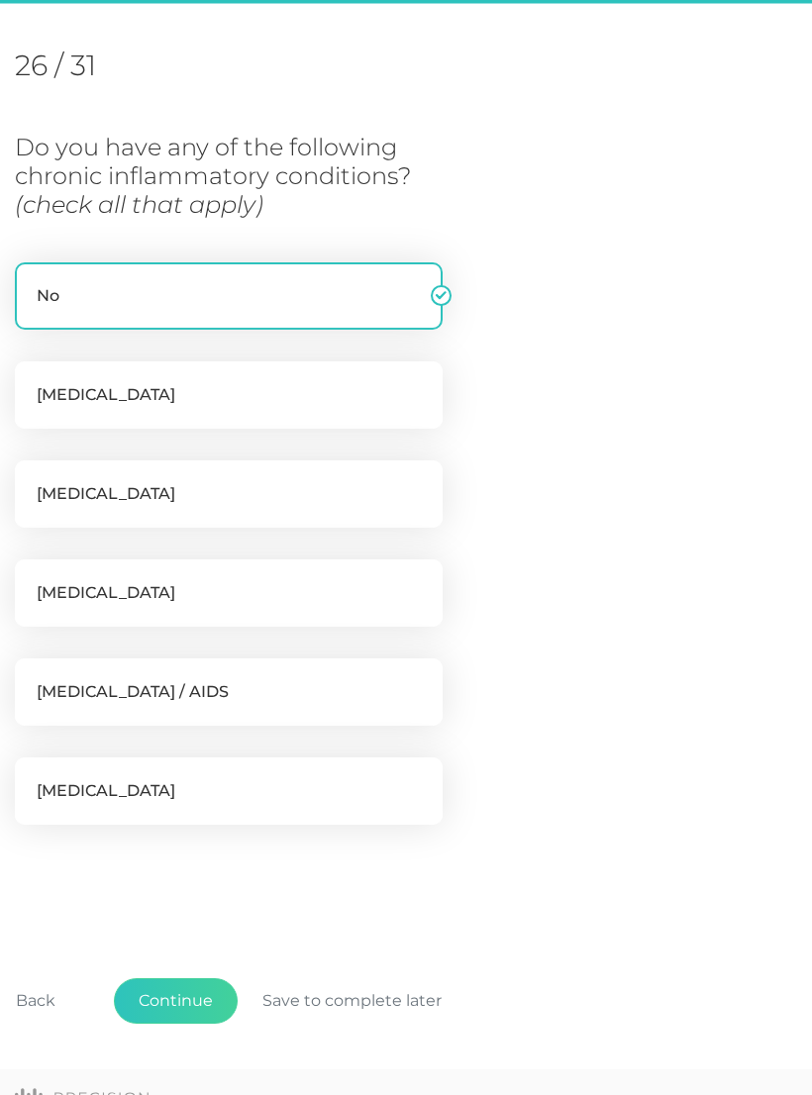
scroll to position [270, 0]
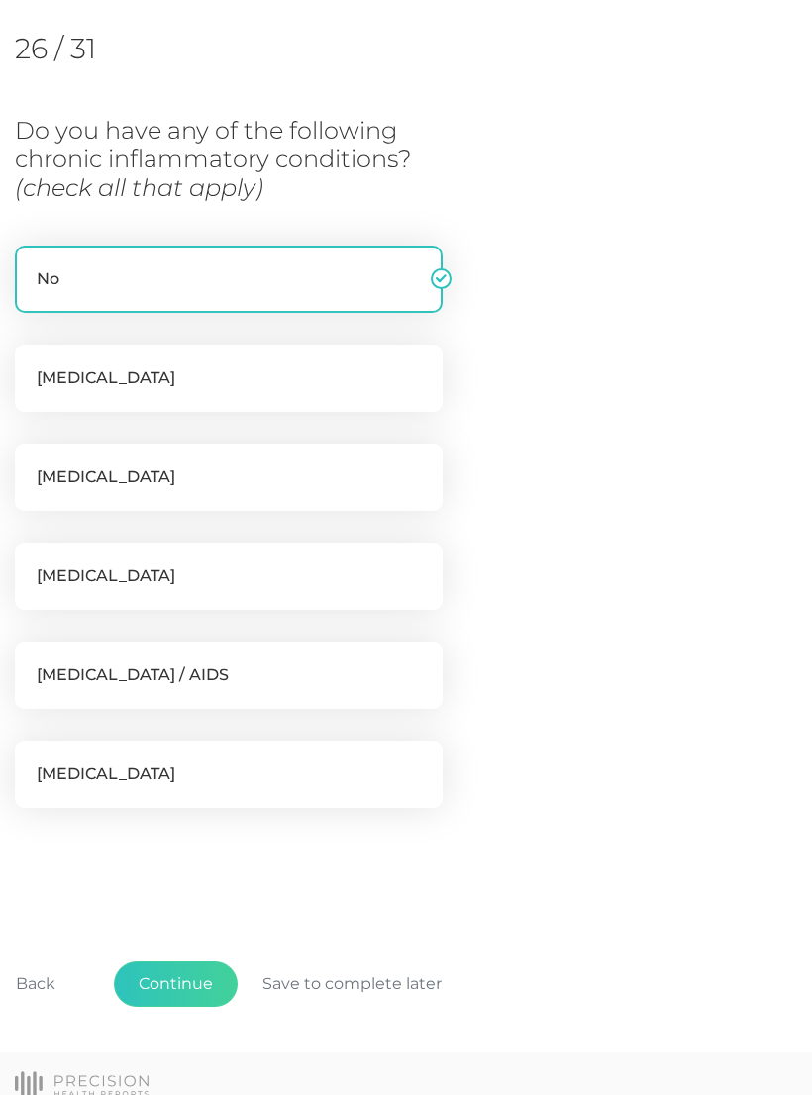
click at [198, 980] on button "Continue" at bounding box center [176, 985] width 124 height 46
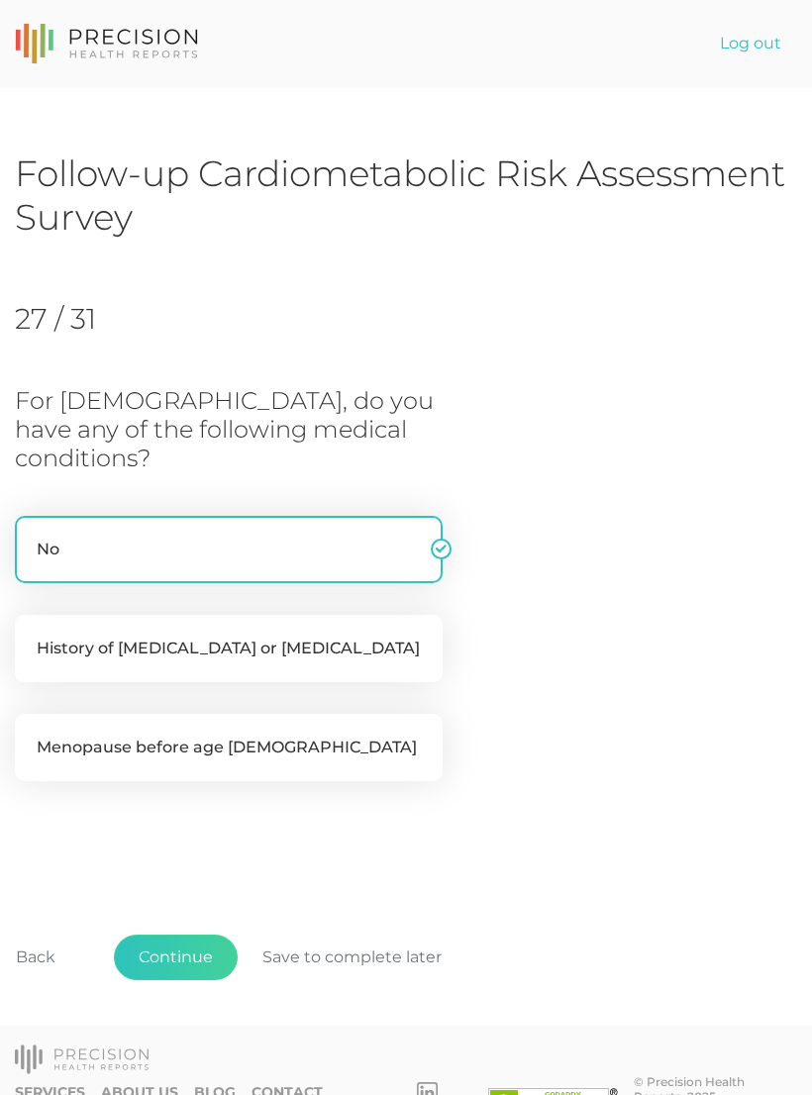
click at [198, 935] on button "Continue" at bounding box center [176, 958] width 124 height 46
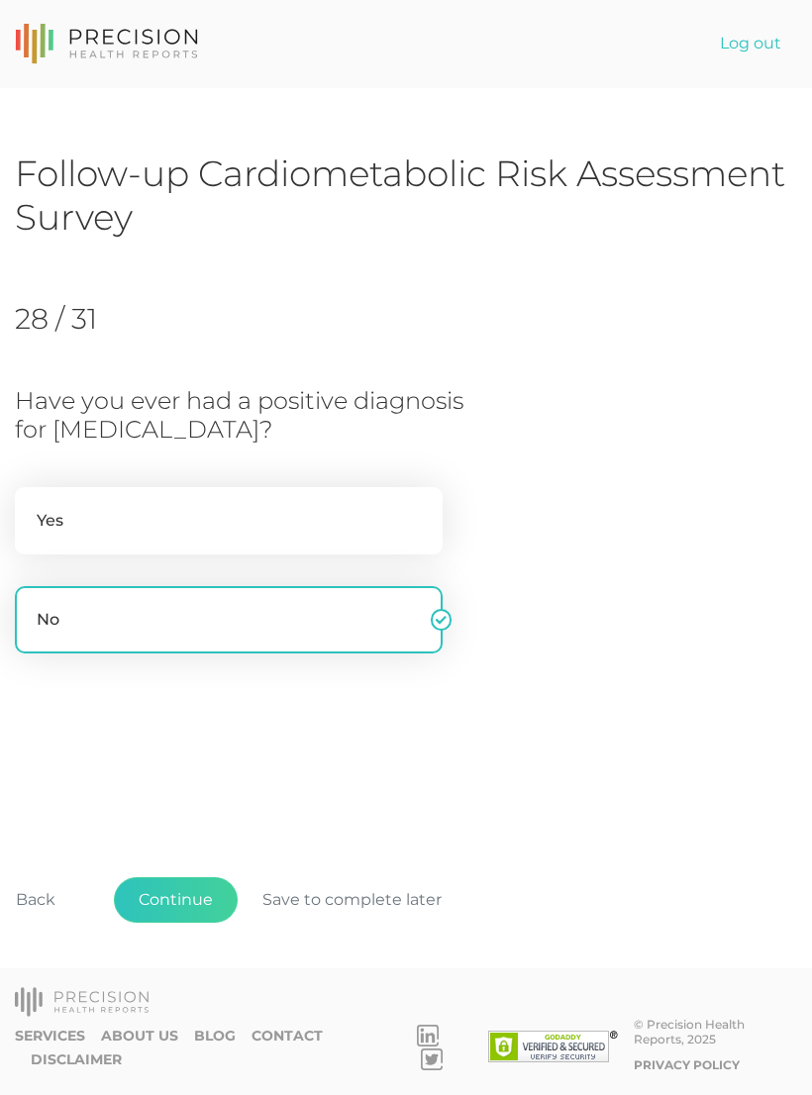
click at [97, 507] on label "Yes" at bounding box center [229, 520] width 428 height 67
click at [31, 507] on input "Yes" at bounding box center [23, 497] width 16 height 20
radio input "true"
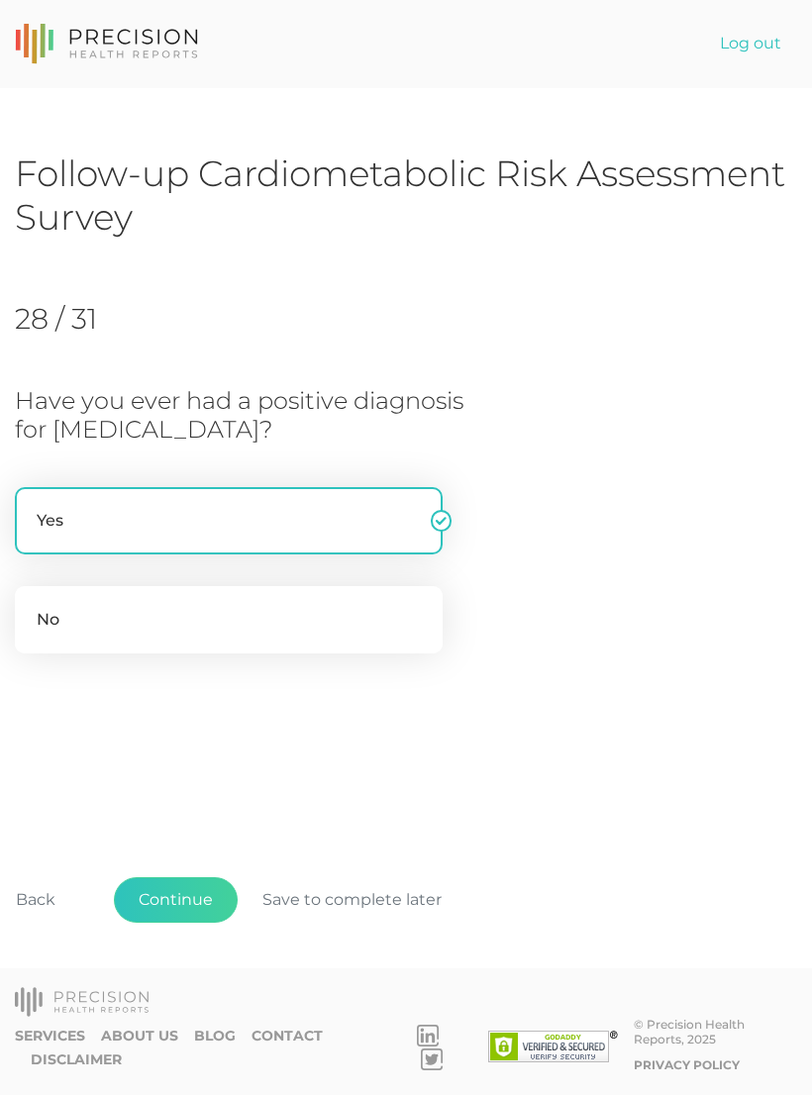
click at [181, 923] on button "Continue" at bounding box center [176, 901] width 124 height 46
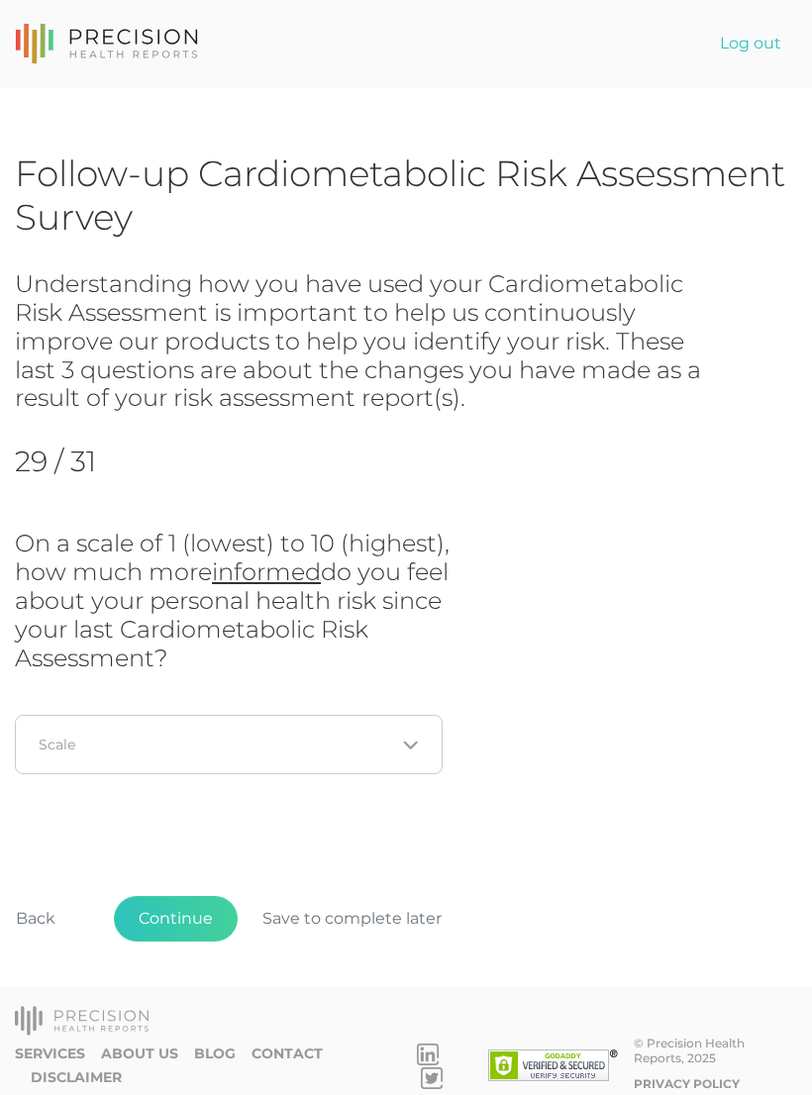
click at [411, 738] on icon "Search for option" at bounding box center [411, 746] width 16 height 16
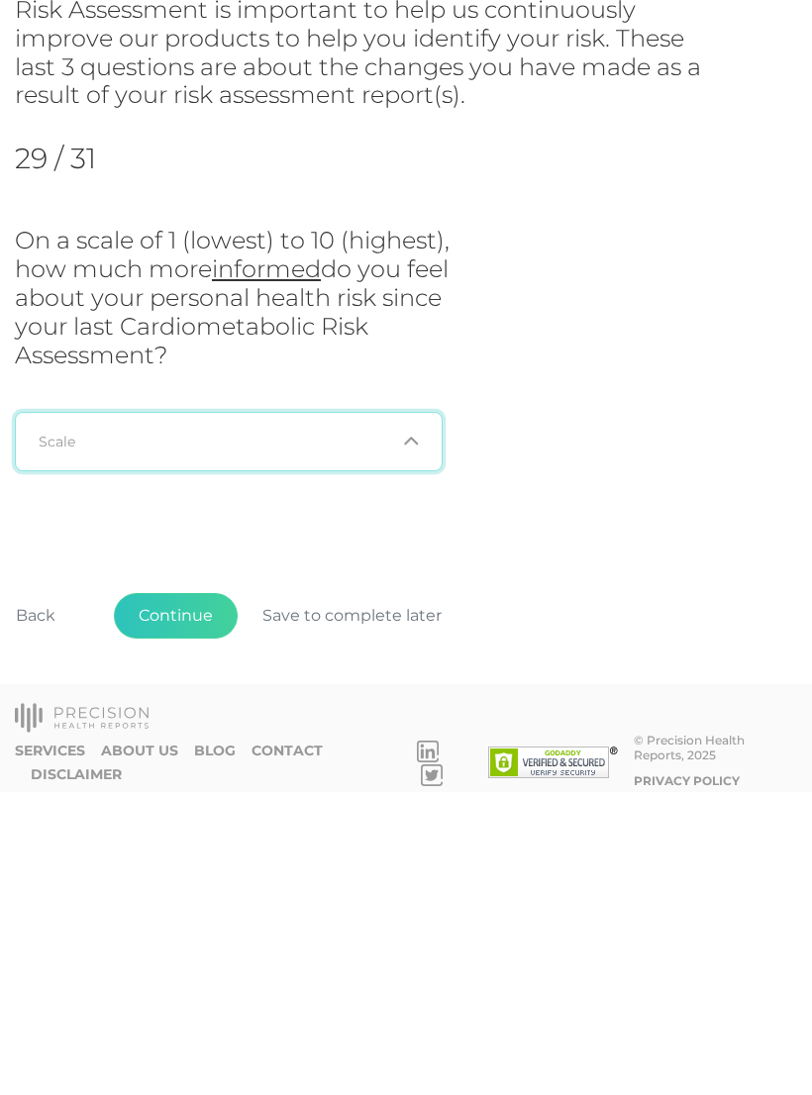
scroll to position [31, 0]
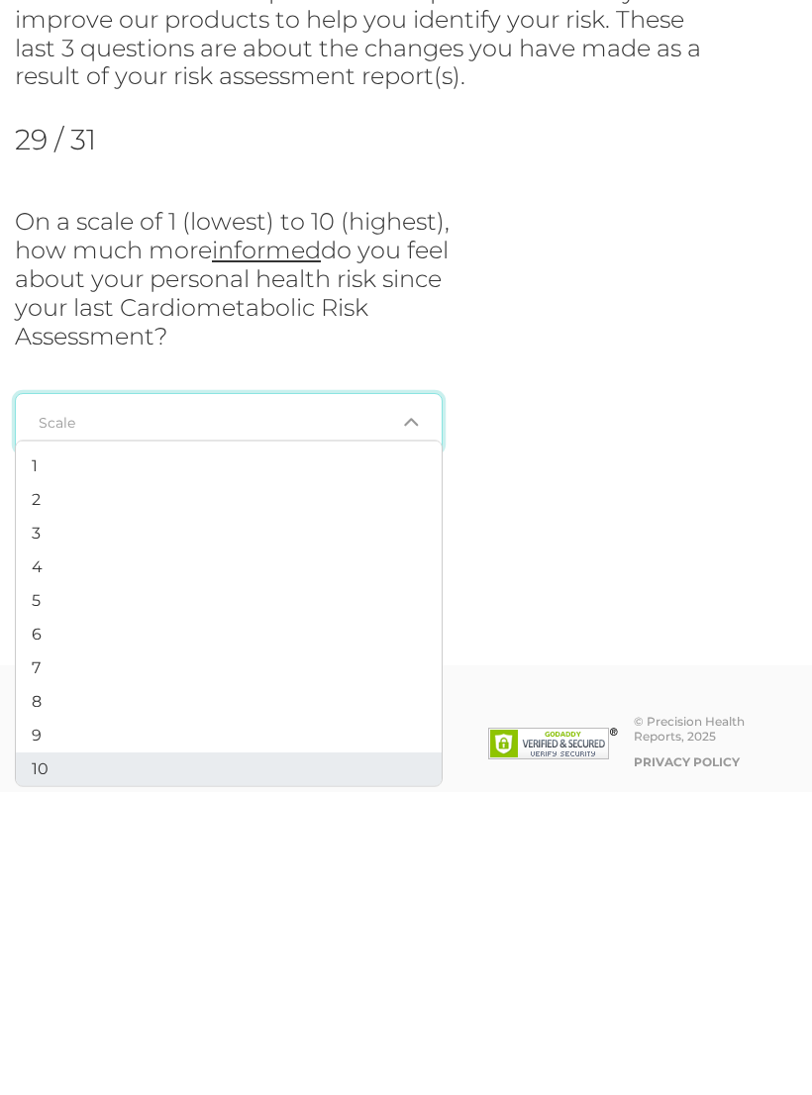
click at [60, 1056] on li "10" at bounding box center [229, 1073] width 426 height 34
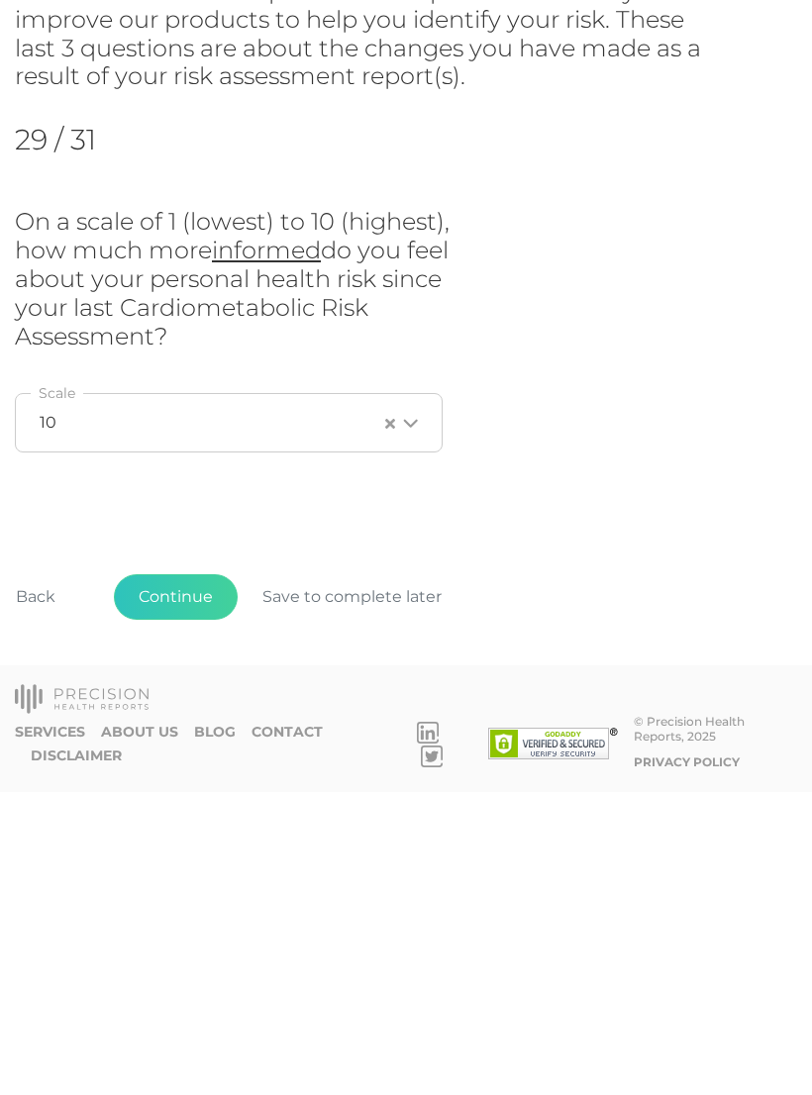
click at [178, 878] on button "Continue" at bounding box center [176, 901] width 124 height 46
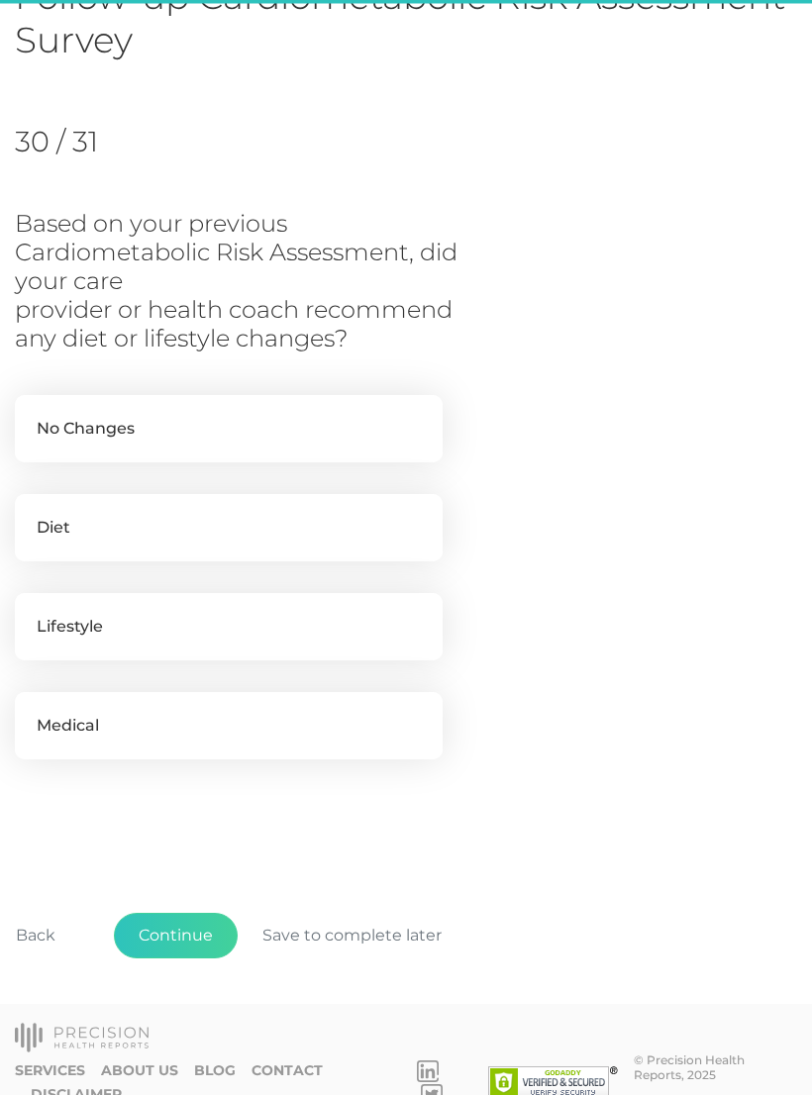
scroll to position [177, 0]
click at [105, 523] on label "Diet" at bounding box center [229, 527] width 428 height 67
click at [31, 514] on input "Diet" at bounding box center [23, 504] width 16 height 20
checkbox input "true"
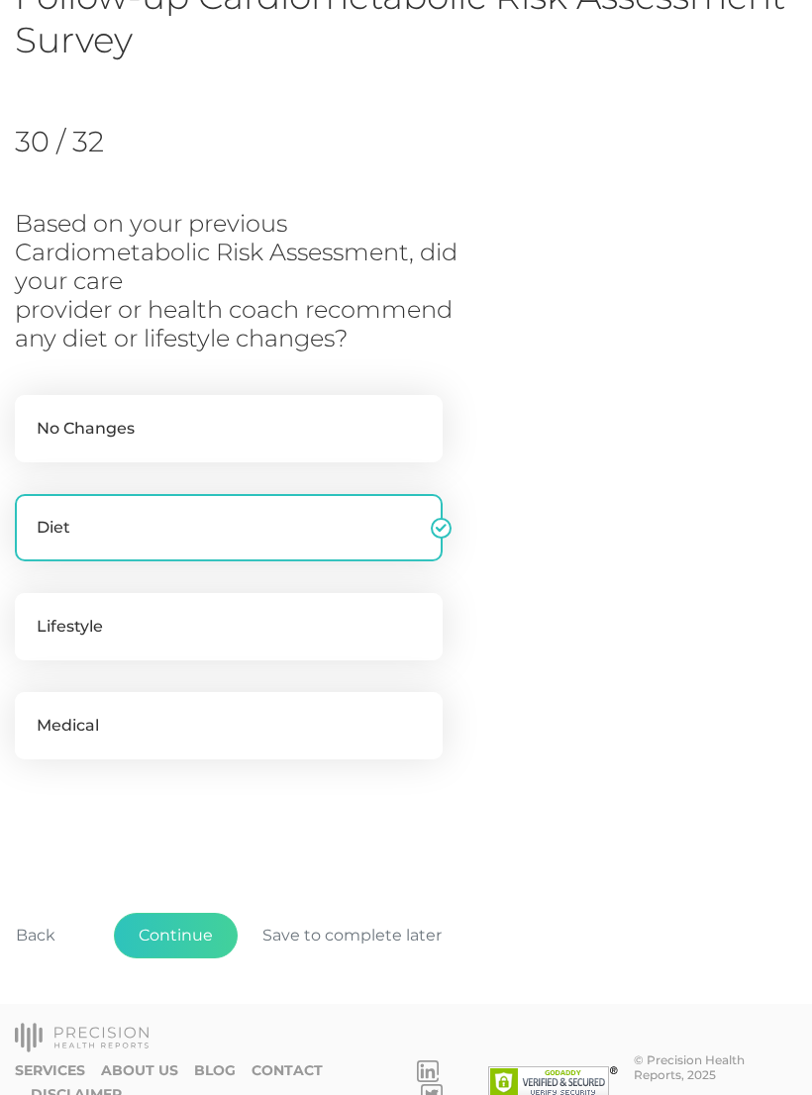
click at [133, 644] on label "Lifestyle" at bounding box center [229, 626] width 428 height 67
click at [31, 613] on input "Lifestyle" at bounding box center [23, 603] width 16 height 20
checkbox input "true"
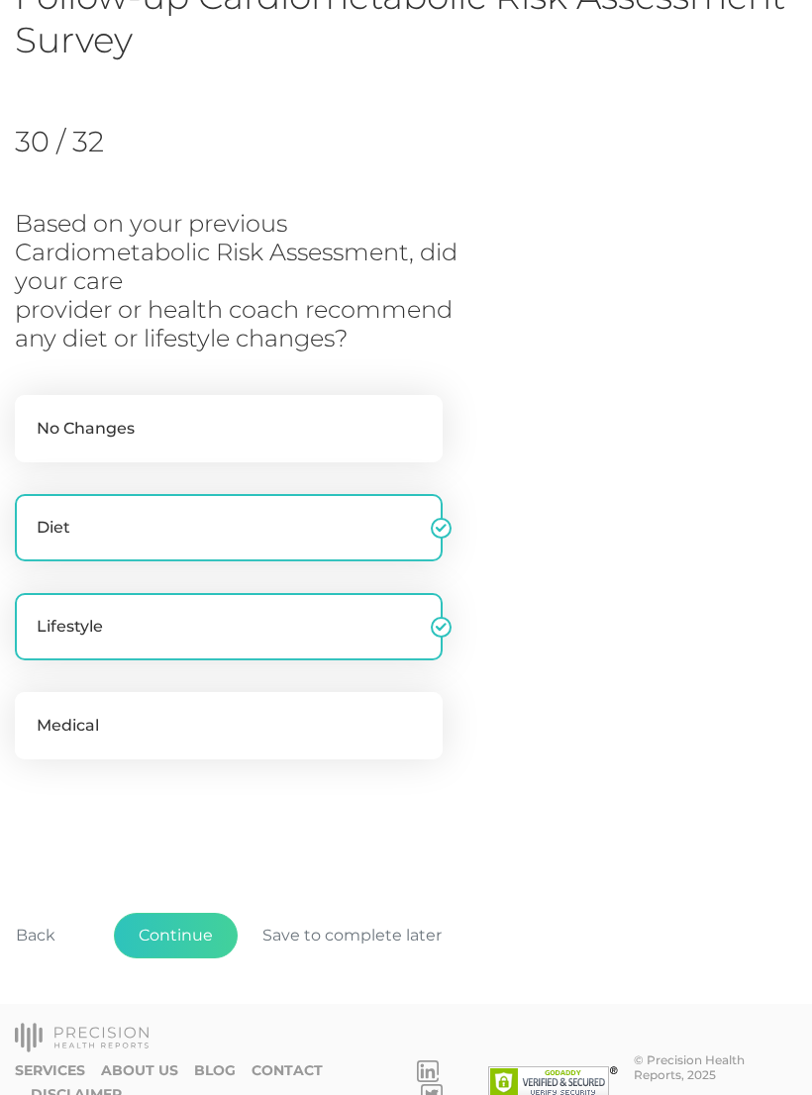
click at [180, 923] on button "Continue" at bounding box center [176, 936] width 124 height 46
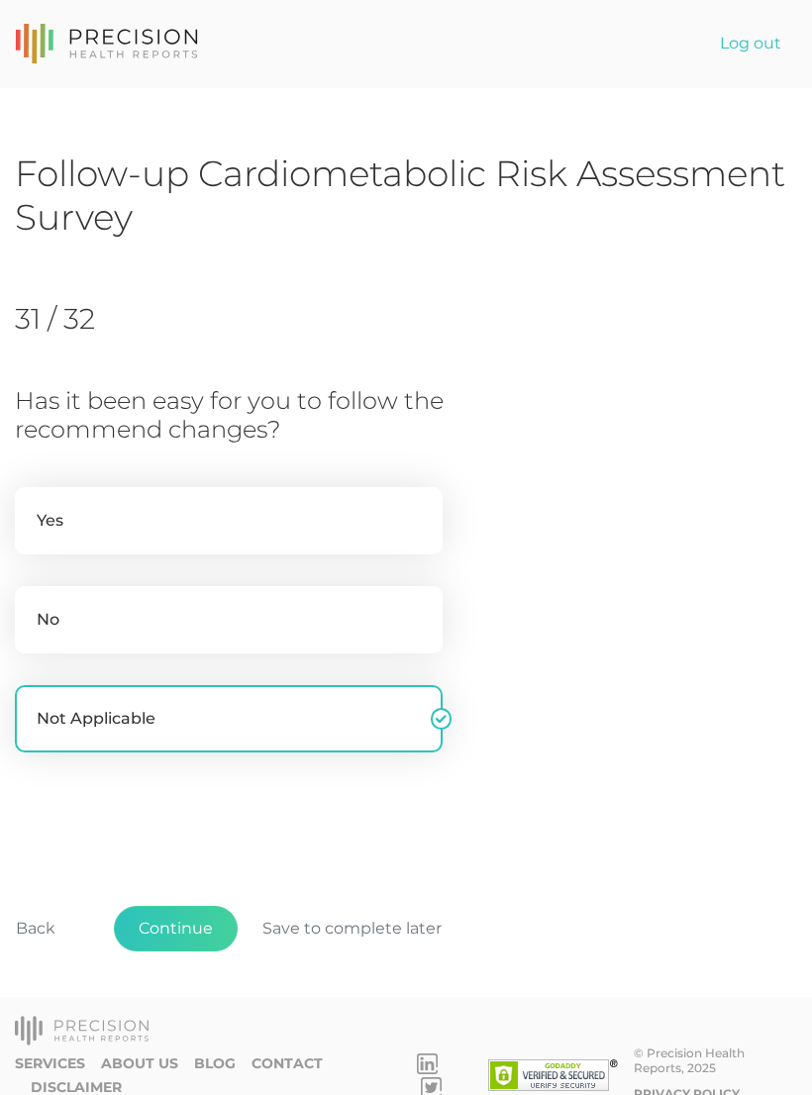
click at [192, 518] on label "Yes" at bounding box center [229, 520] width 428 height 67
click at [31, 507] on input "Yes" at bounding box center [23, 497] width 16 height 20
radio input "true"
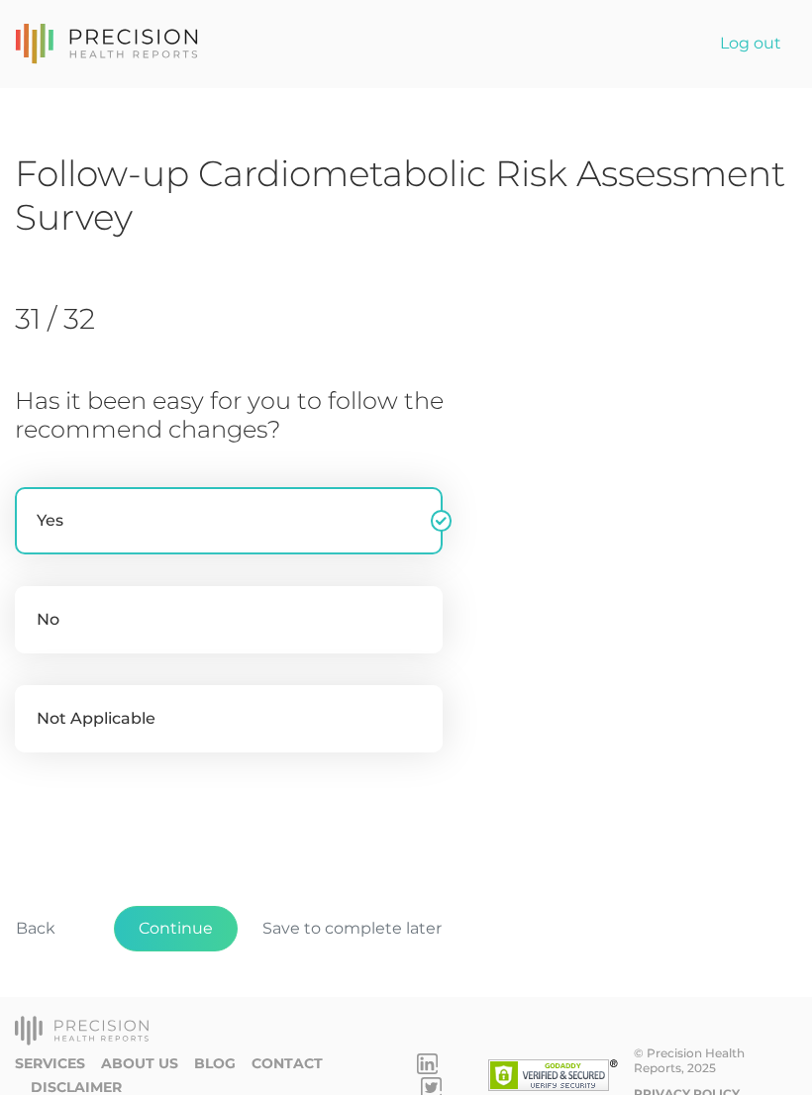
click at [192, 923] on button "Continue" at bounding box center [176, 929] width 124 height 46
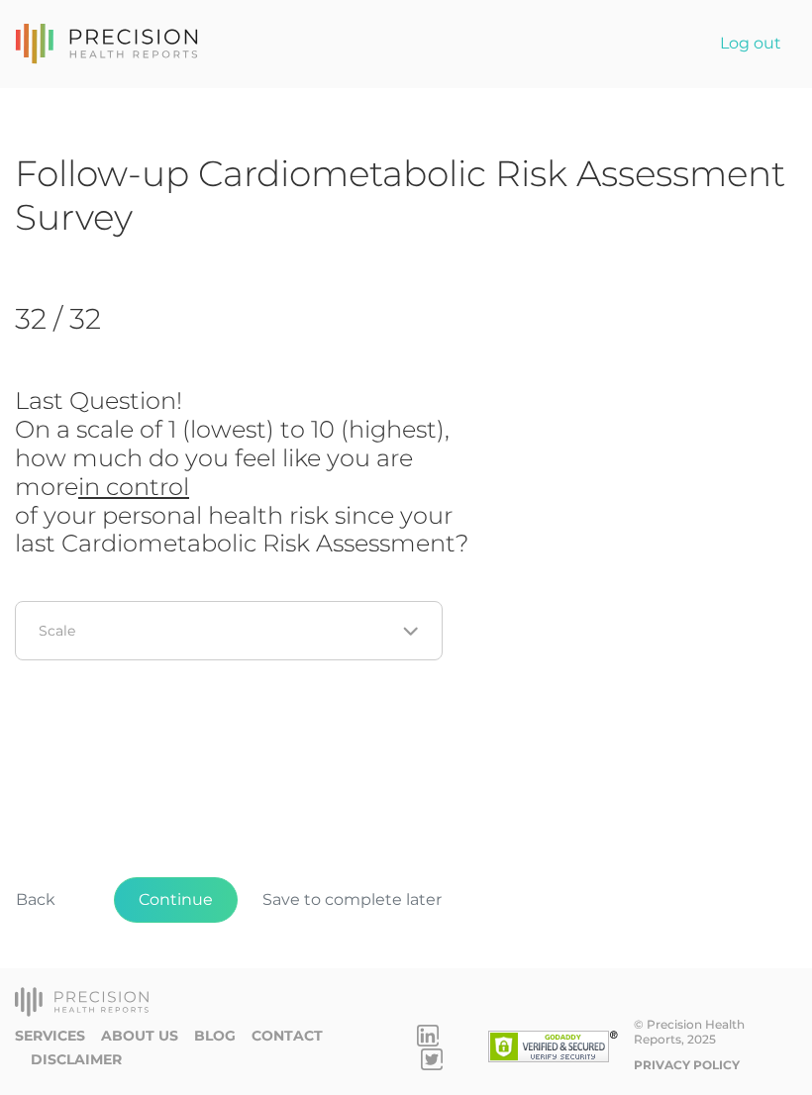
click at [203, 631] on input "Search for option" at bounding box center [218, 631] width 356 height 20
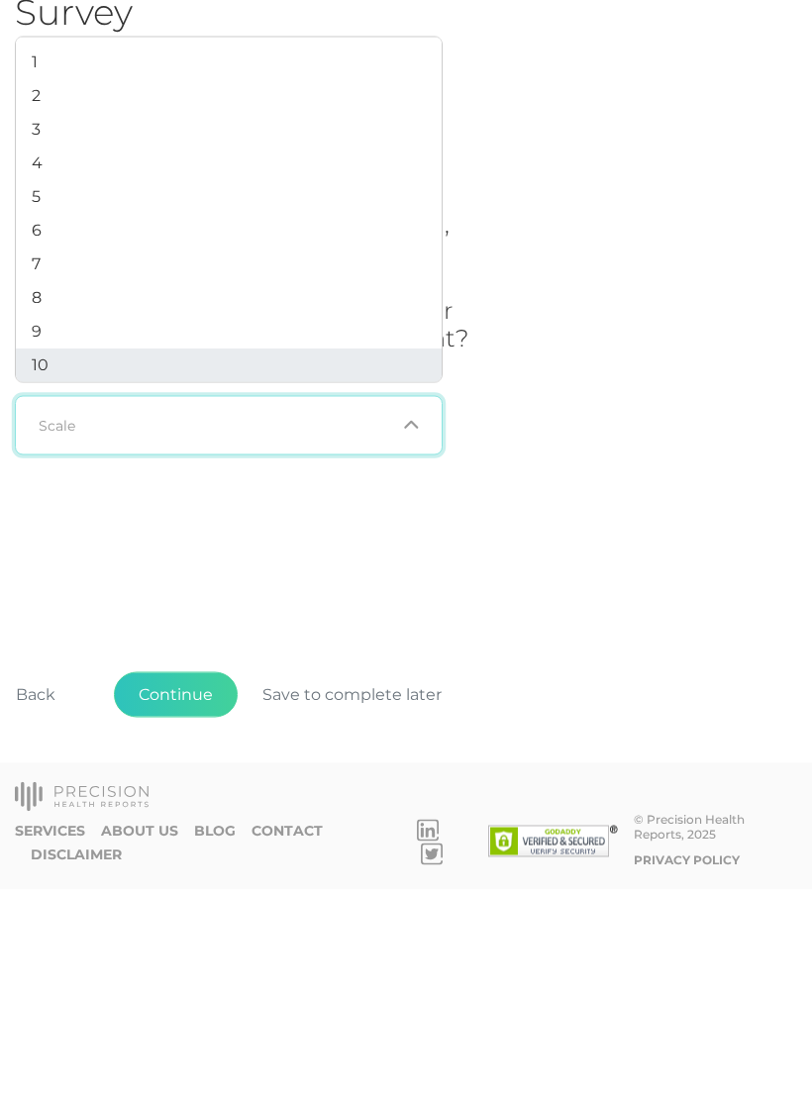
click at [53, 554] on li "10" at bounding box center [229, 571] width 426 height 34
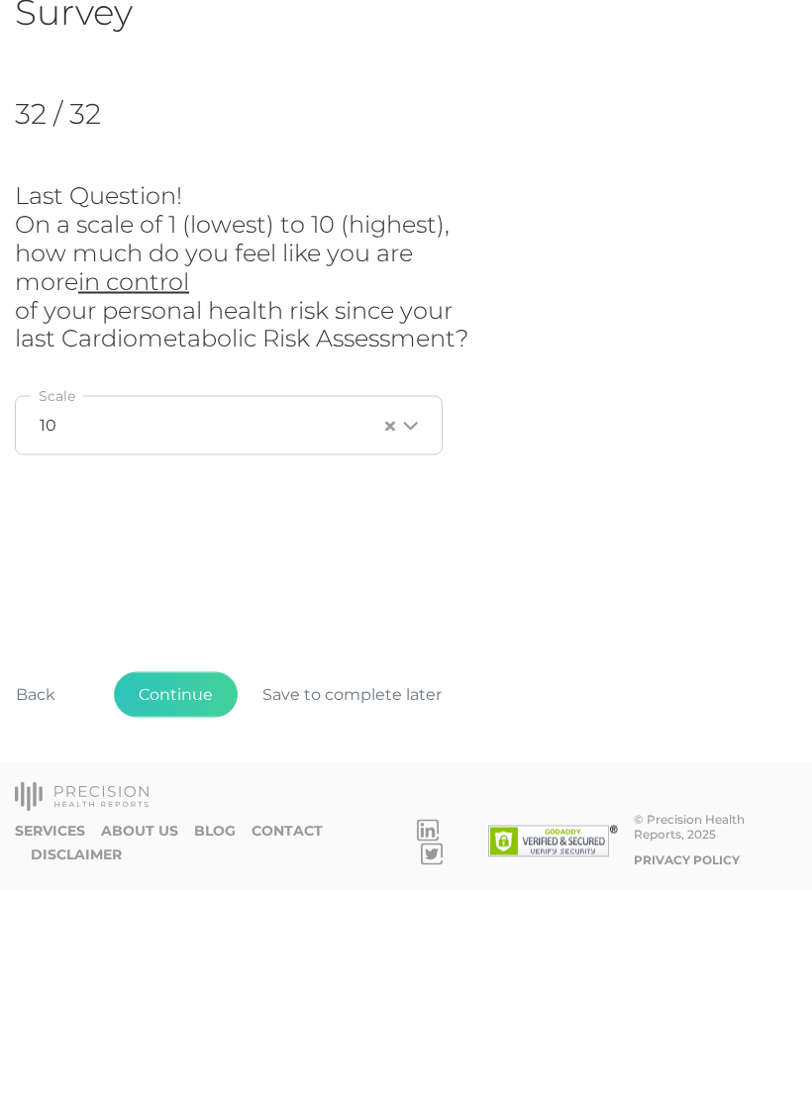
click at [192, 878] on button "Continue" at bounding box center [176, 901] width 124 height 46
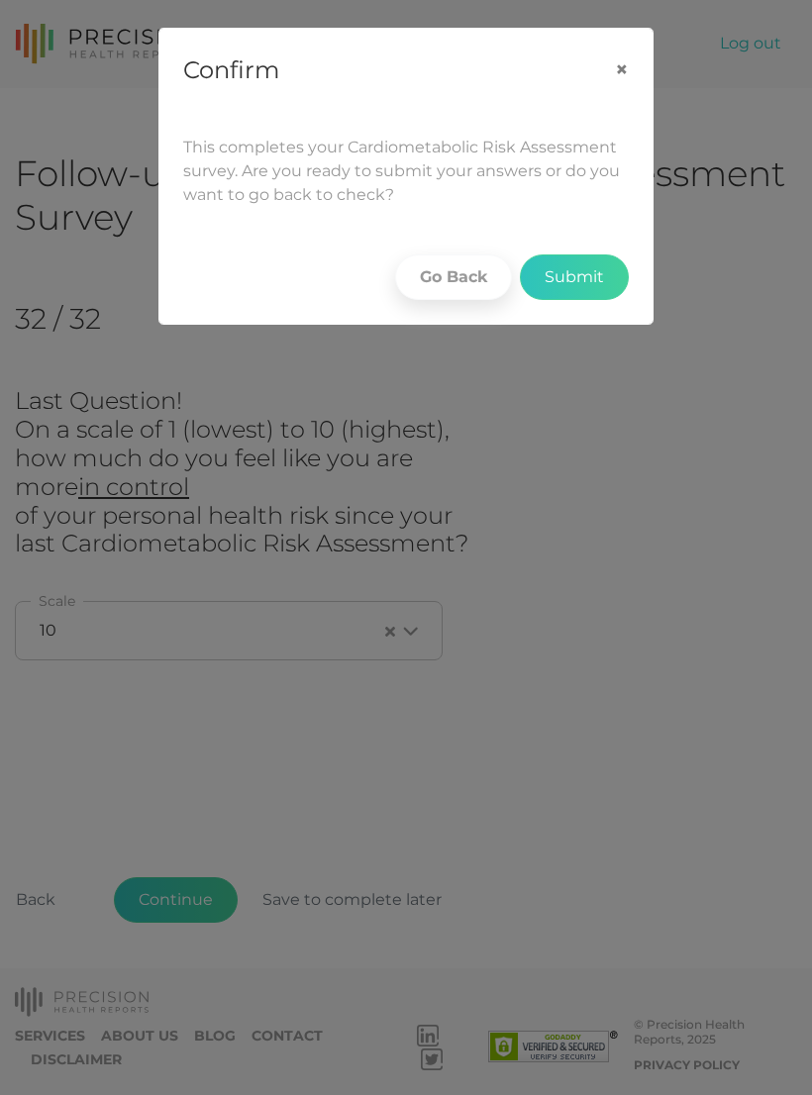
click at [577, 274] on button "Submit" at bounding box center [574, 278] width 109 height 46
